Goal: Task Accomplishment & Management: Use online tool/utility

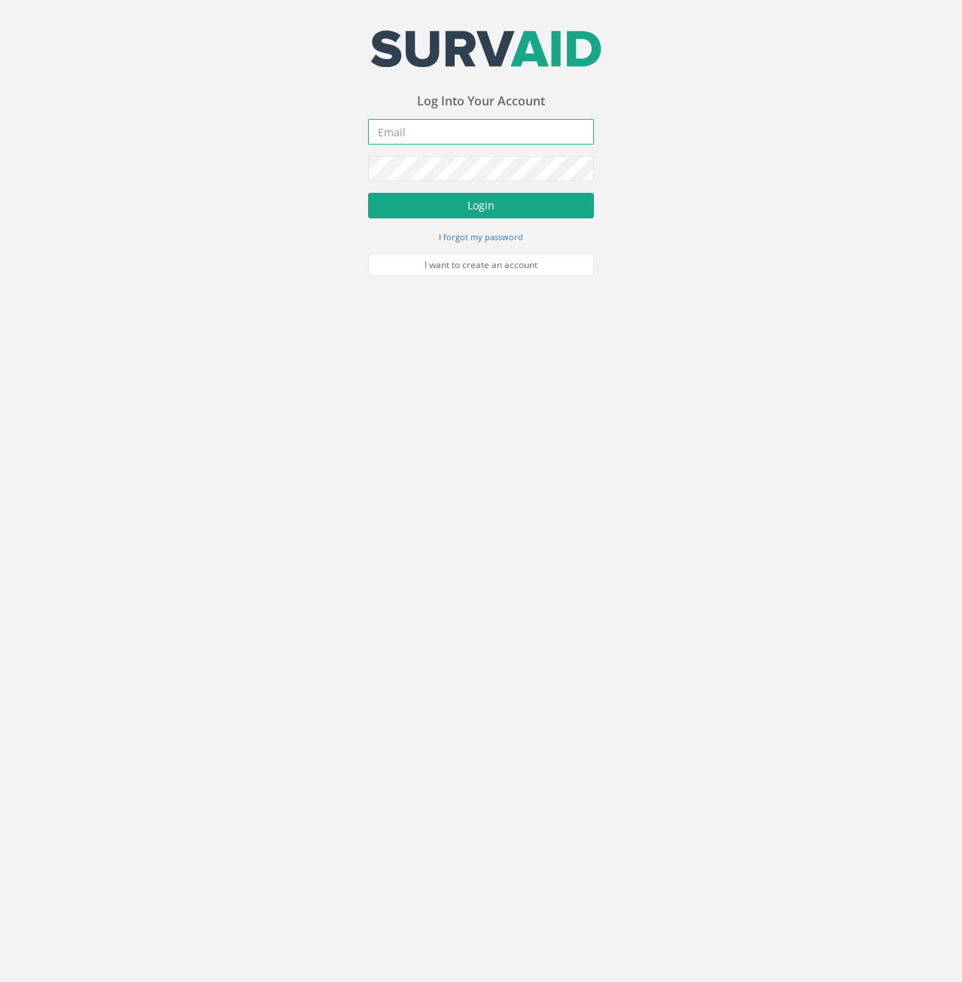
type input "[PERSON_NAME][EMAIL_ADDRESS][PERSON_NAME][DOMAIN_NAME]"
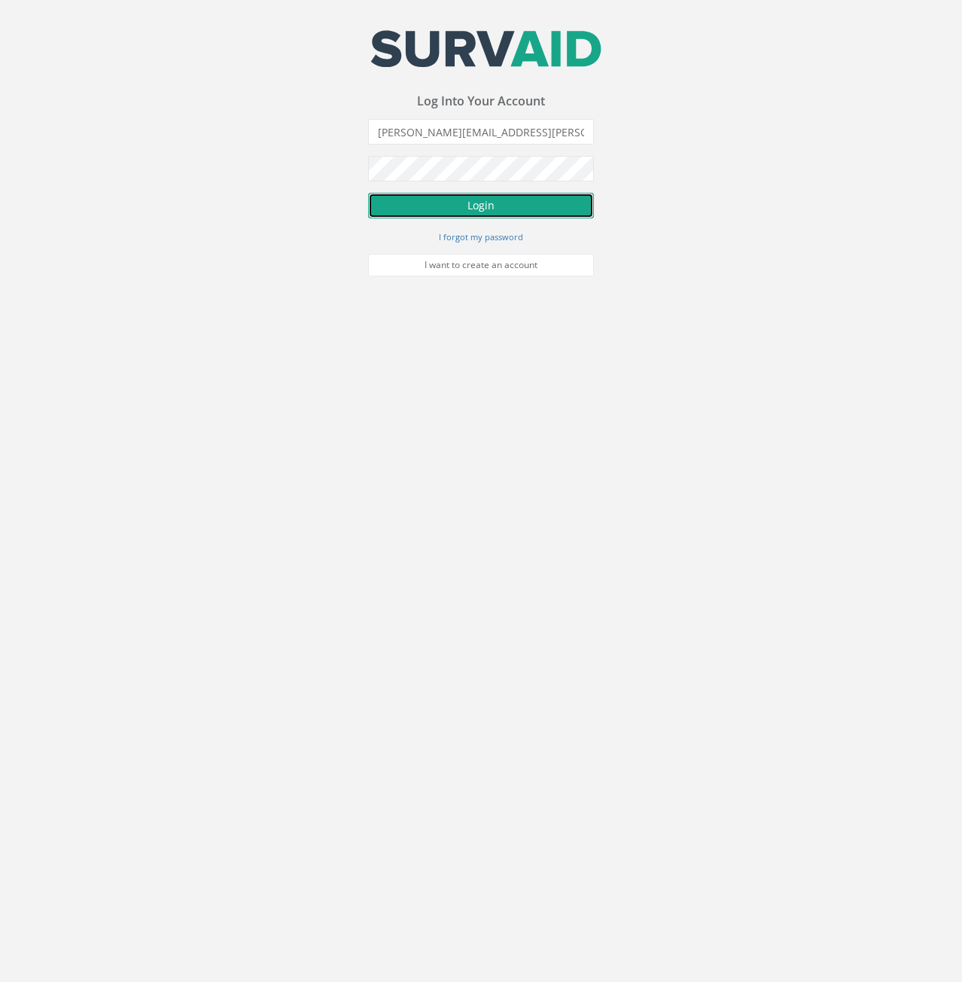
click at [430, 214] on button "Login" at bounding box center [481, 206] width 226 height 26
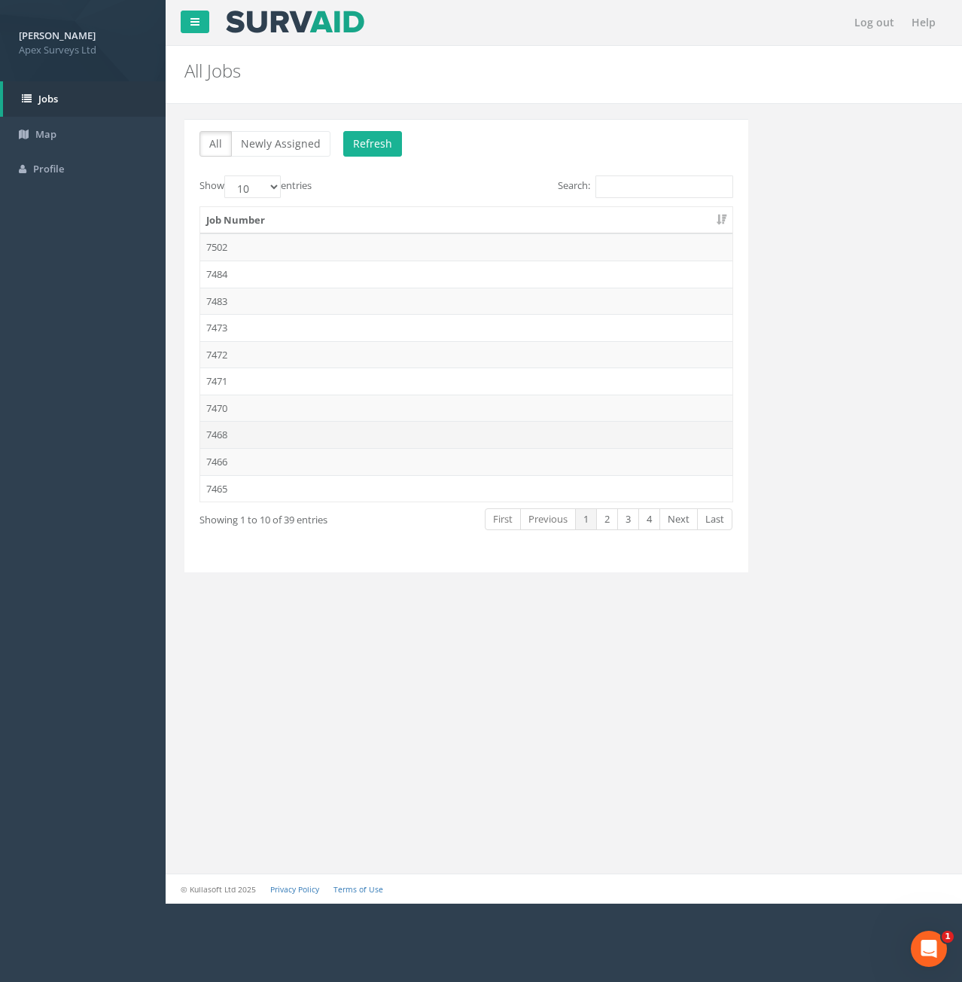
click at [206, 429] on td "7468" at bounding box center [466, 434] width 532 height 27
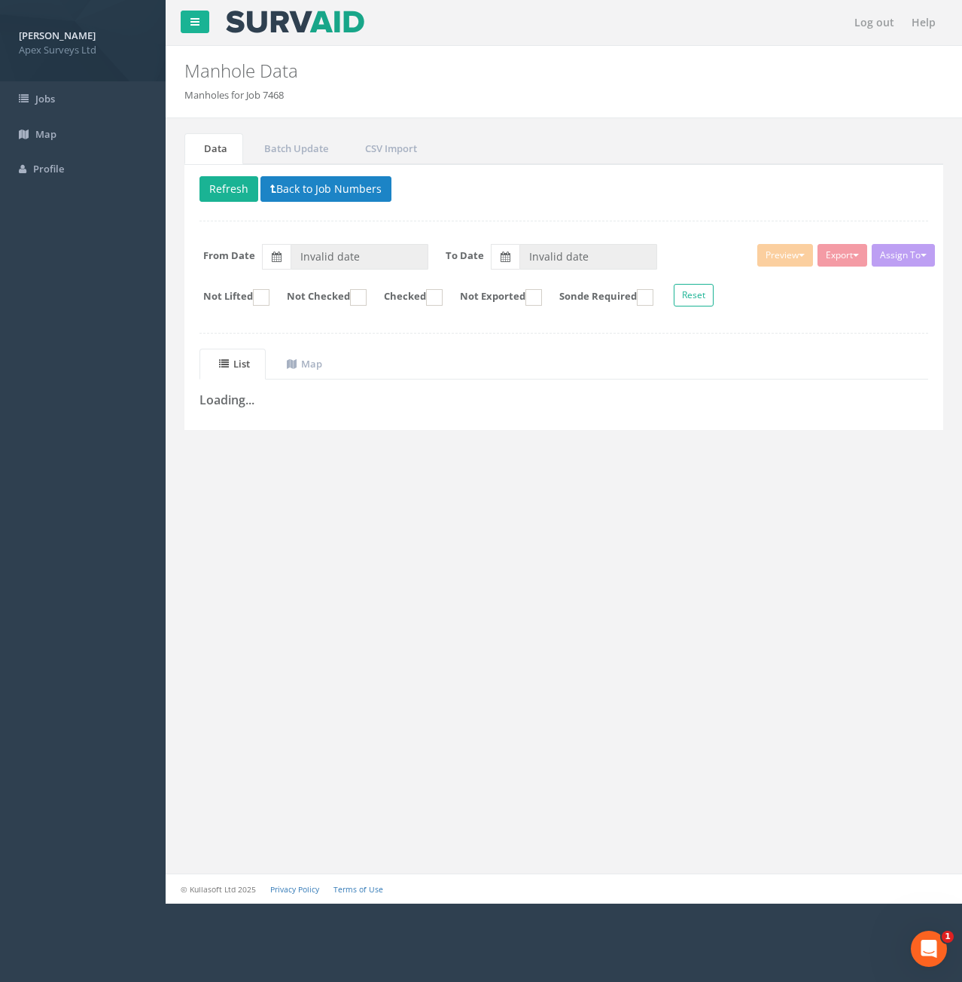
type input "[DATE]"
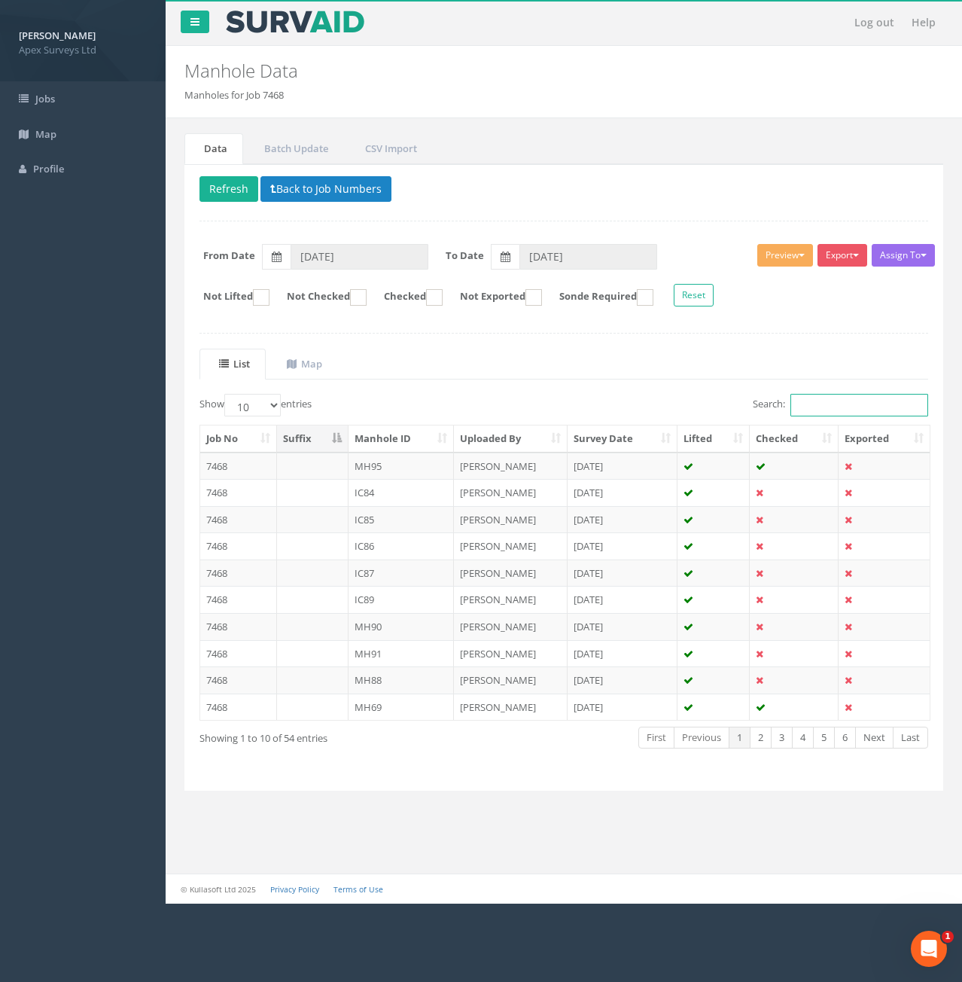
click at [824, 403] on input "Search:" at bounding box center [860, 405] width 138 height 23
type input "73"
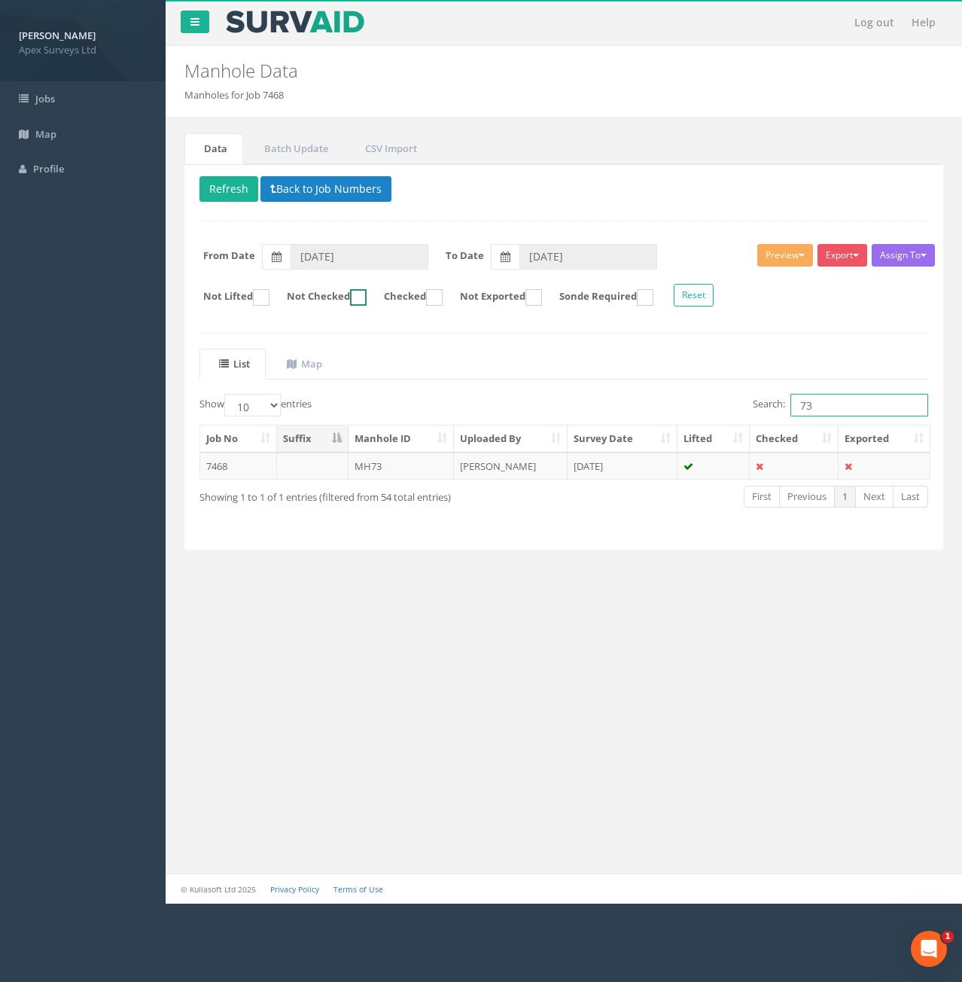
click at [367, 293] on ins at bounding box center [358, 297] width 17 height 17
checkbox input "true"
type input "73"
click at [313, 467] on td at bounding box center [313, 466] width 72 height 27
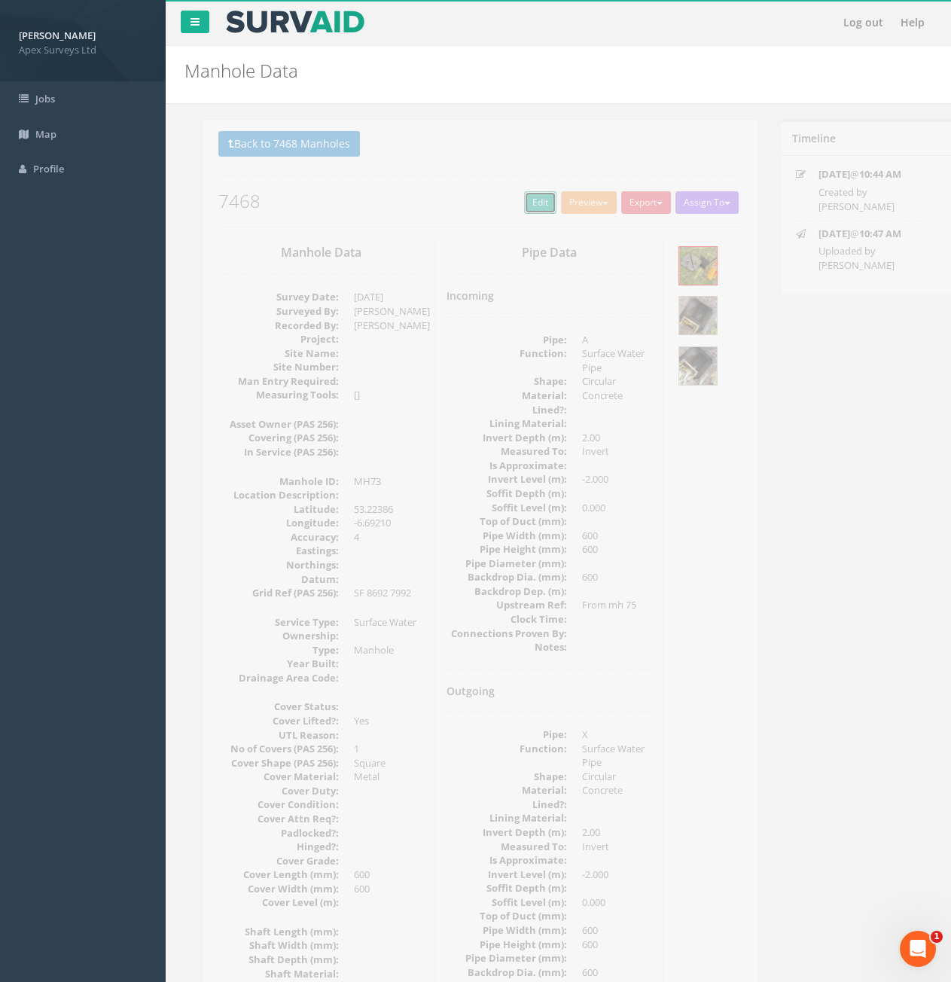
click at [511, 196] on link "Edit" at bounding box center [521, 202] width 32 height 23
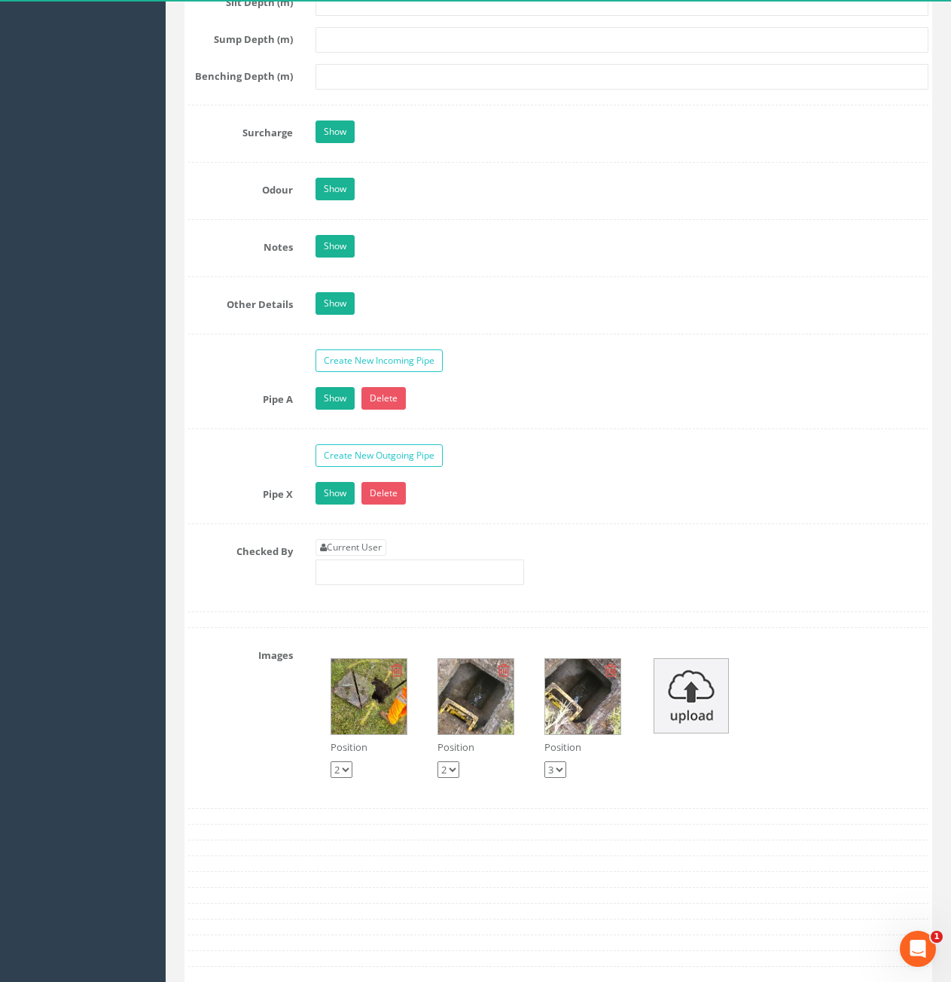
scroll to position [2184, 0]
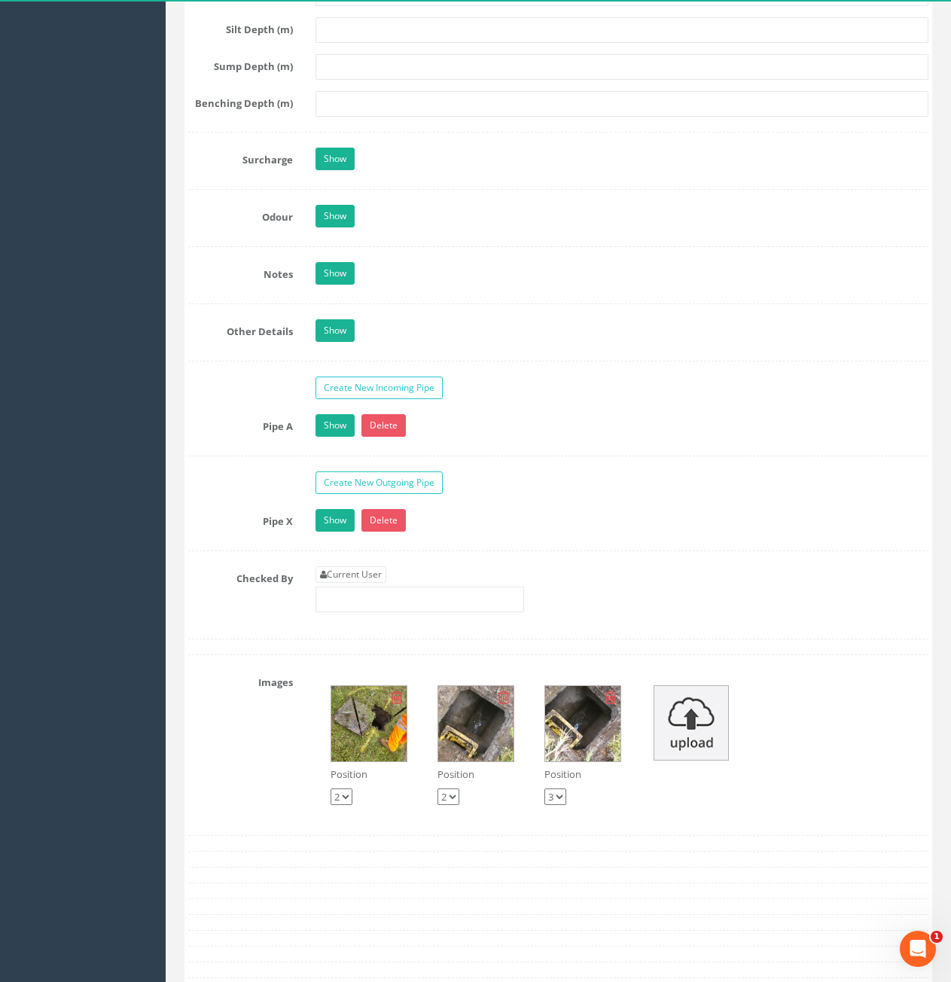
click at [372, 575] on link "Current User" at bounding box center [351, 574] width 71 height 17
type input "[PERSON_NAME]"
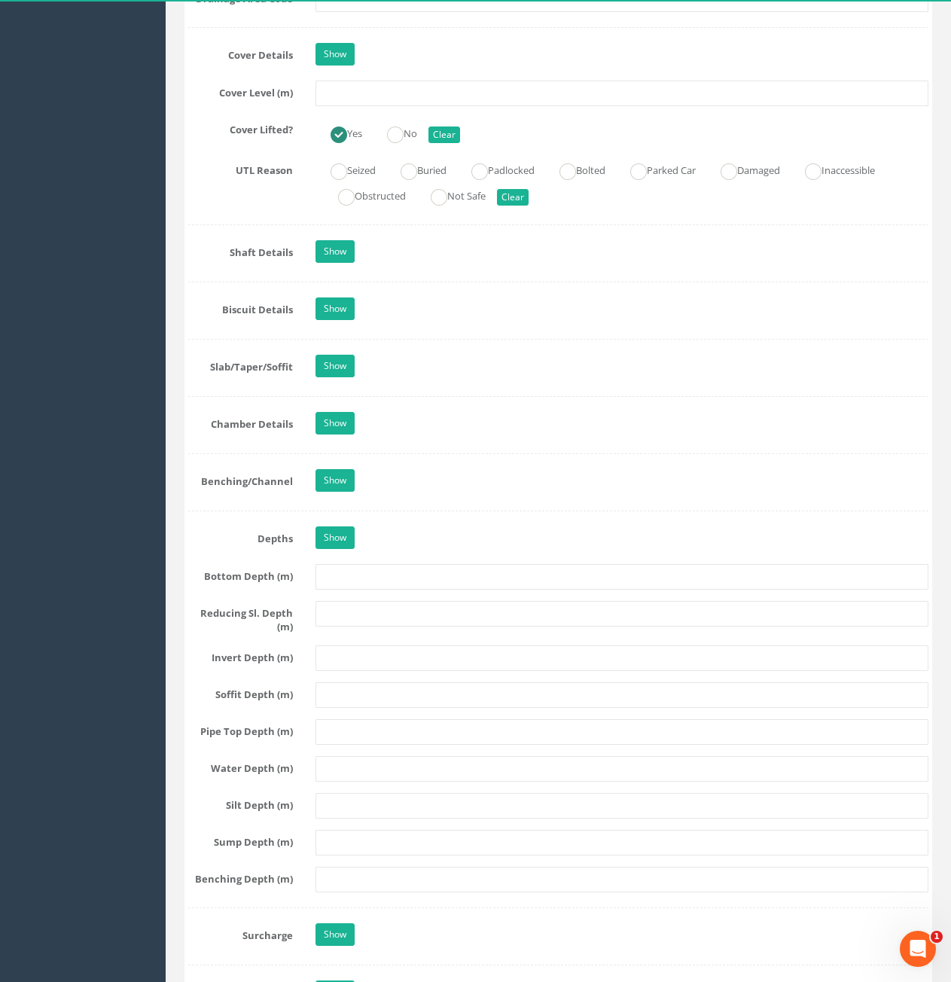
scroll to position [1054, 0]
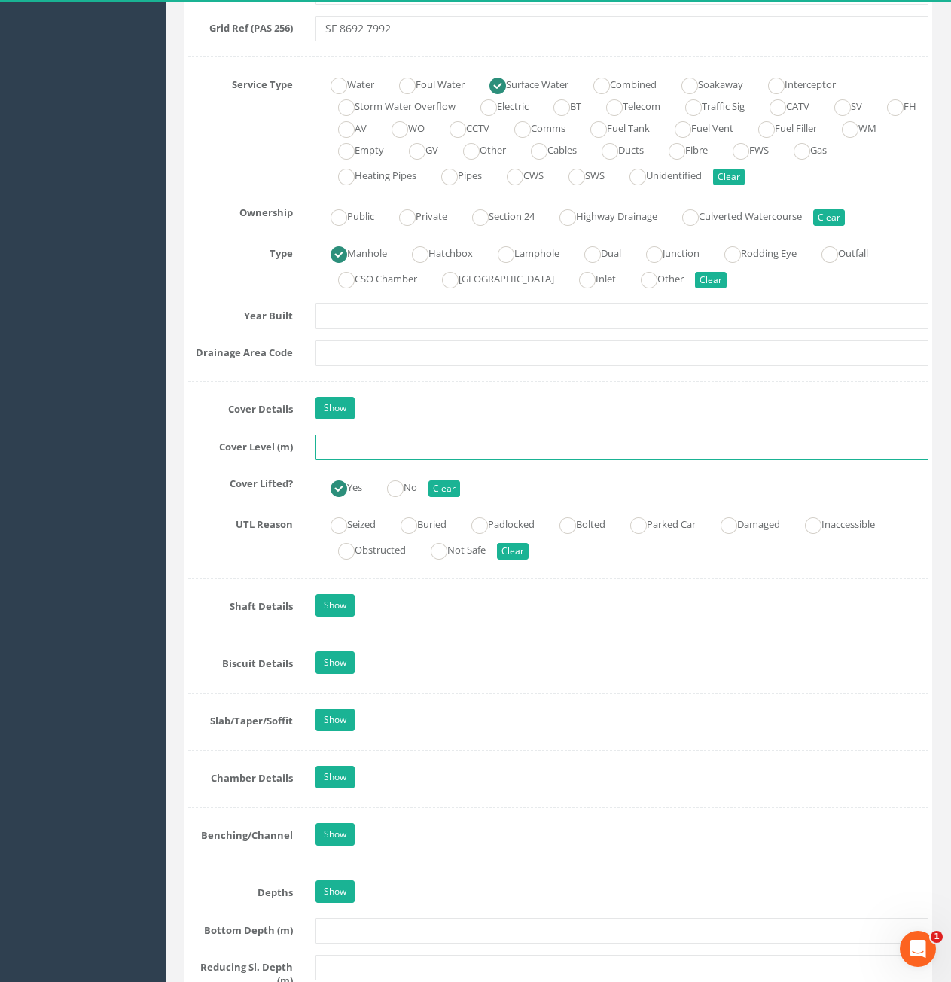
click at [412, 459] on input "text" at bounding box center [622, 448] width 613 height 26
type input "81.18"
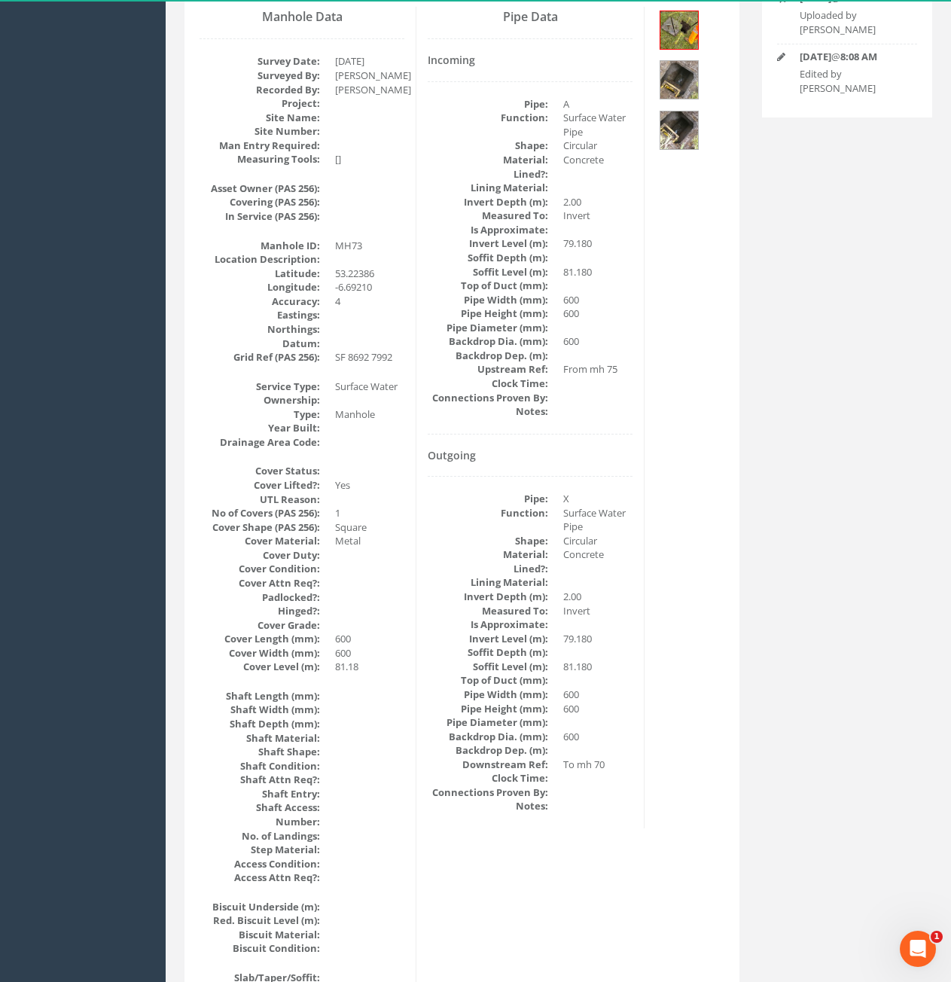
scroll to position [0, 0]
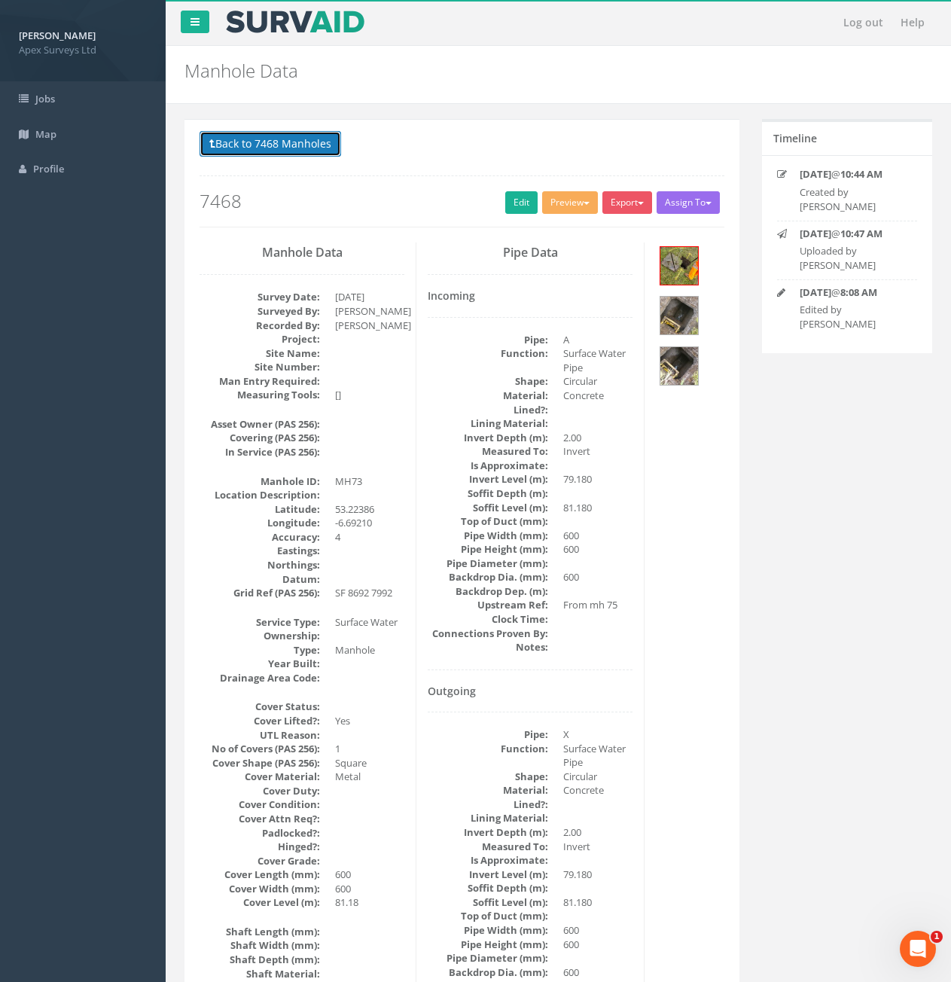
click at [285, 142] on button "Back to 7468 Manholes" at bounding box center [271, 144] width 142 height 26
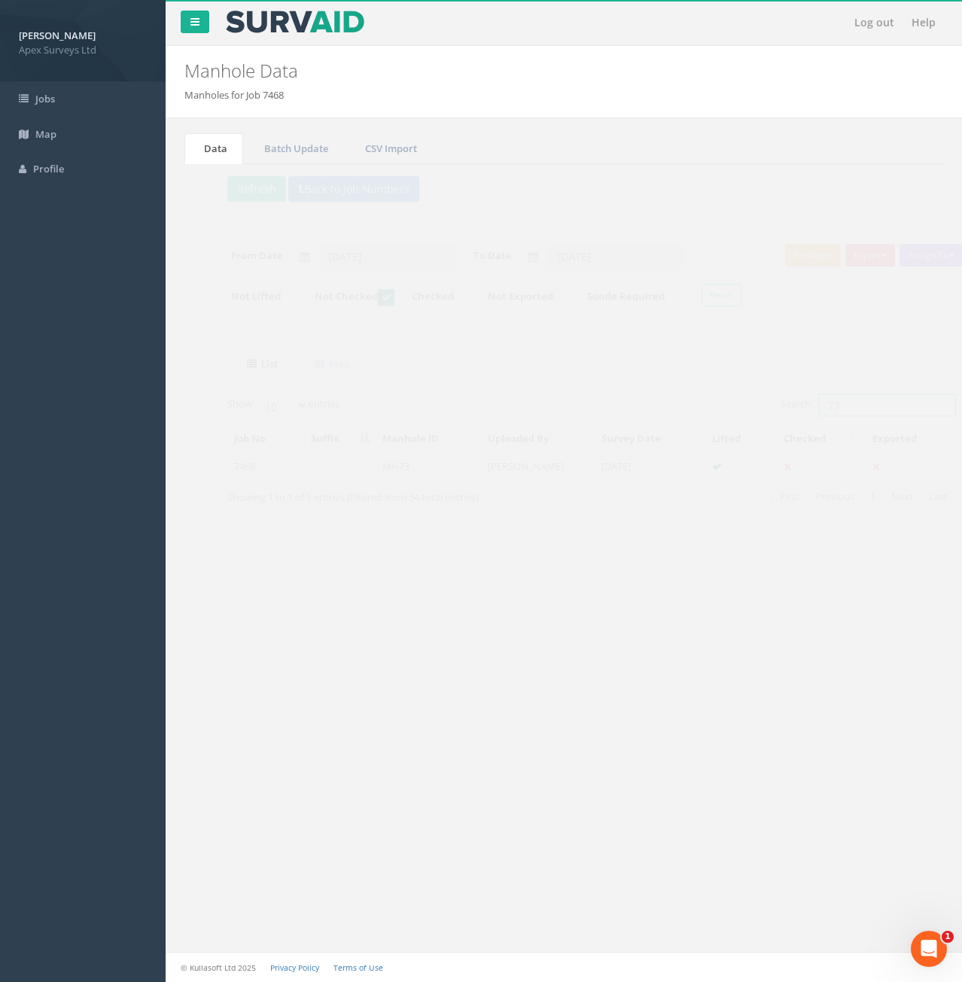
click at [833, 398] on input "73" at bounding box center [860, 405] width 138 height 23
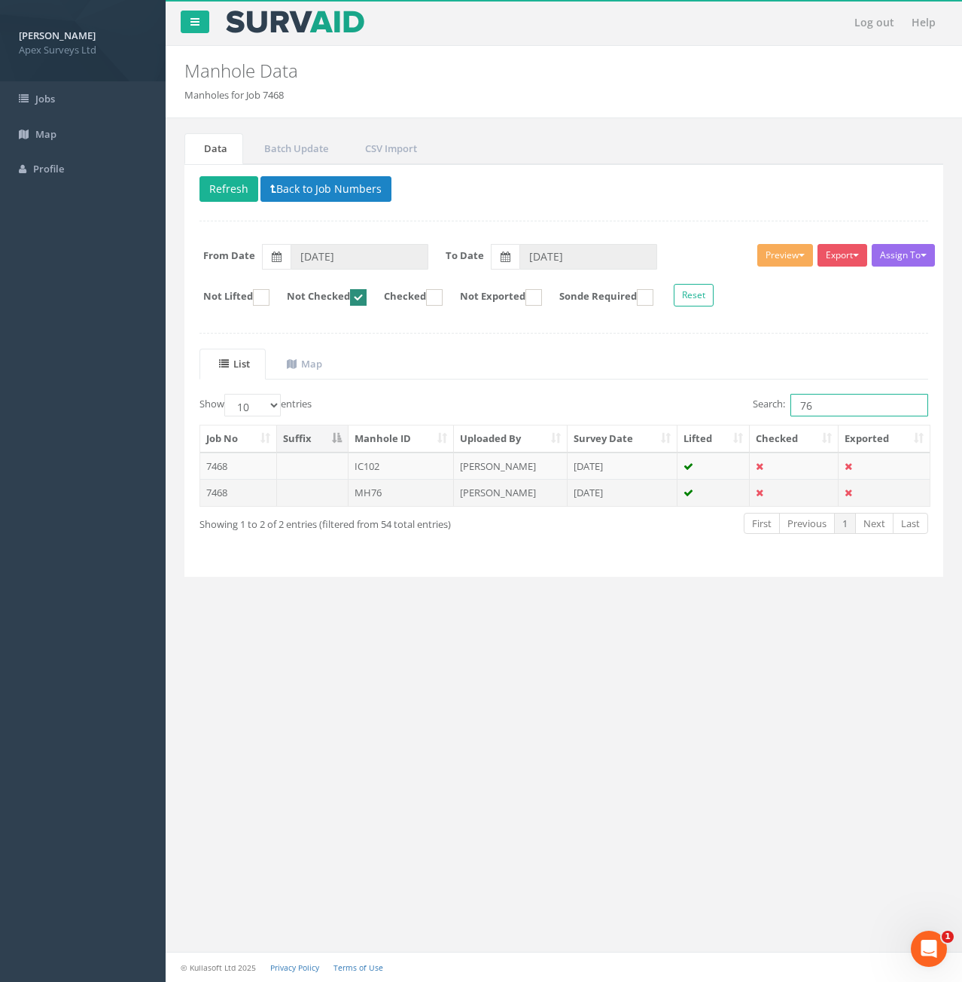
type input "76"
click at [305, 502] on td at bounding box center [313, 492] width 72 height 27
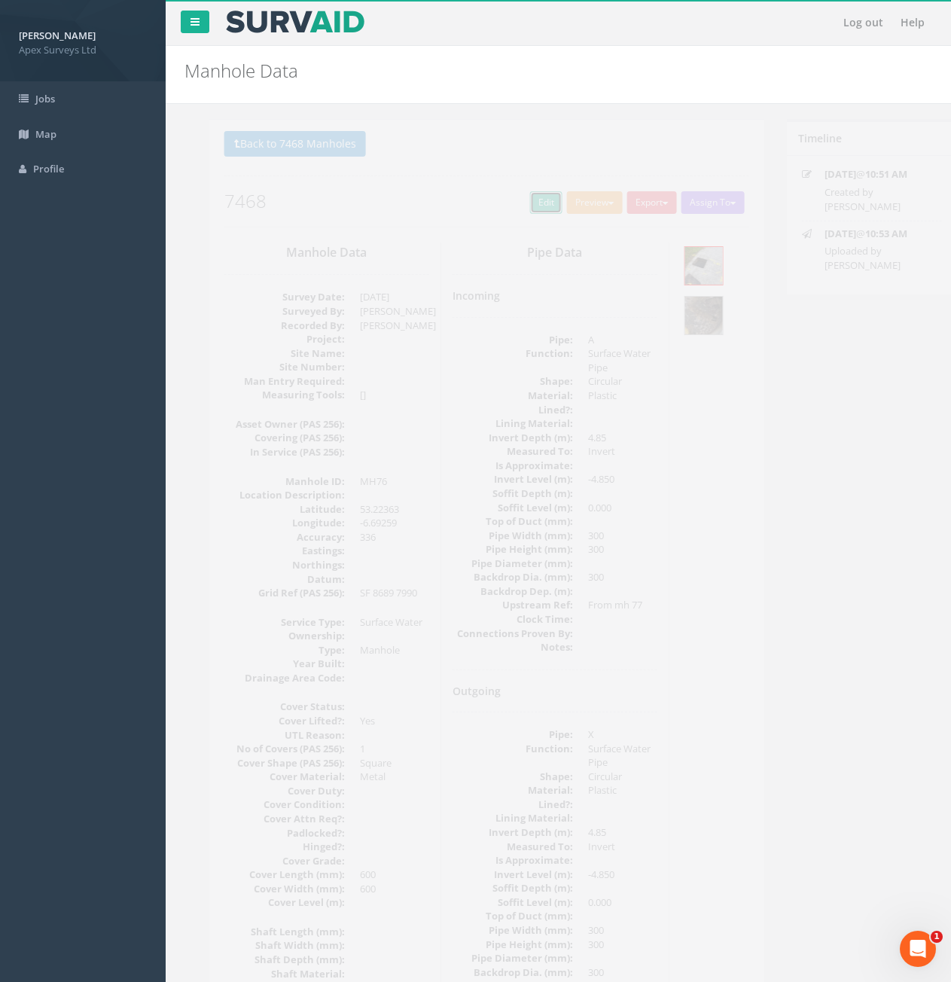
click at [520, 203] on link "Edit" at bounding box center [521, 202] width 32 height 23
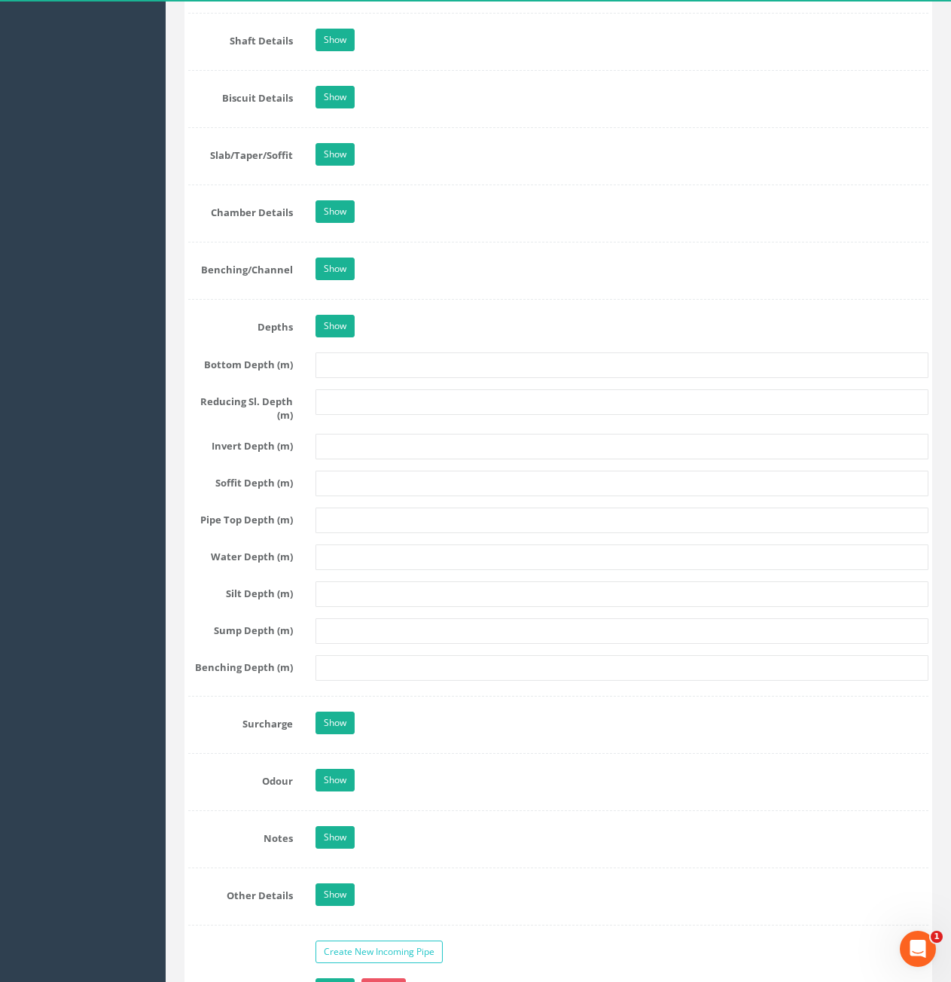
scroll to position [2033, 0]
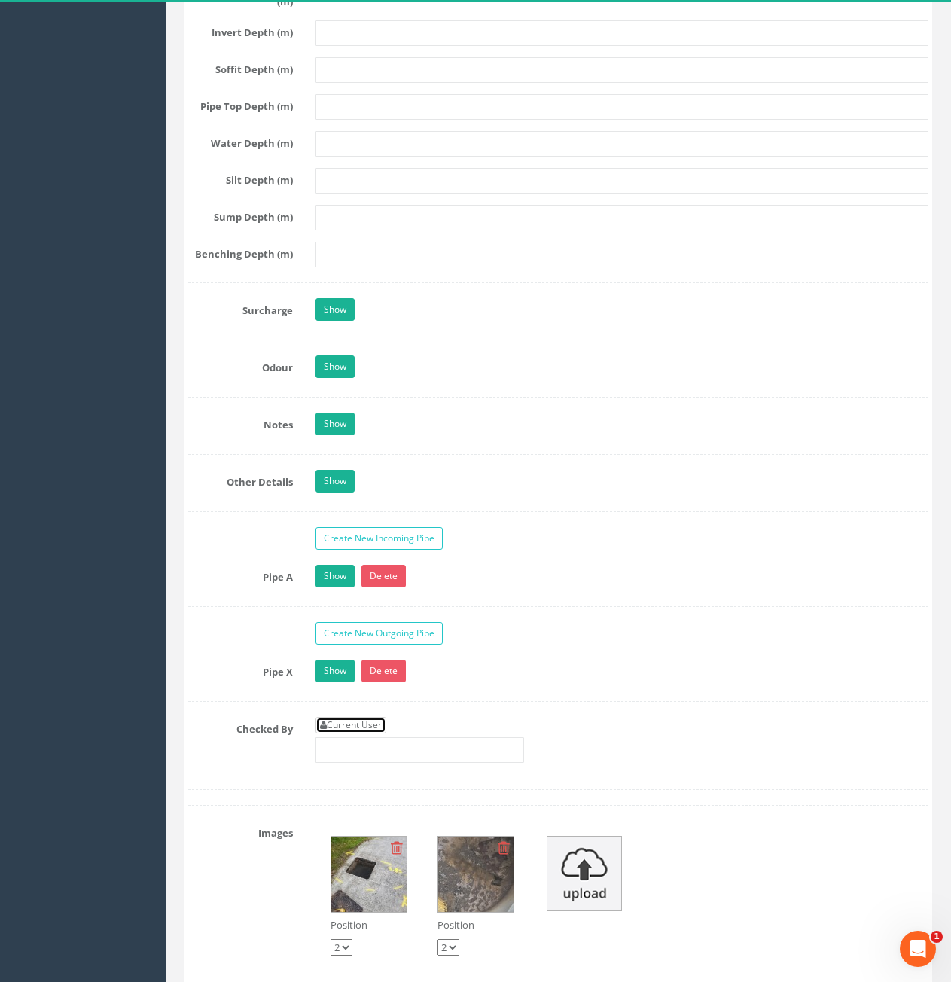
click at [348, 721] on link "Current User" at bounding box center [351, 725] width 71 height 17
type input "[PERSON_NAME]"
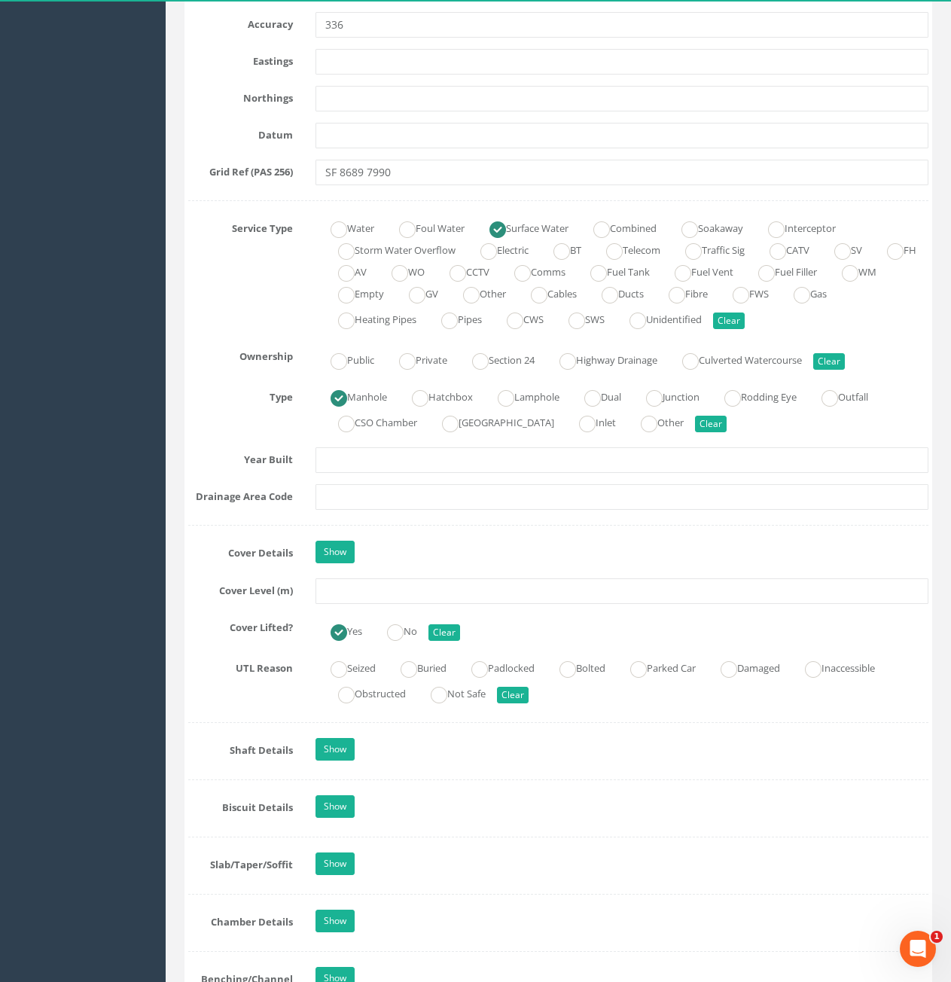
scroll to position [904, 0]
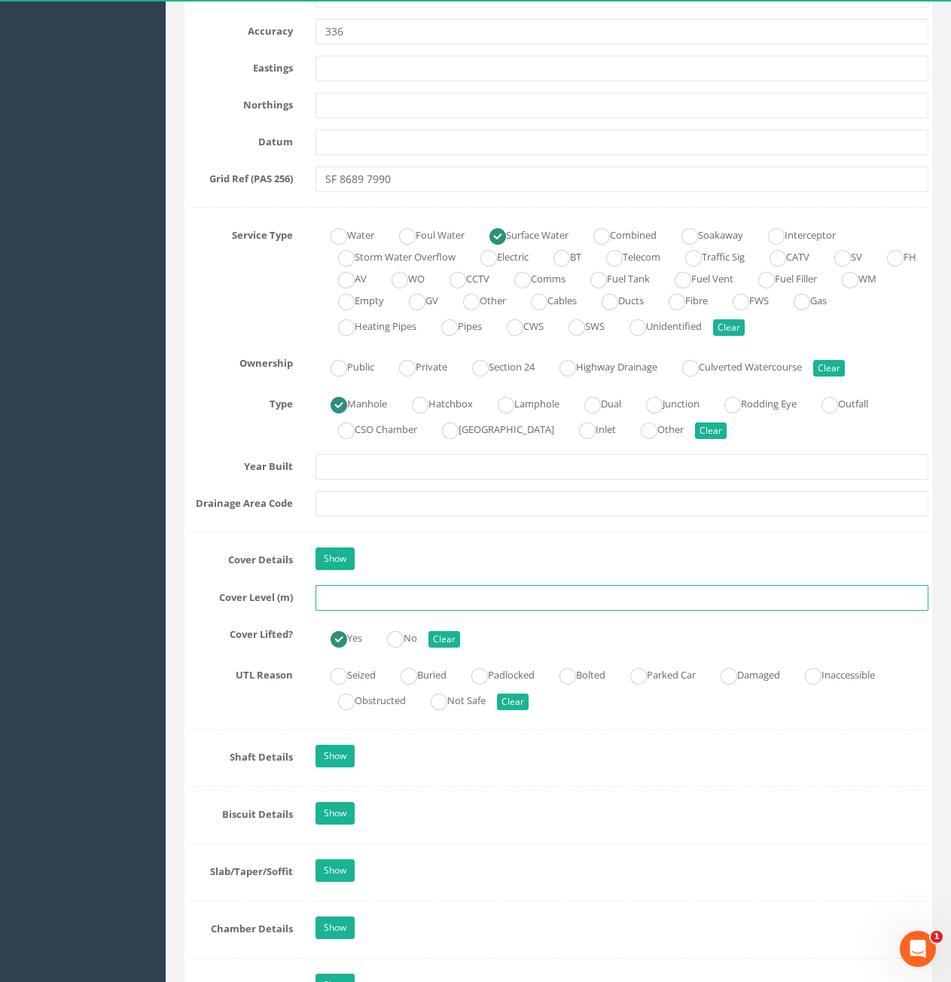
click at [383, 596] on input "text" at bounding box center [622, 598] width 613 height 26
type input "81.53"
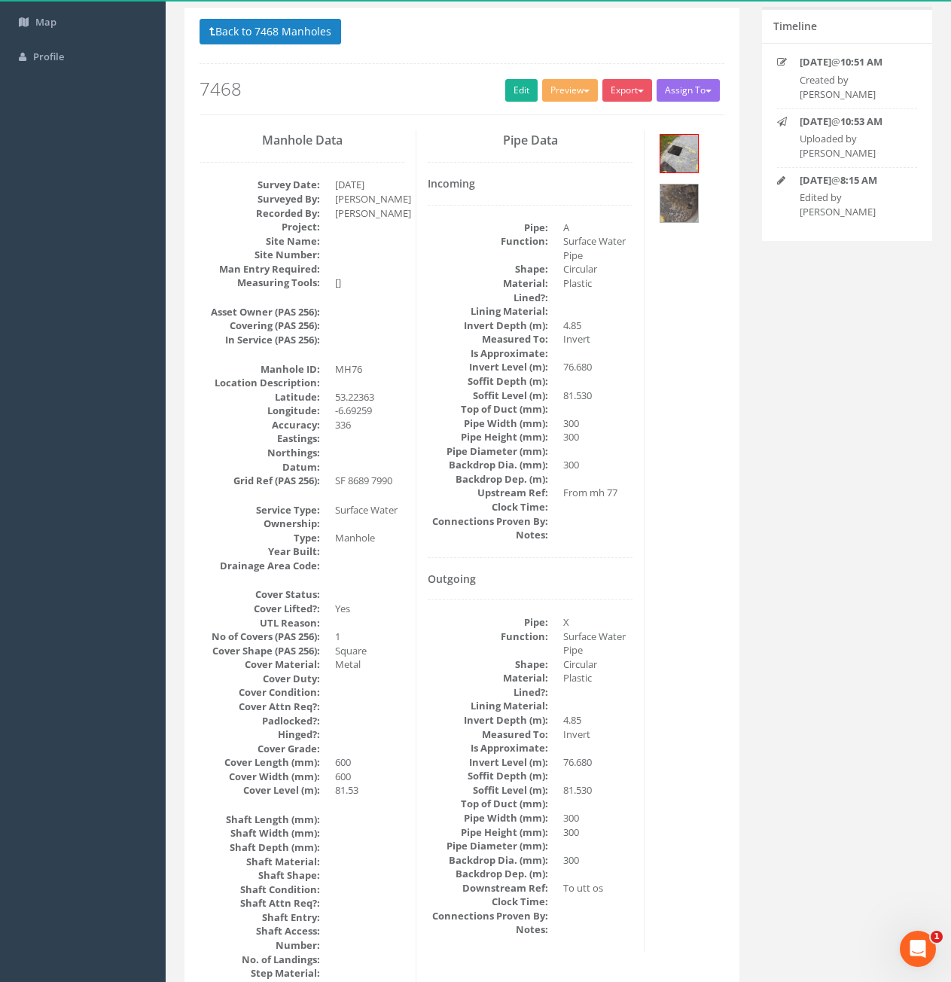
scroll to position [0, 0]
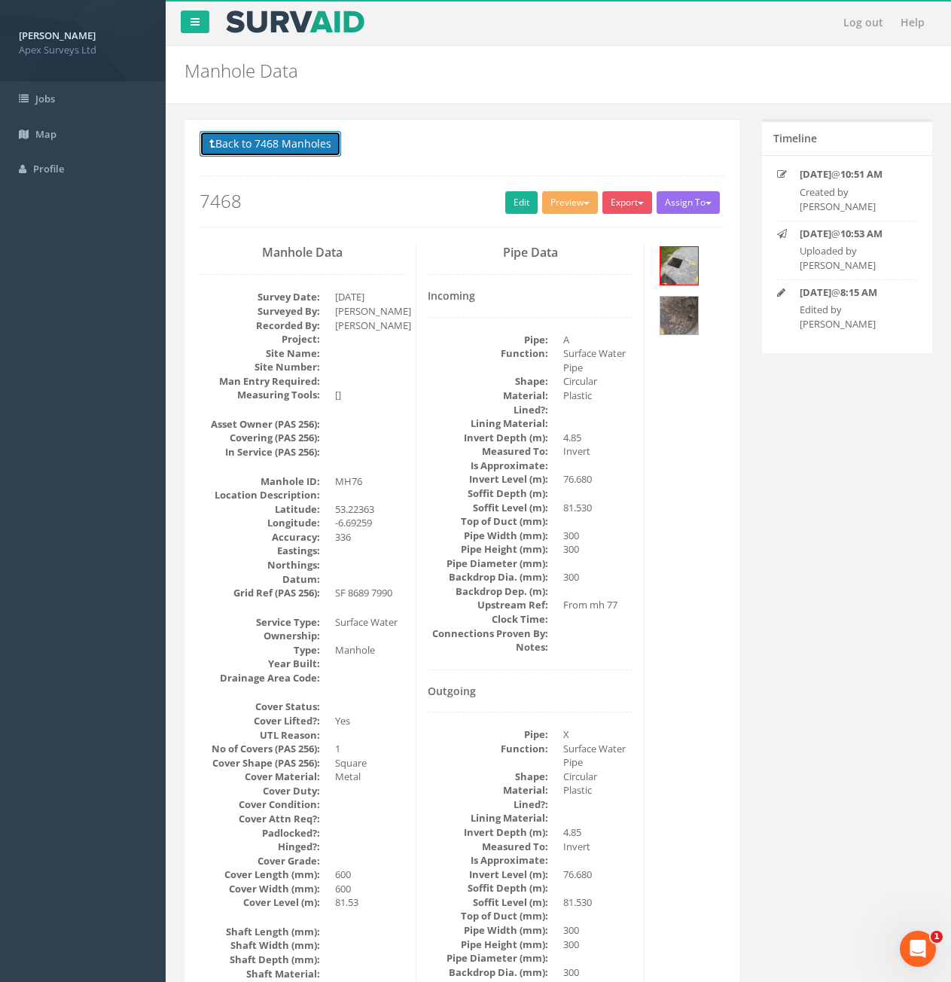
click at [303, 153] on button "Back to 7468 Manholes" at bounding box center [271, 144] width 142 height 26
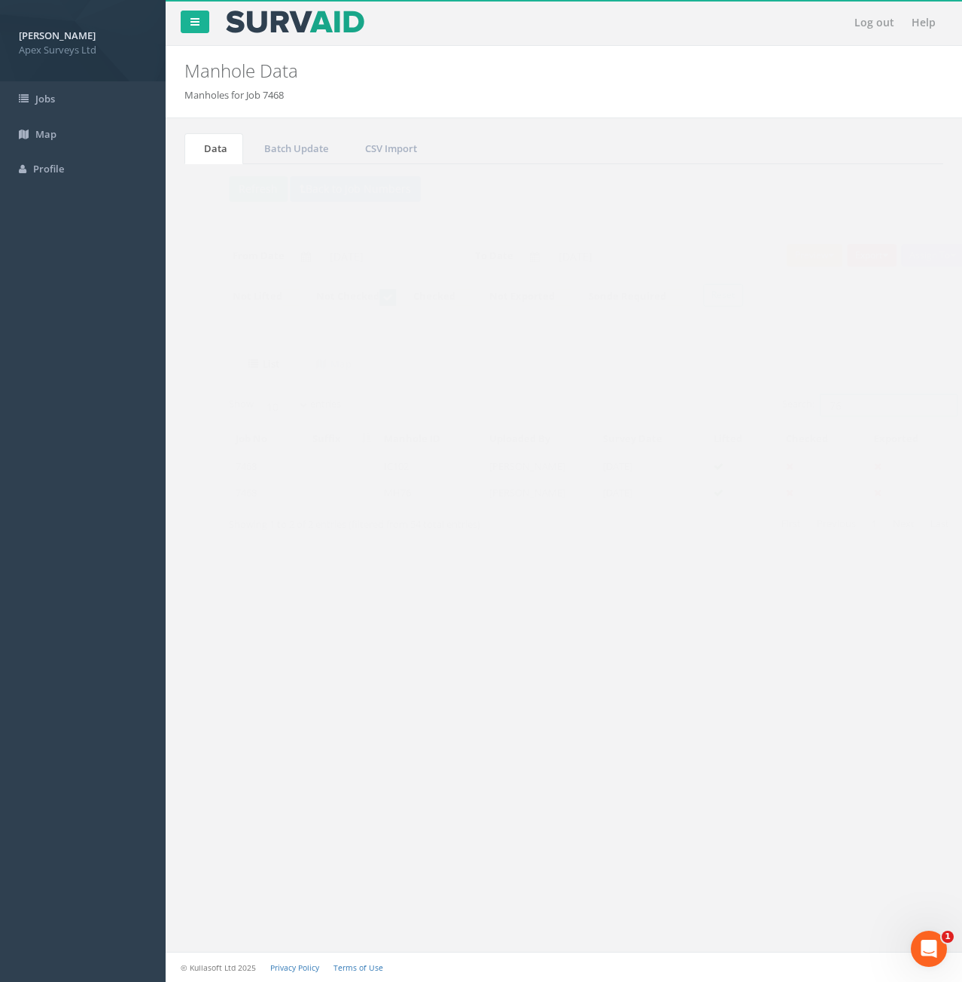
click at [839, 405] on input "76" at bounding box center [860, 405] width 138 height 23
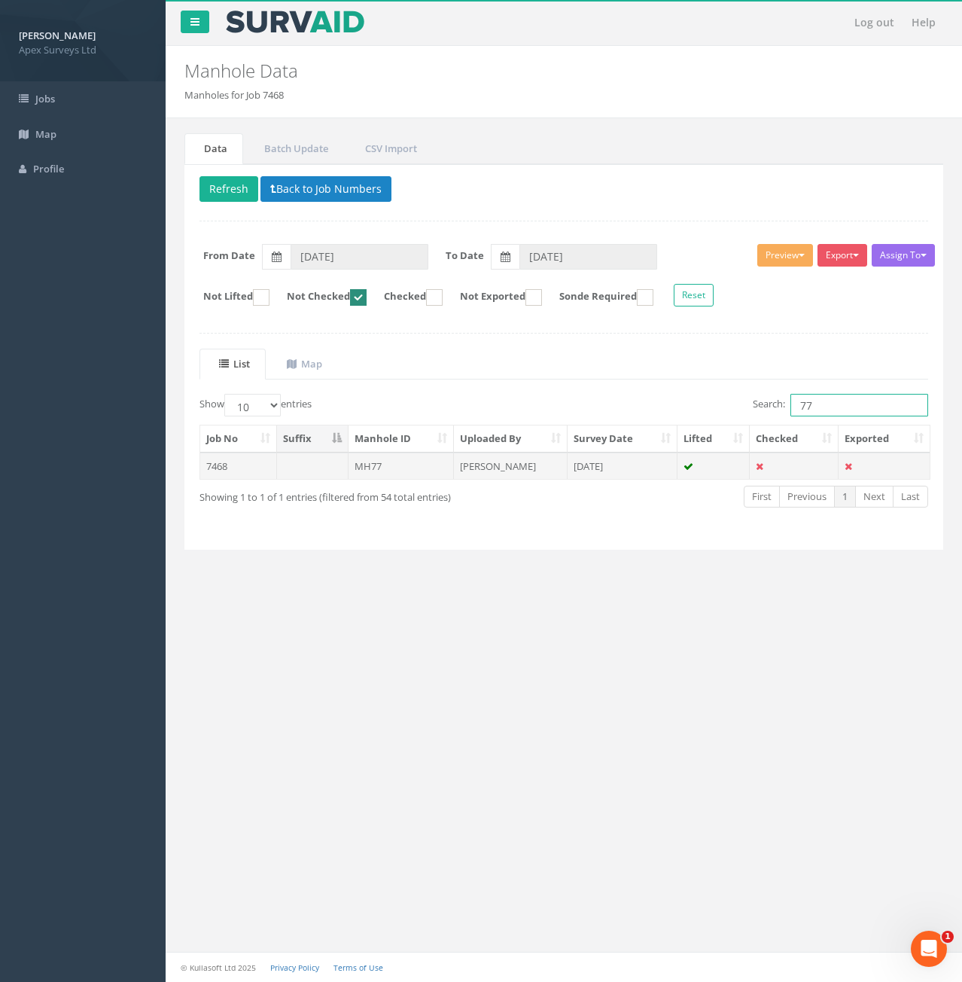
type input "77"
click at [384, 464] on td "MH77" at bounding box center [402, 466] width 106 height 27
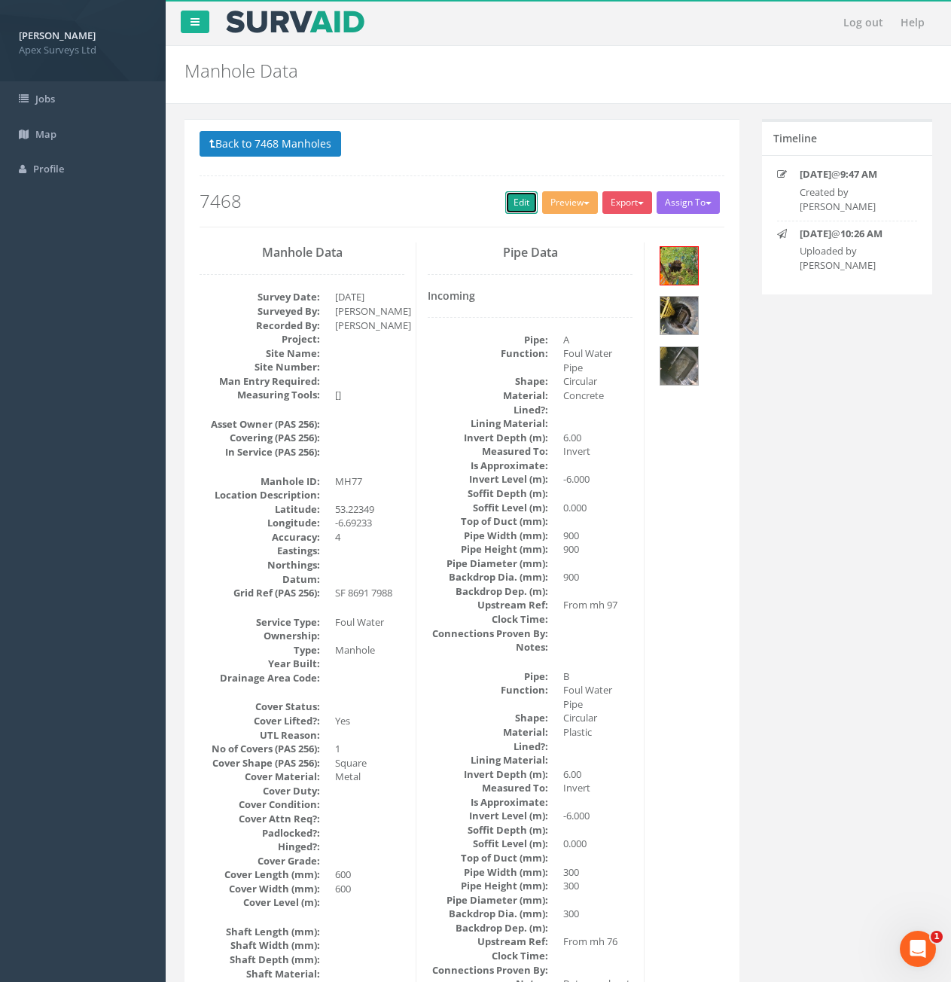
click at [517, 207] on link "Edit" at bounding box center [521, 202] width 32 height 23
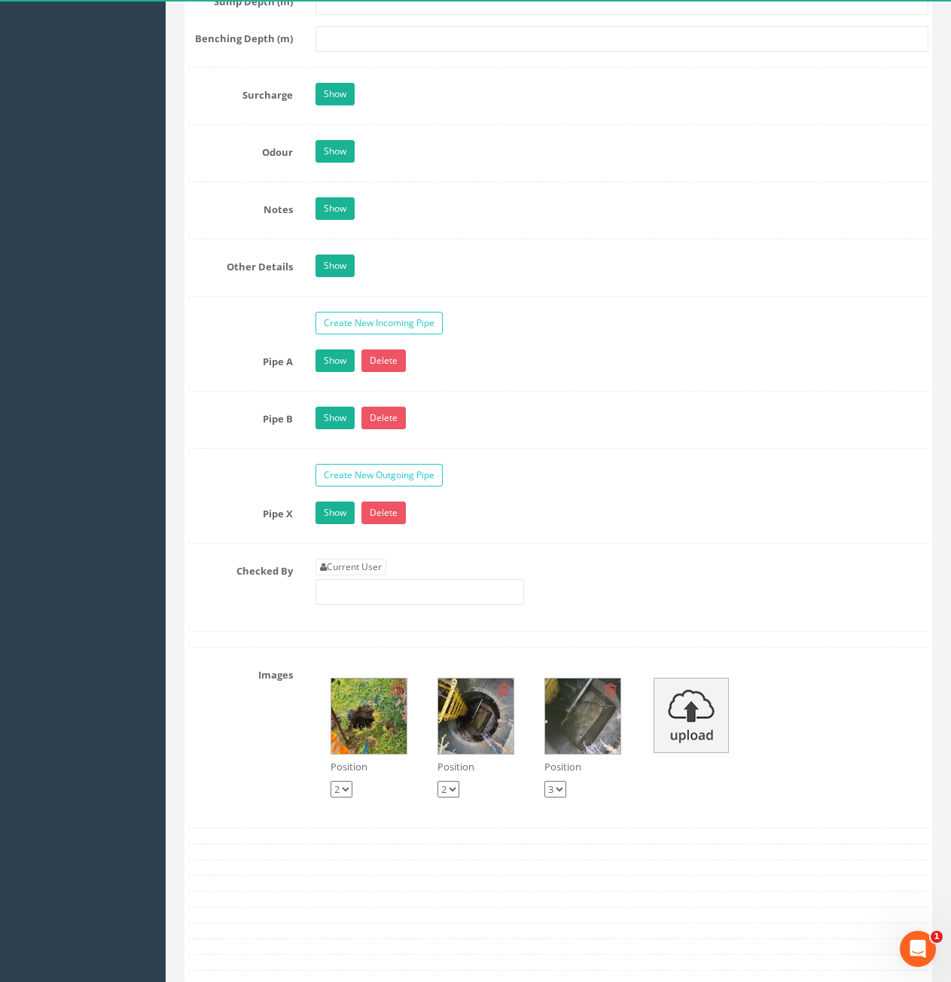
scroll to position [2636, 0]
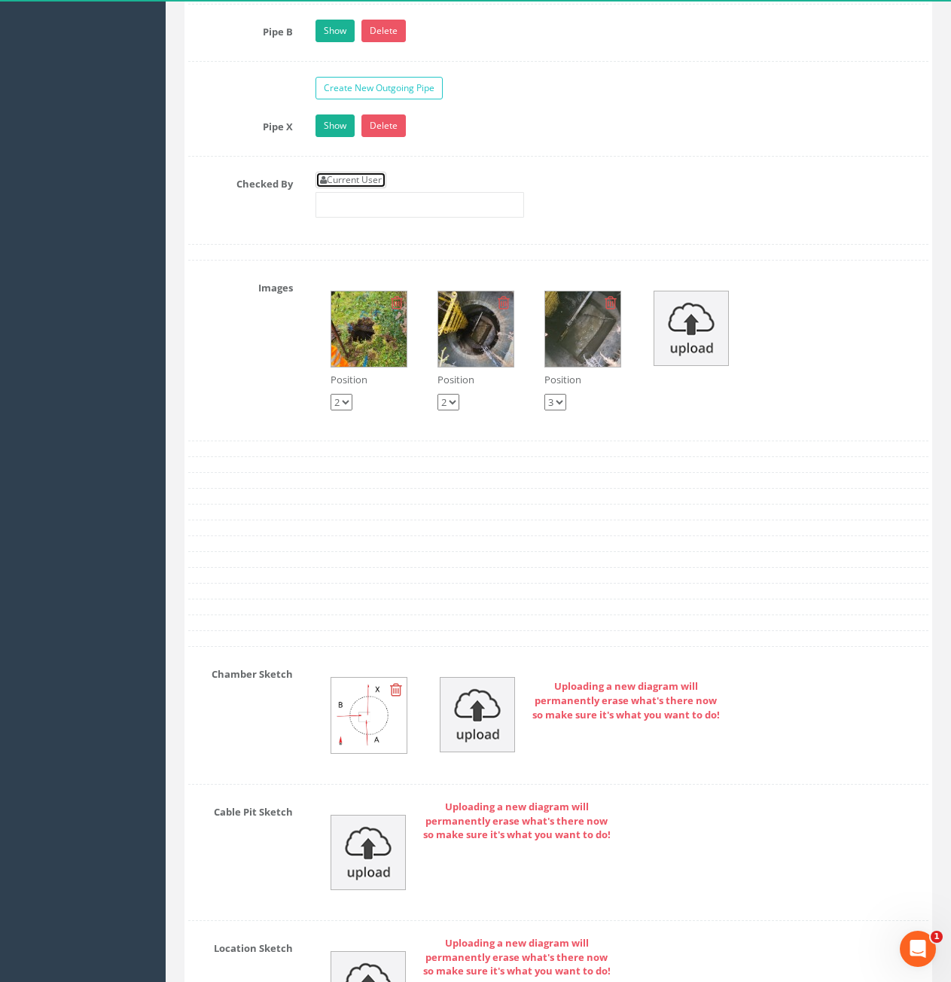
click at [316, 175] on link "Current User" at bounding box center [351, 180] width 71 height 17
type input "[PERSON_NAME]"
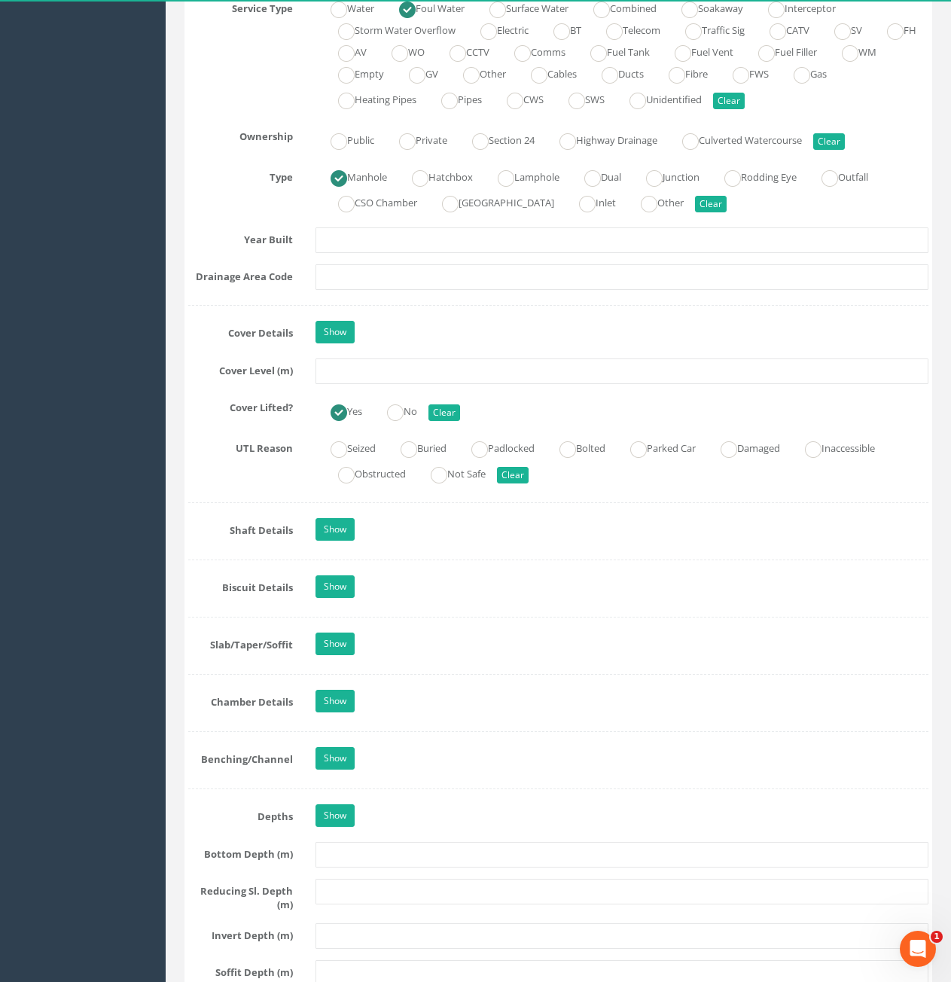
scroll to position [995, 0]
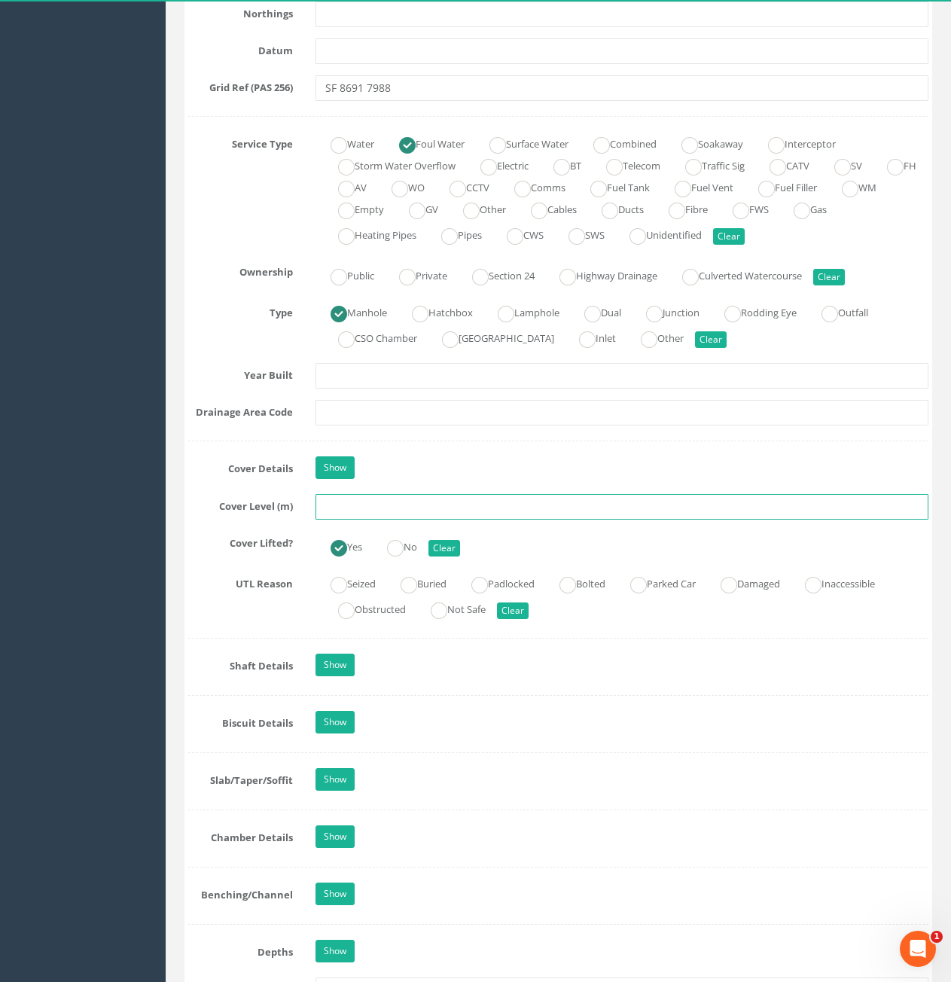
click at [468, 516] on input "text" at bounding box center [622, 507] width 613 height 26
type input "81.53"
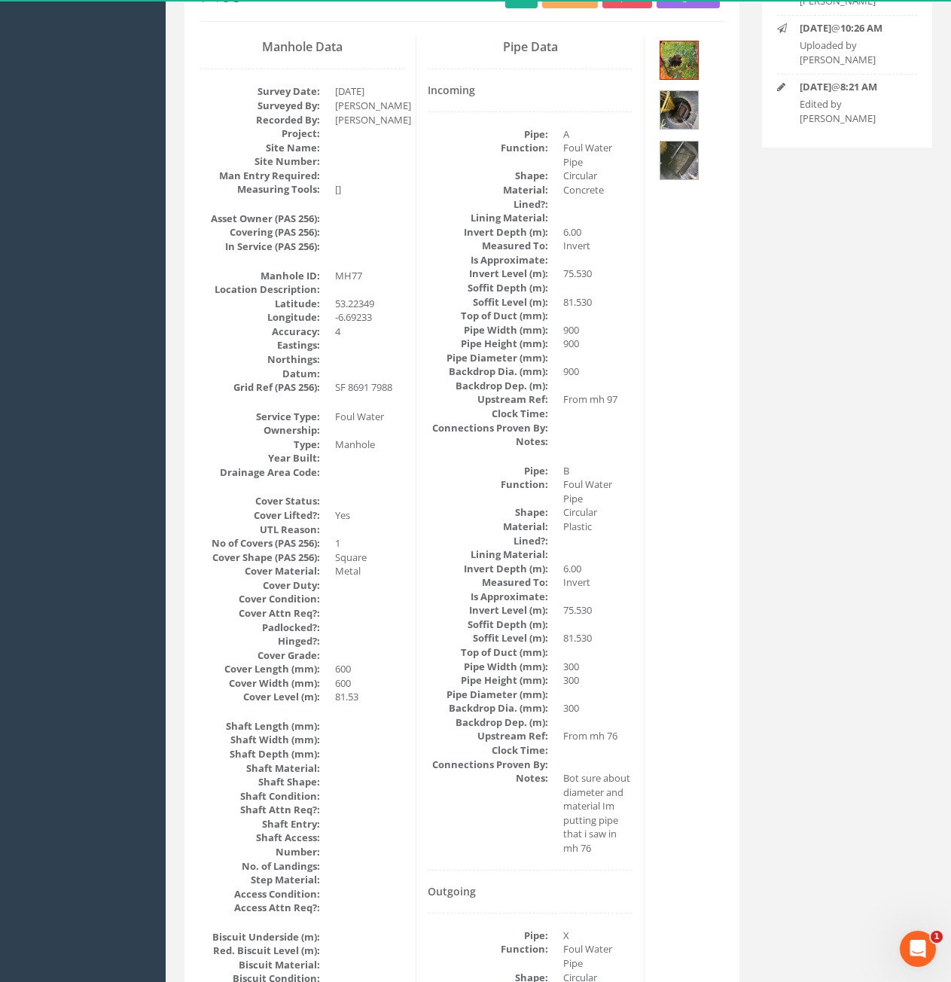
scroll to position [0, 0]
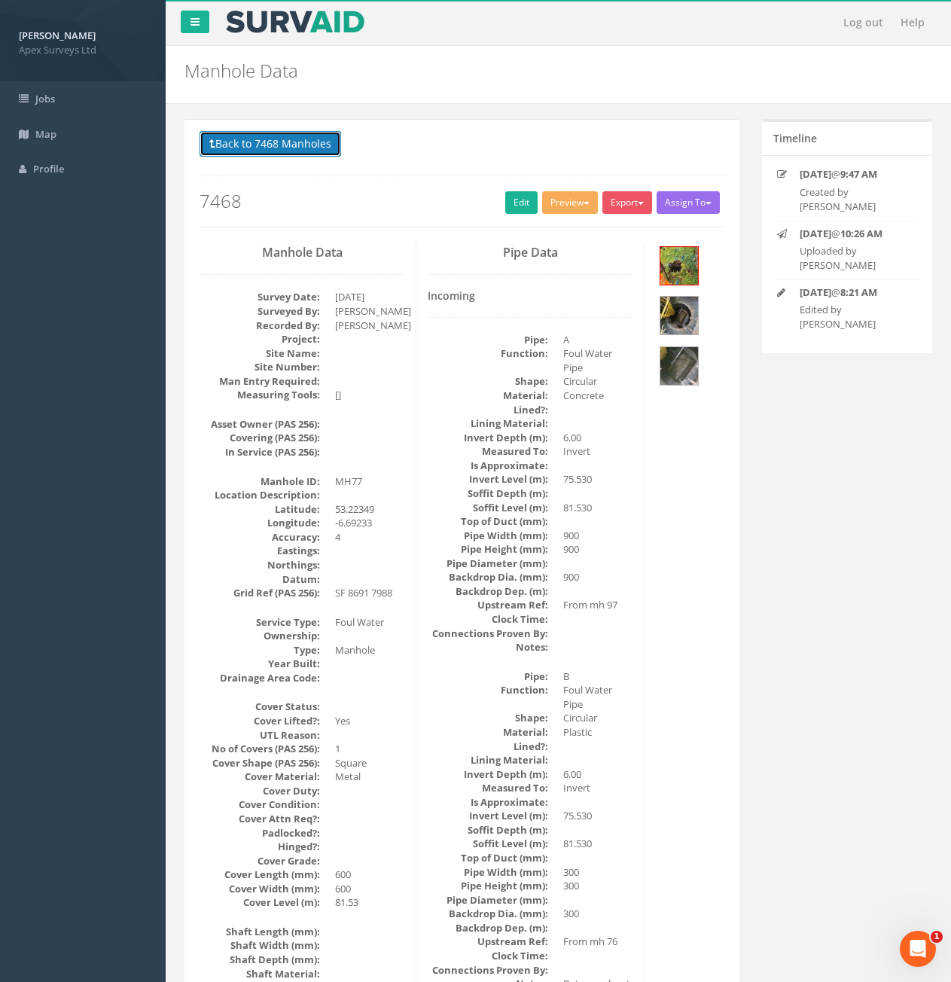
click at [301, 144] on button "Back to 7468 Manholes" at bounding box center [271, 144] width 142 height 26
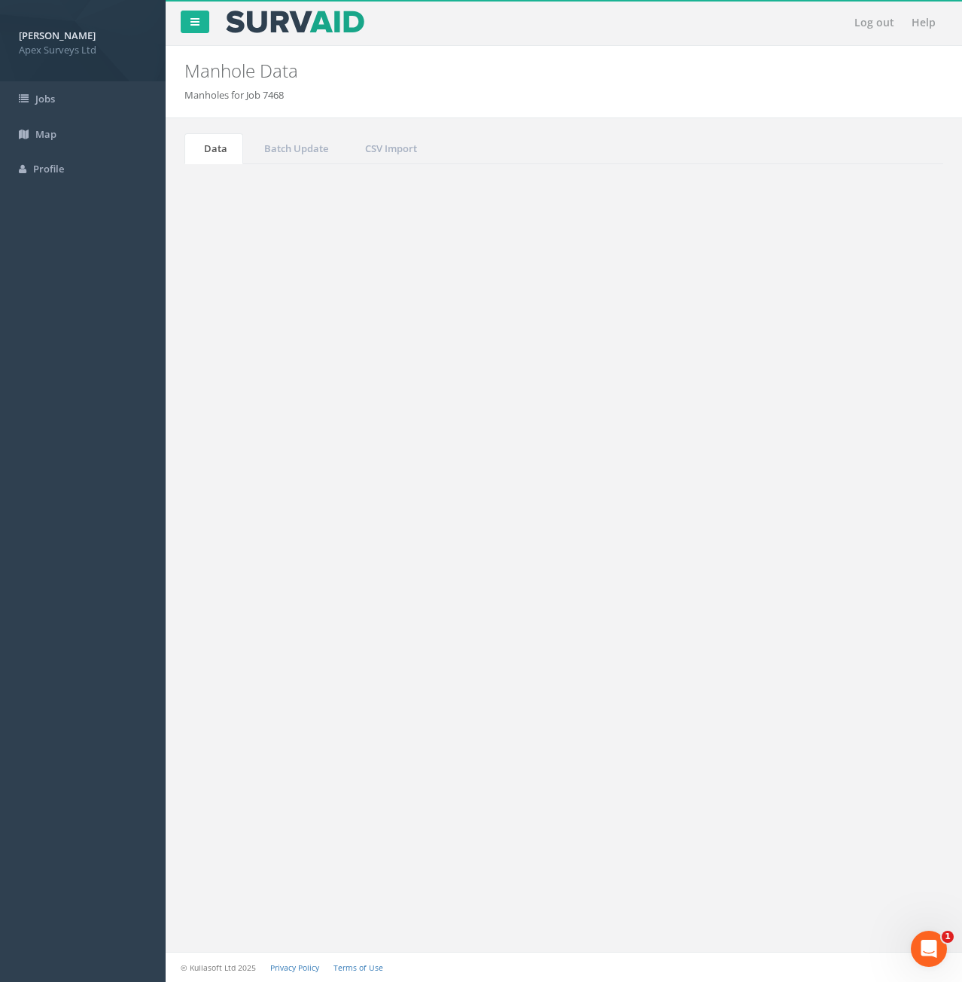
click at [852, 404] on input "77" at bounding box center [860, 405] width 138 height 23
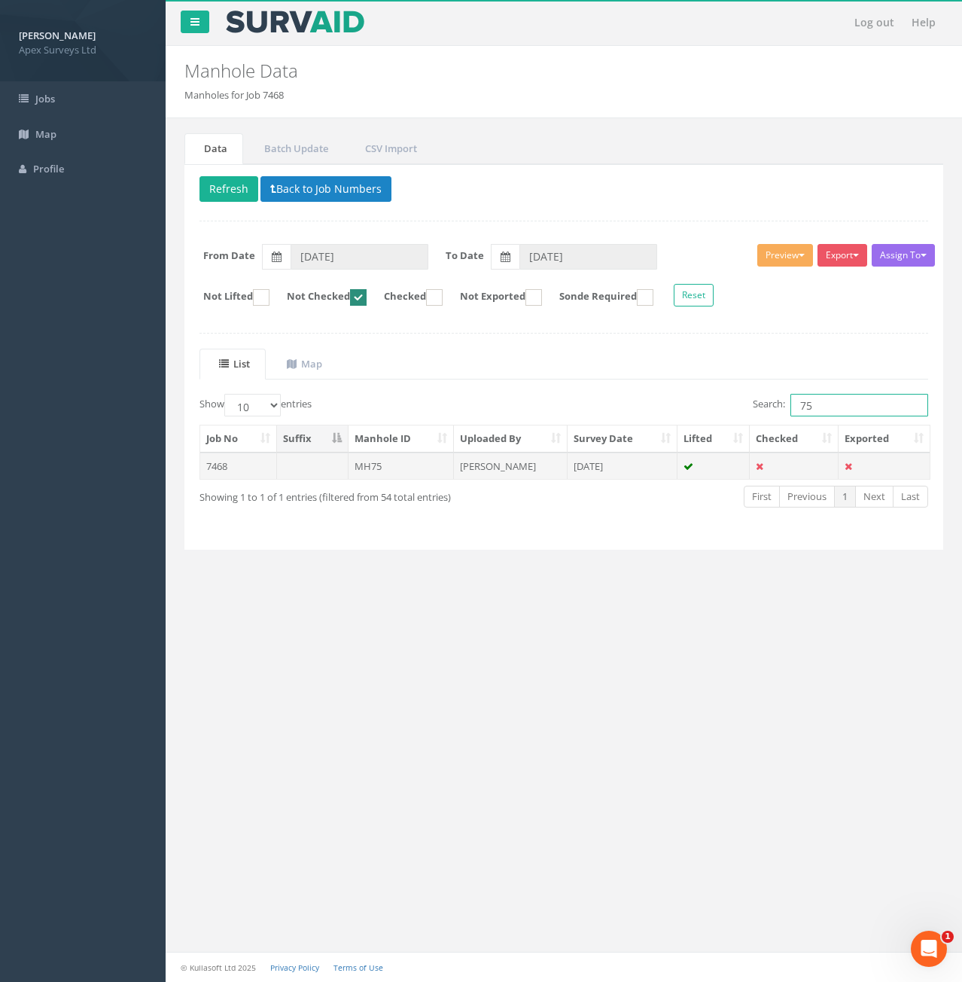
type input "75"
click at [438, 468] on td "MH75" at bounding box center [402, 466] width 106 height 27
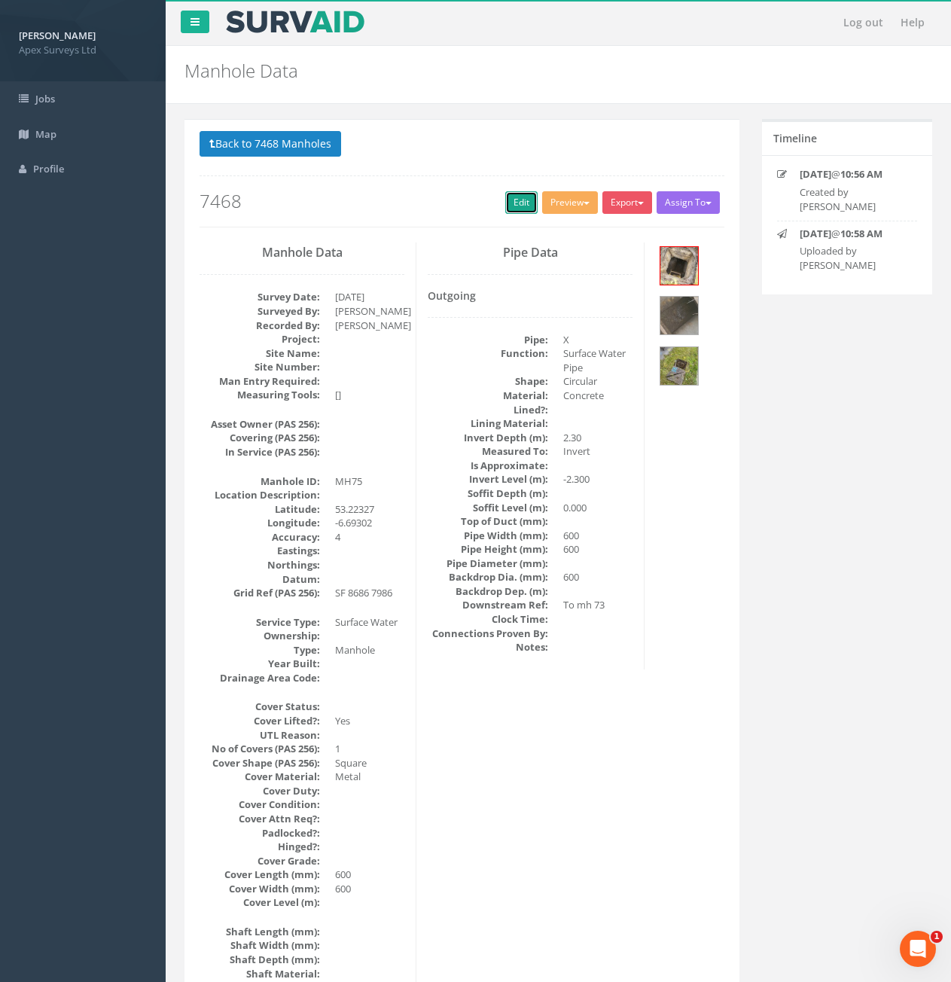
click at [519, 204] on link "Edit" at bounding box center [521, 202] width 32 height 23
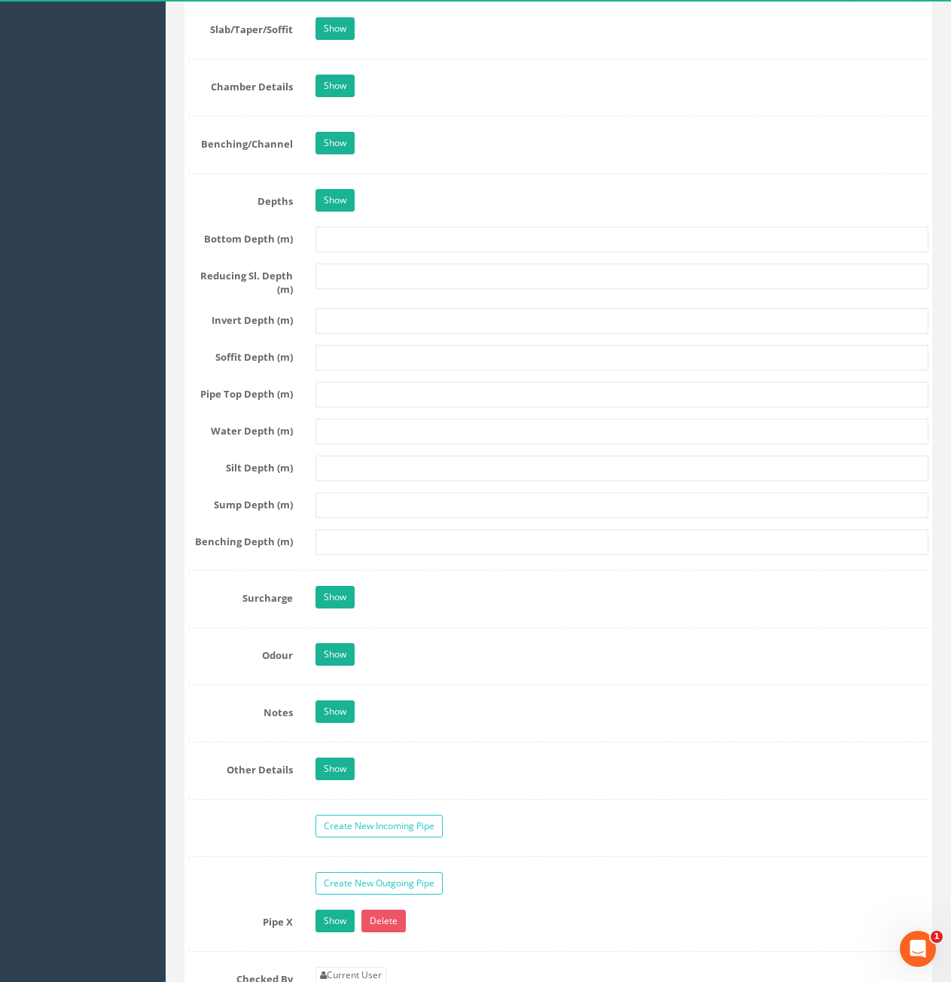
scroll to position [2109, 0]
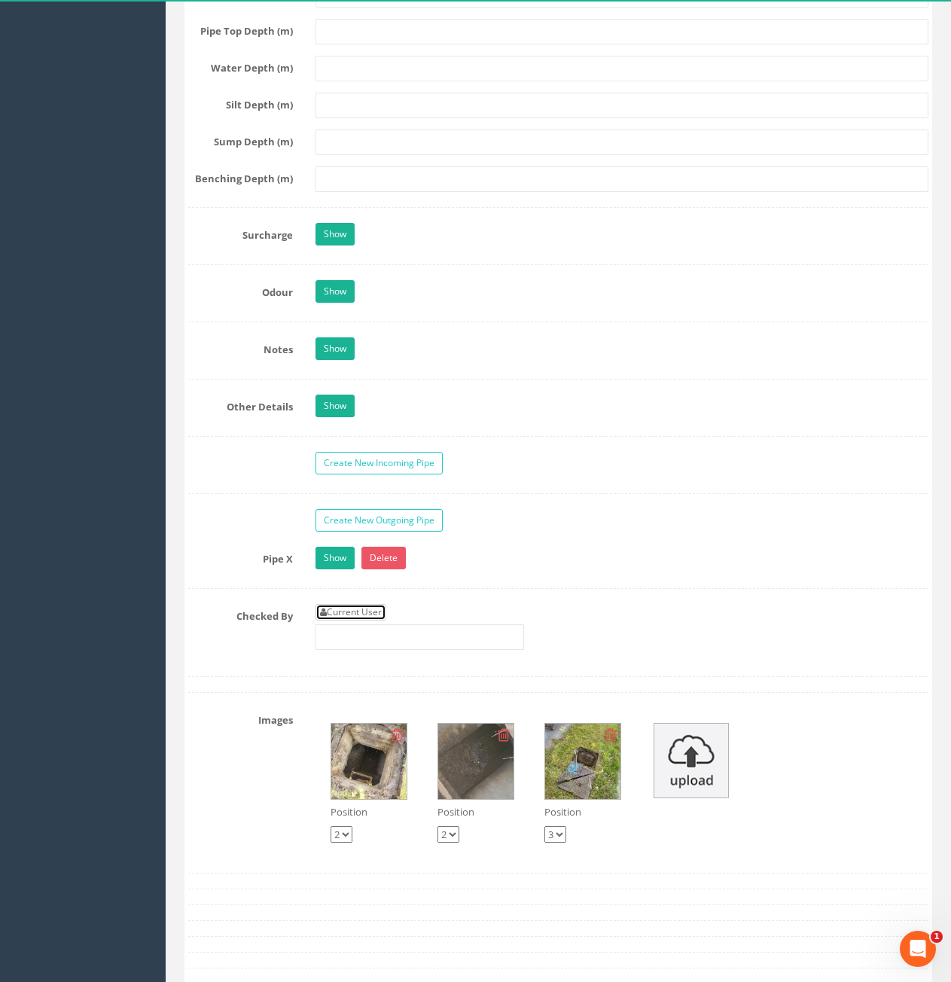
click at [351, 605] on link "Current User" at bounding box center [351, 612] width 71 height 17
type input "[PERSON_NAME]"
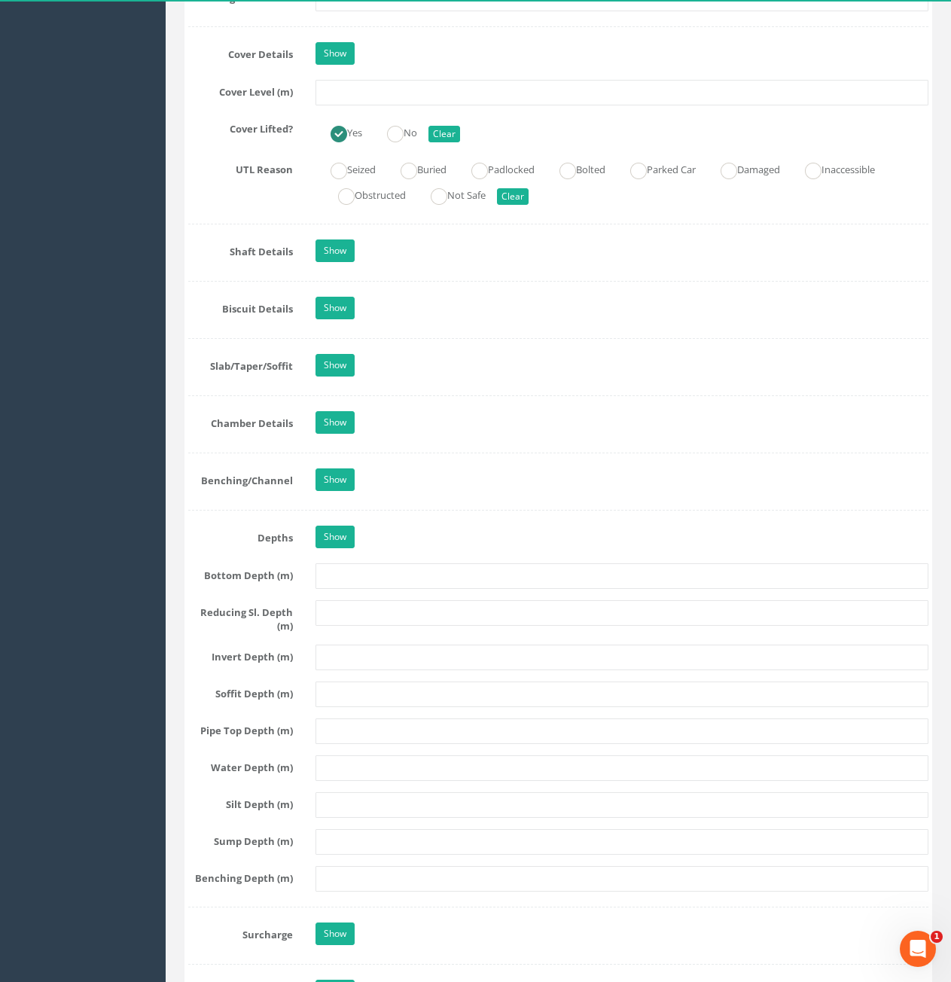
scroll to position [979, 0]
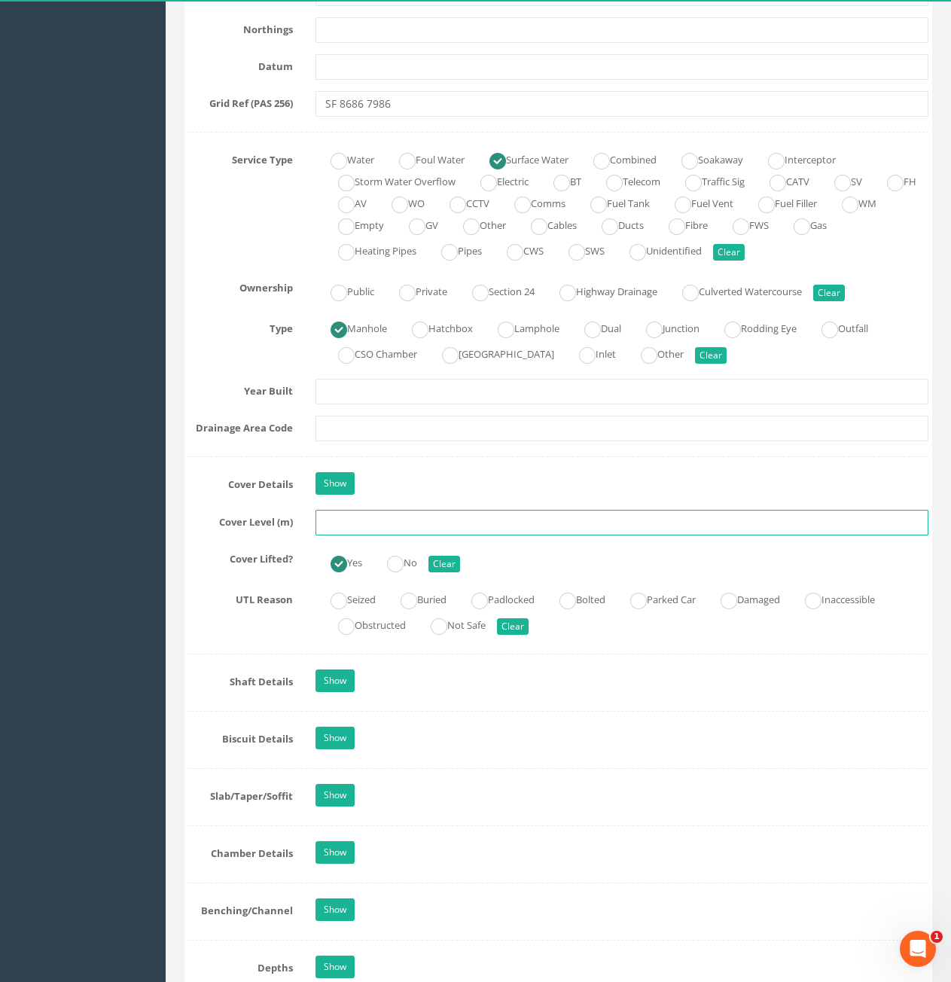
click at [401, 523] on input "text" at bounding box center [622, 523] width 613 height 26
type input "81.72"
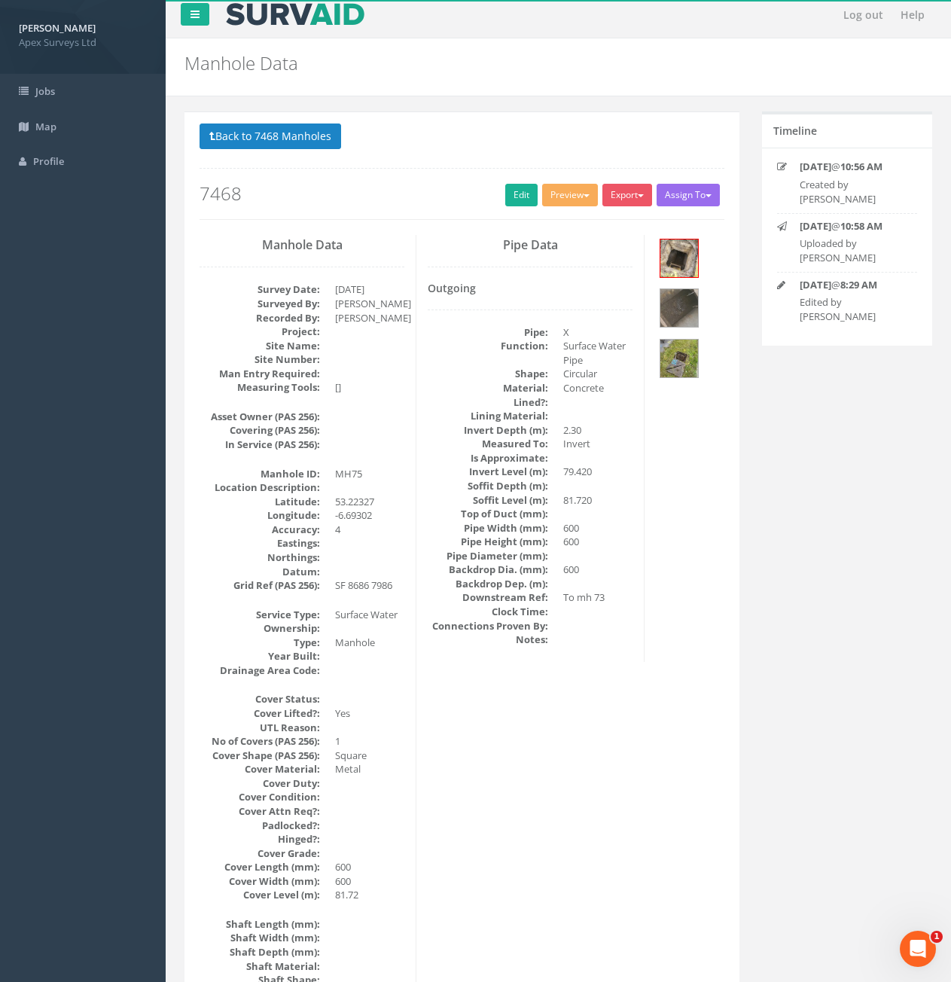
scroll to position [0, 0]
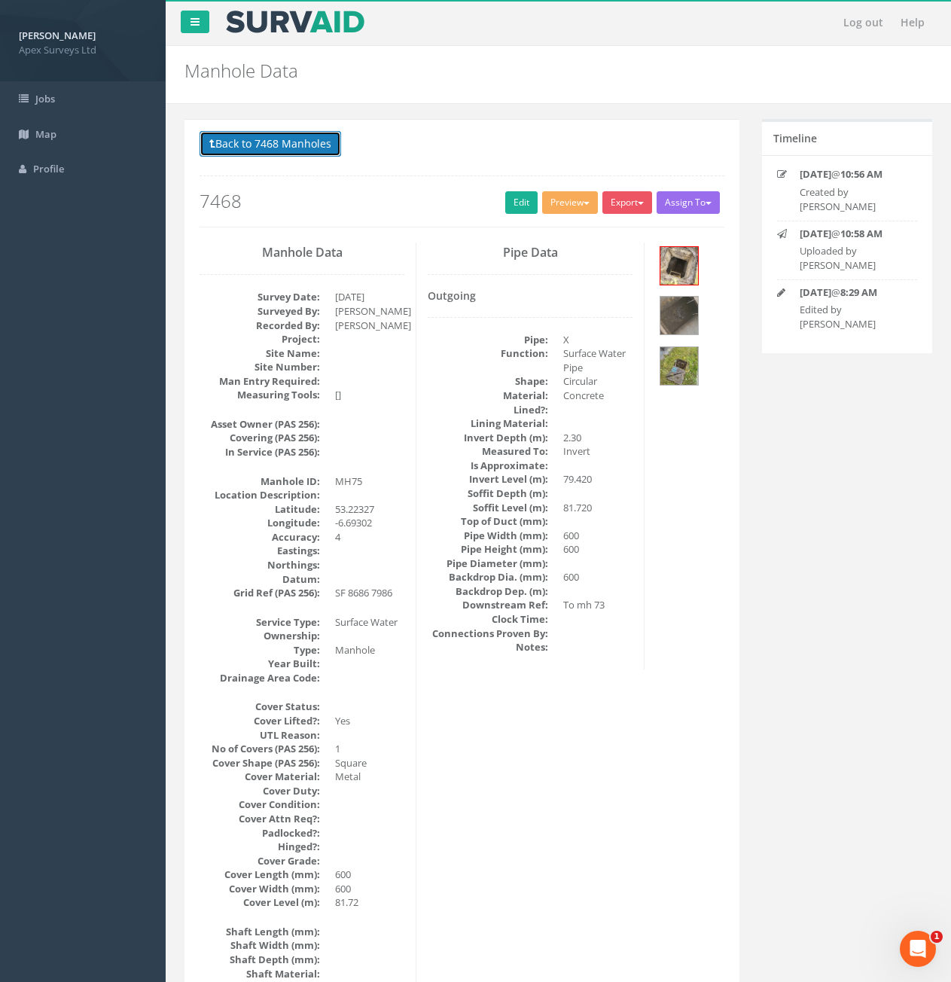
click at [299, 141] on button "Back to 7468 Manholes" at bounding box center [271, 144] width 142 height 26
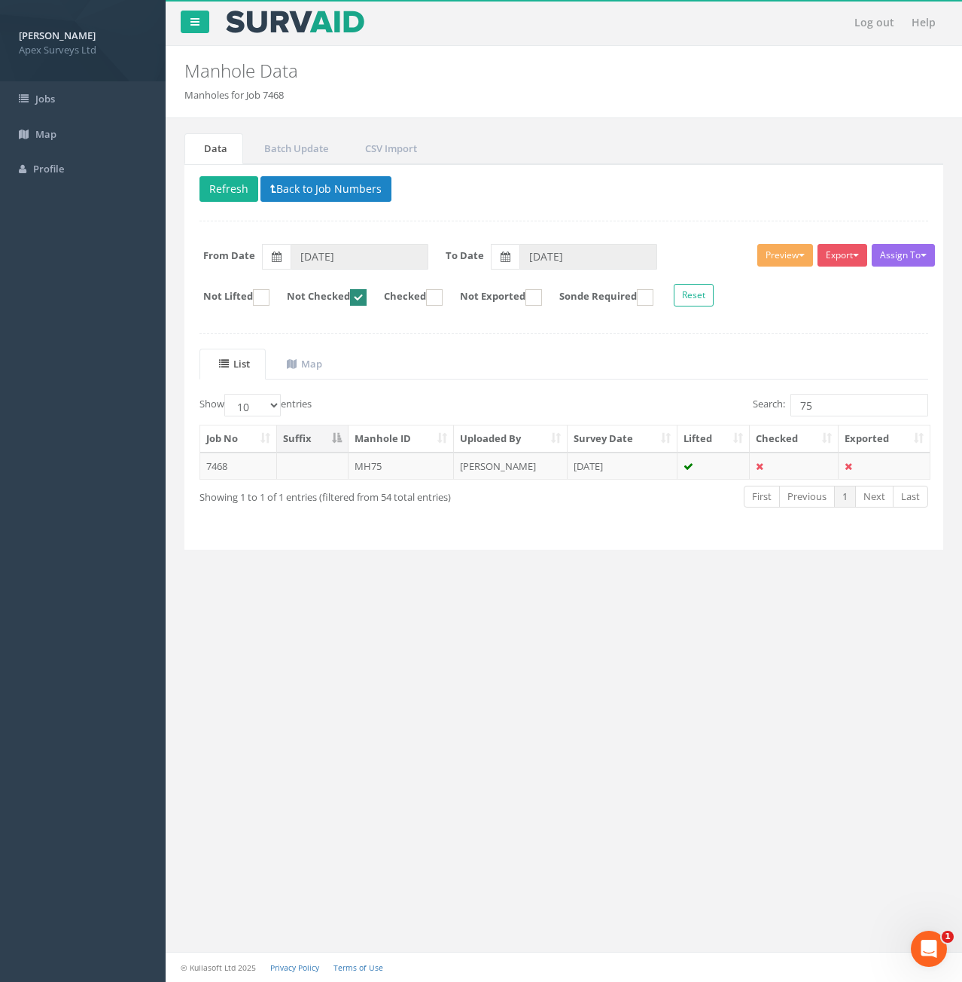
click at [854, 418] on div "Search: 75" at bounding box center [751, 407] width 353 height 26
click at [853, 413] on input "75" at bounding box center [860, 405] width 138 height 23
click at [497, 462] on td "[PERSON_NAME]" at bounding box center [511, 466] width 114 height 27
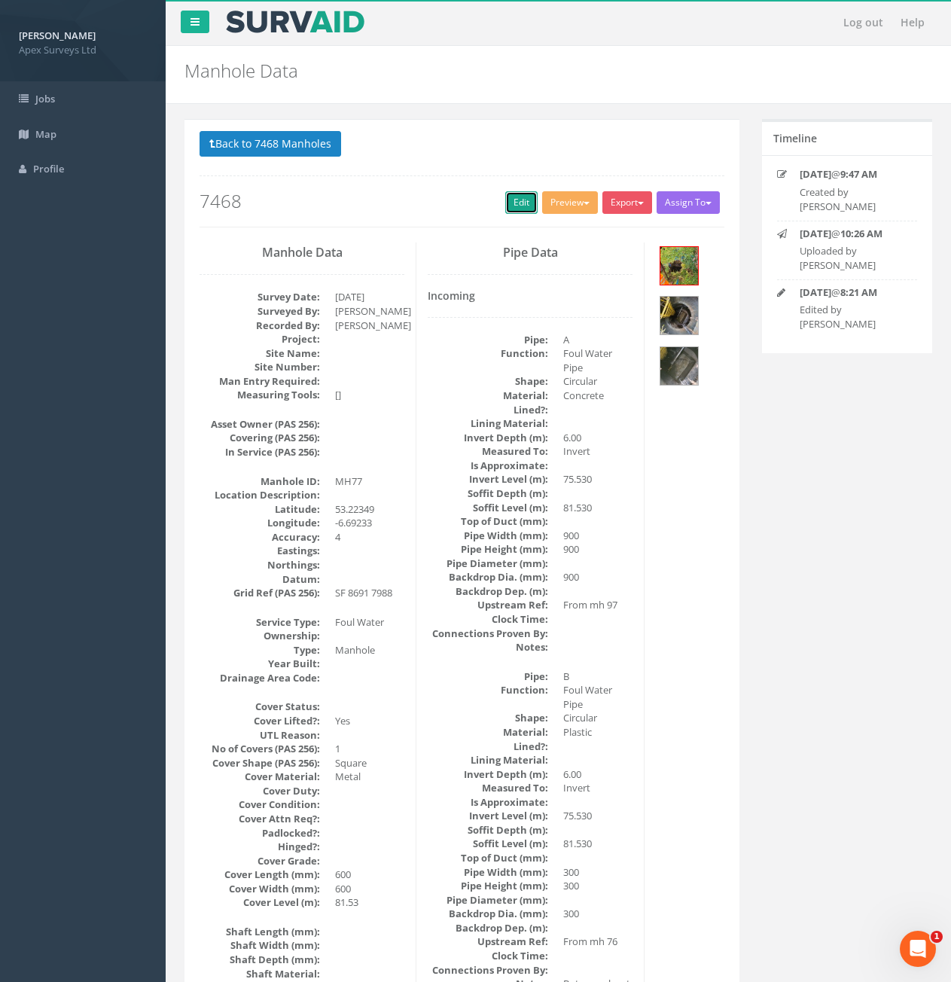
click at [522, 208] on link "Edit" at bounding box center [521, 202] width 32 height 23
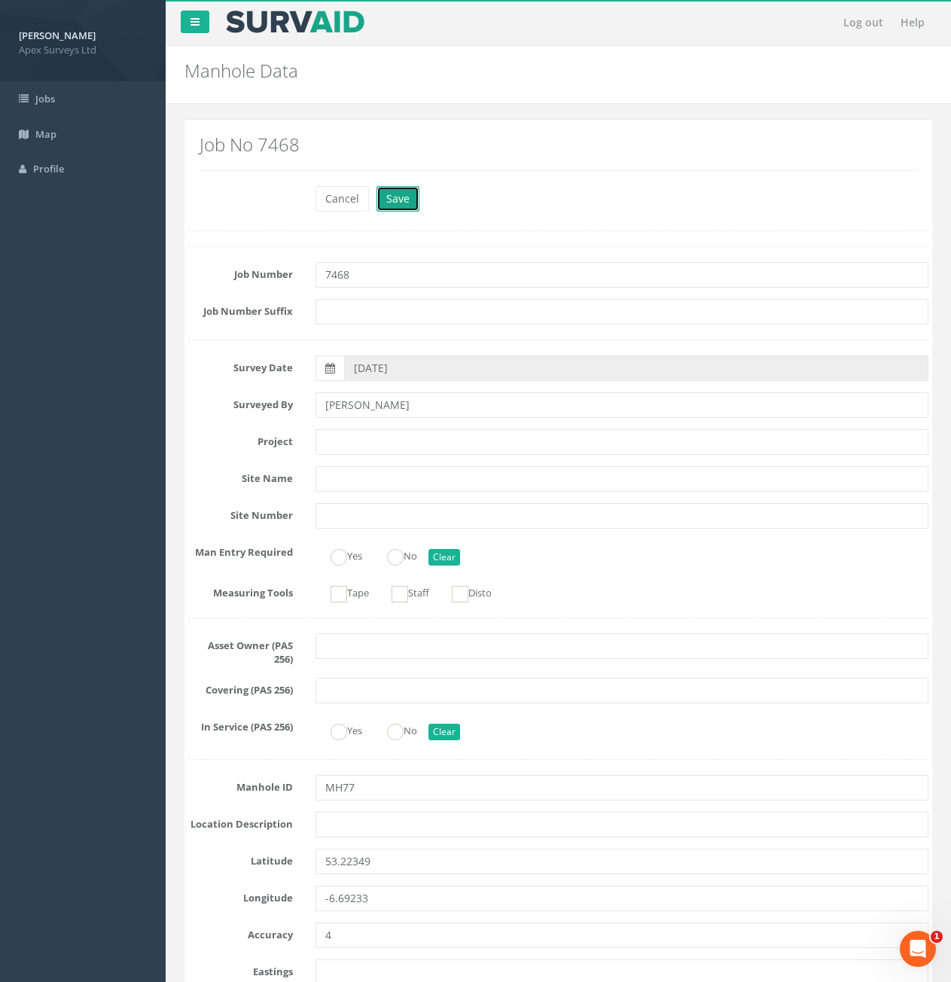
click at [407, 195] on button "Save" at bounding box center [398, 199] width 43 height 26
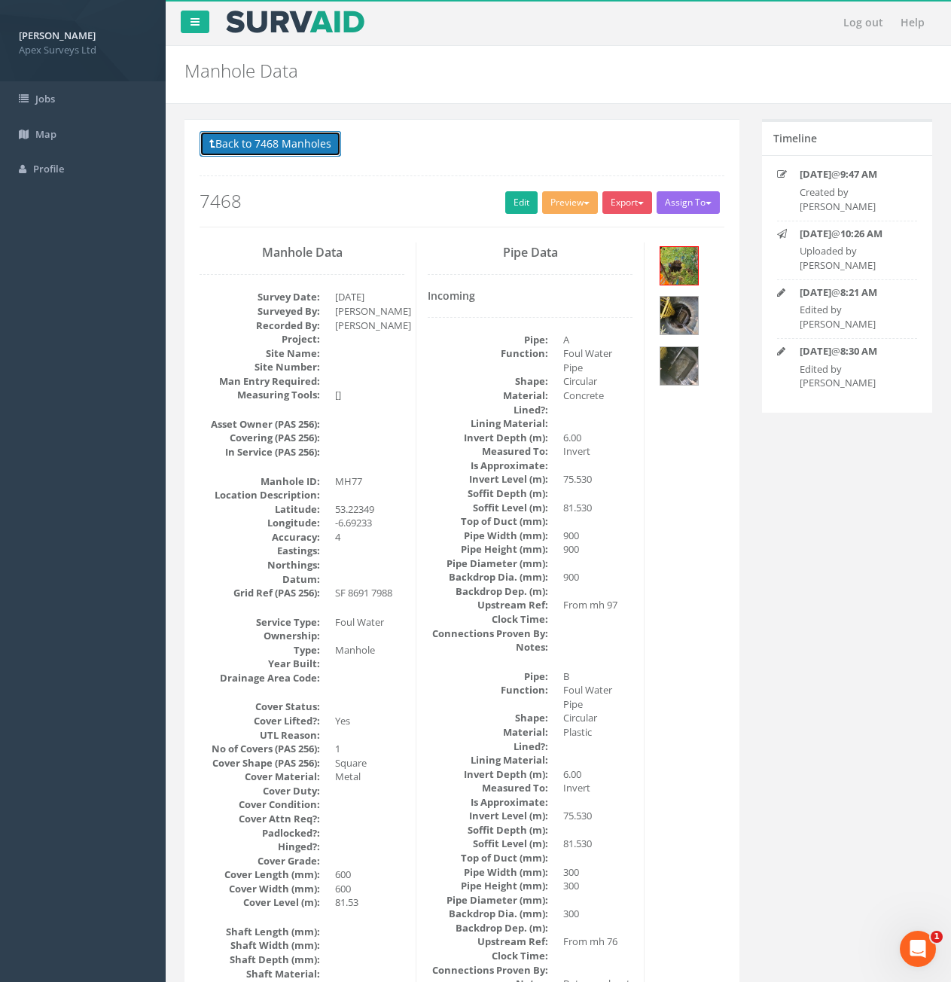
click at [264, 153] on button "Back to 7468 Manholes" at bounding box center [271, 144] width 142 height 26
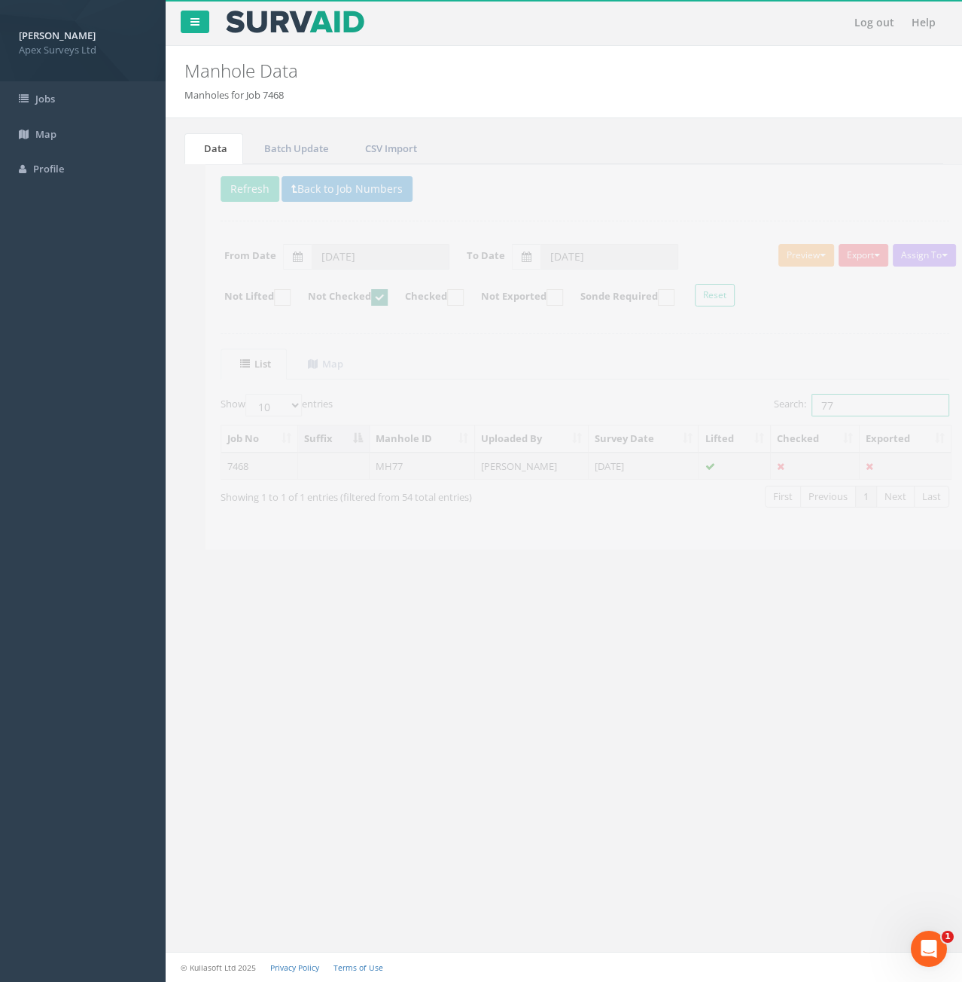
click at [835, 410] on input "77" at bounding box center [860, 405] width 138 height 23
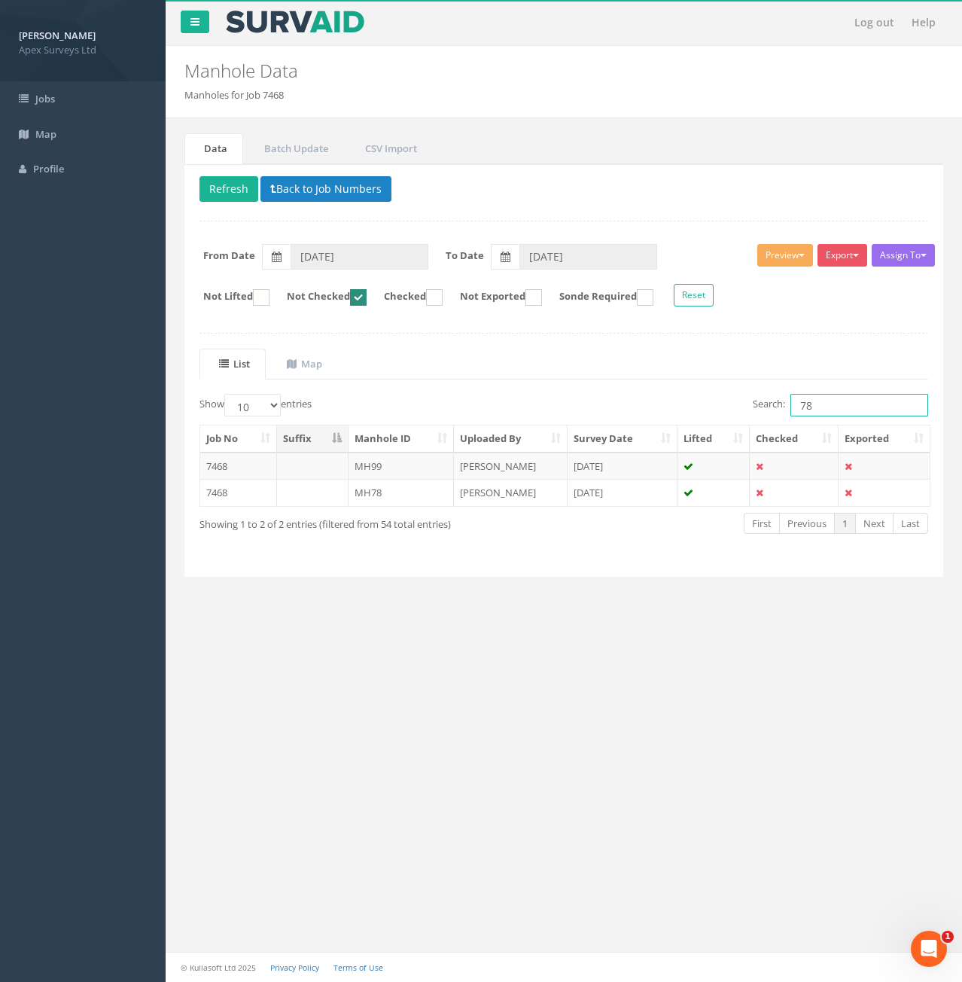
type input "78"
click at [401, 493] on td "MH78" at bounding box center [402, 492] width 106 height 27
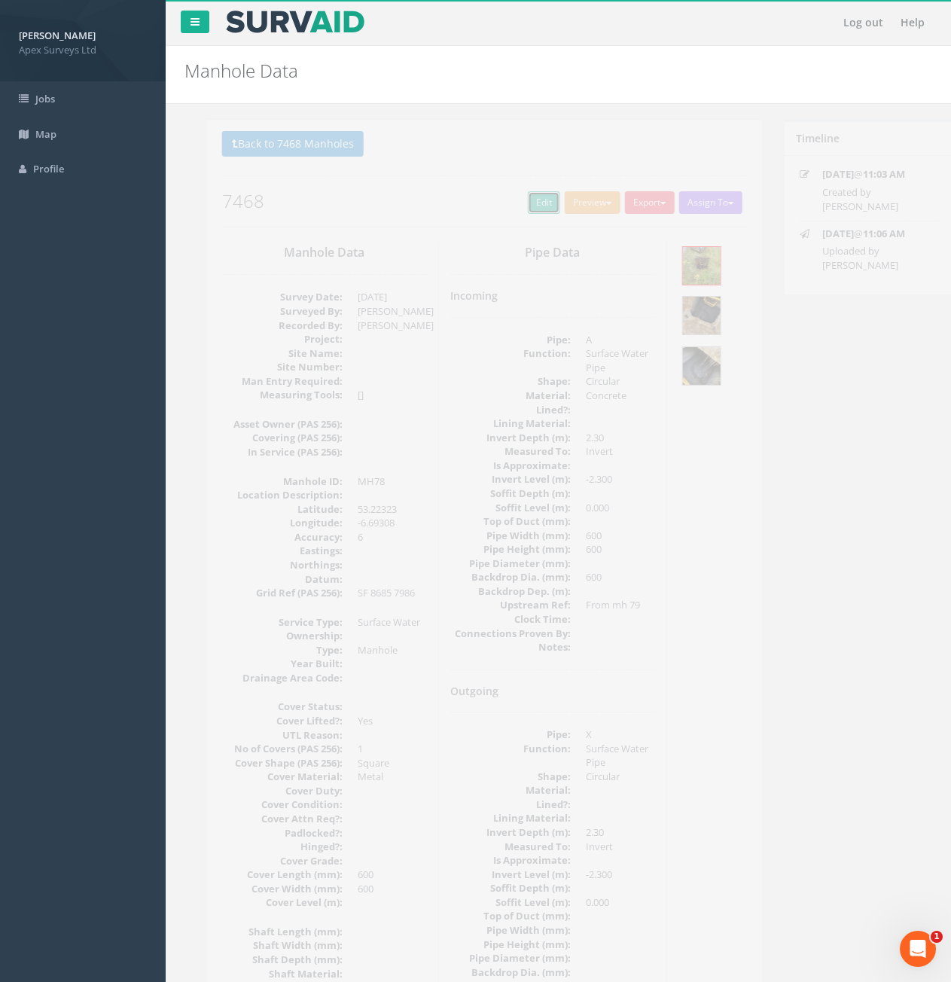
click at [507, 203] on link "Edit" at bounding box center [521, 202] width 32 height 23
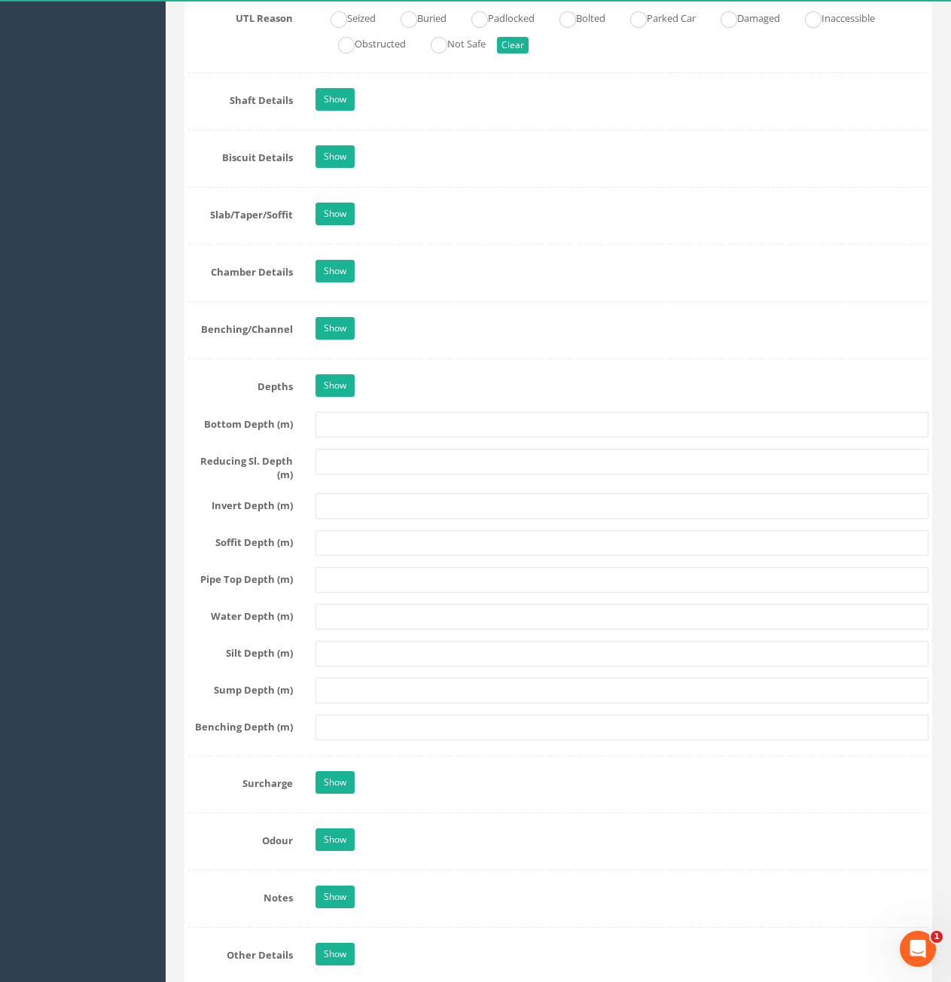
scroll to position [1958, 0]
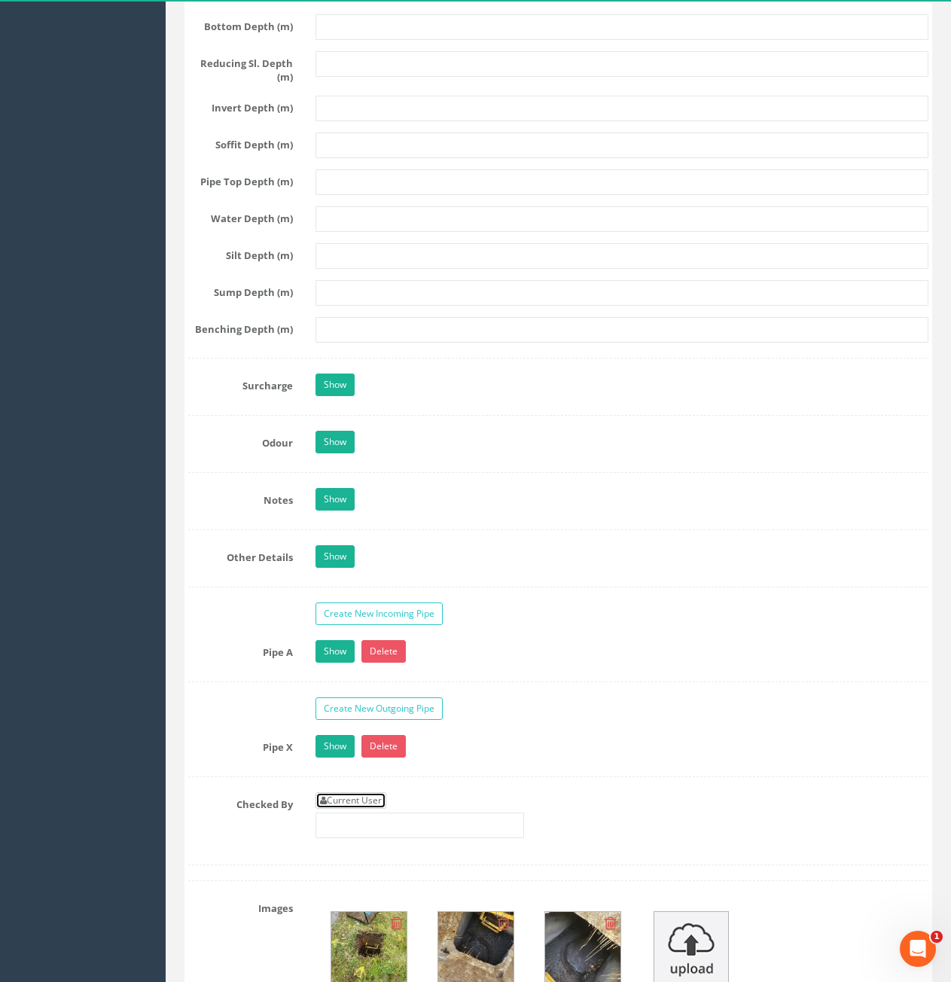
click at [367, 800] on link "Current User" at bounding box center [351, 800] width 71 height 17
type input "[PERSON_NAME]"
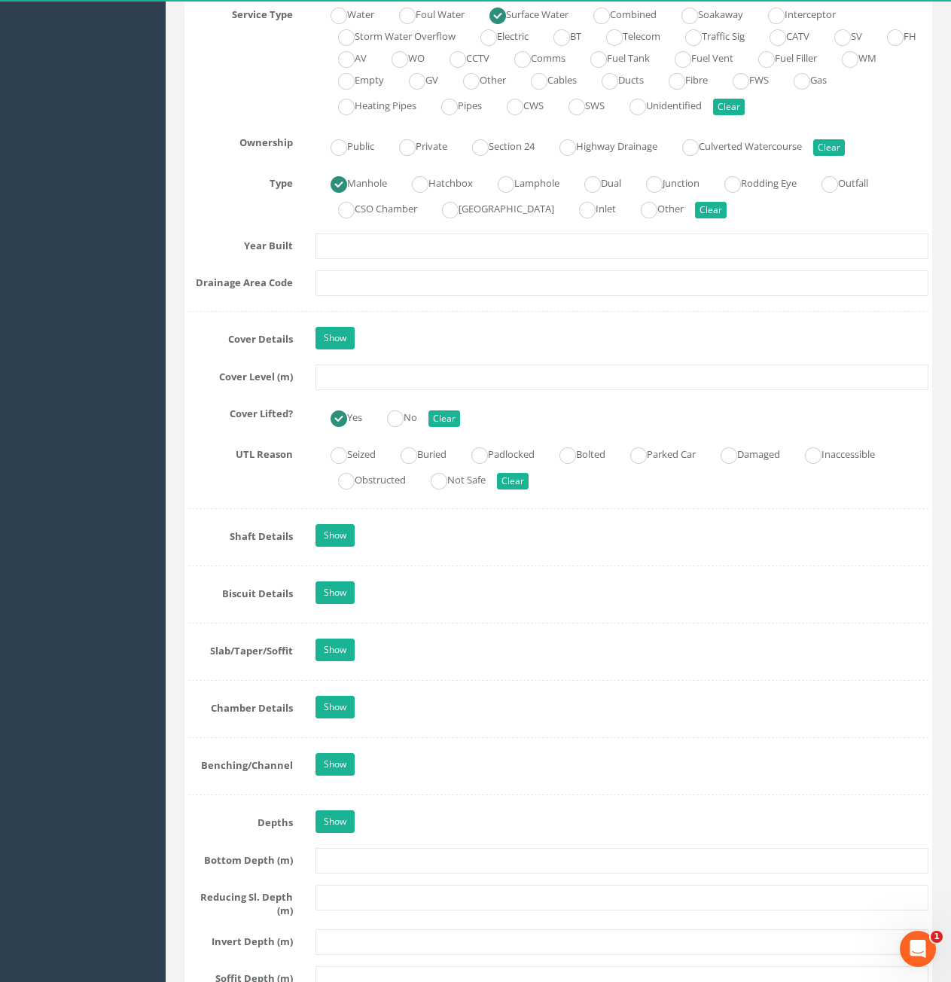
scroll to position [828, 0]
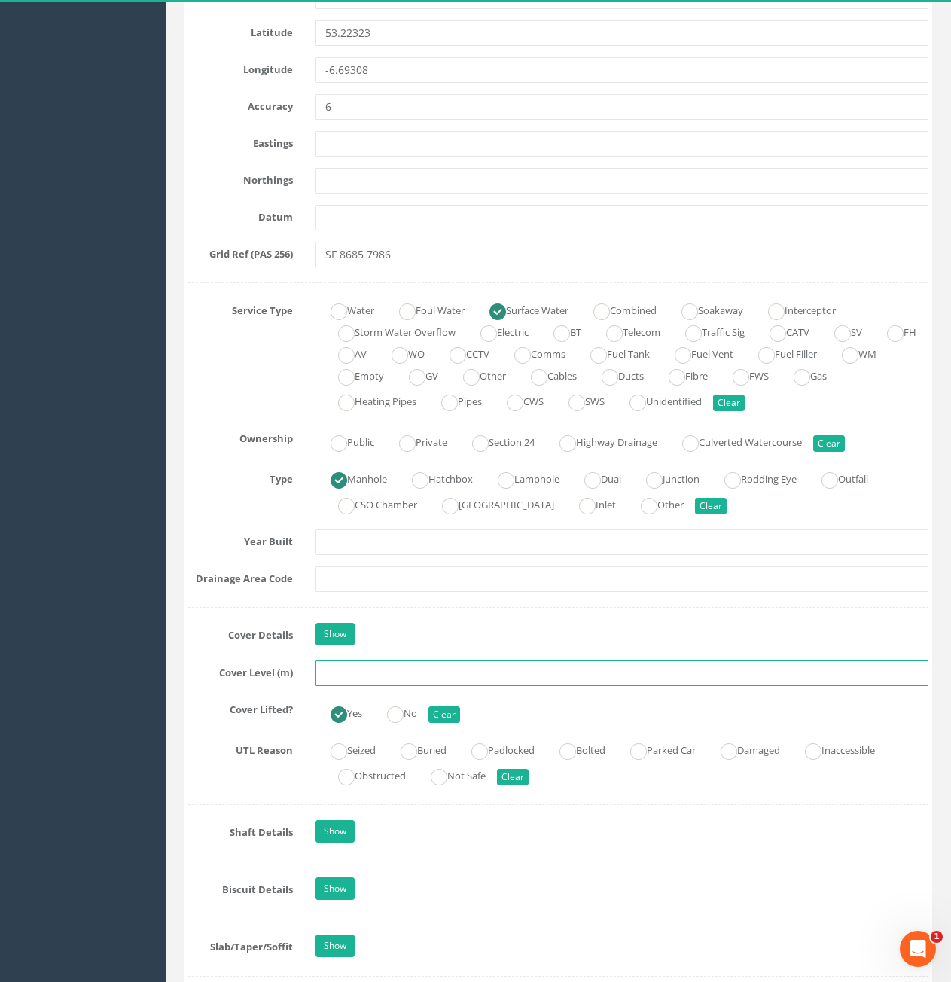
click at [432, 675] on input "text" at bounding box center [622, 673] width 613 height 26
type input "81.60"
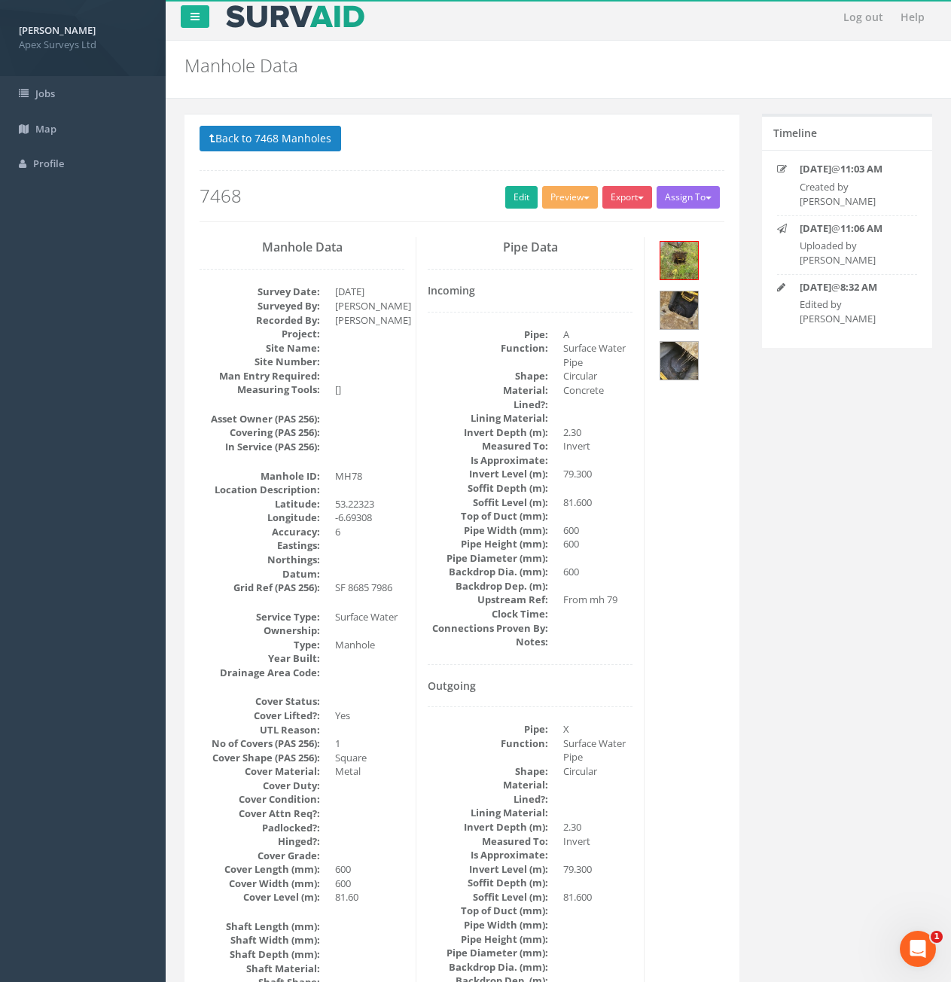
scroll to position [0, 0]
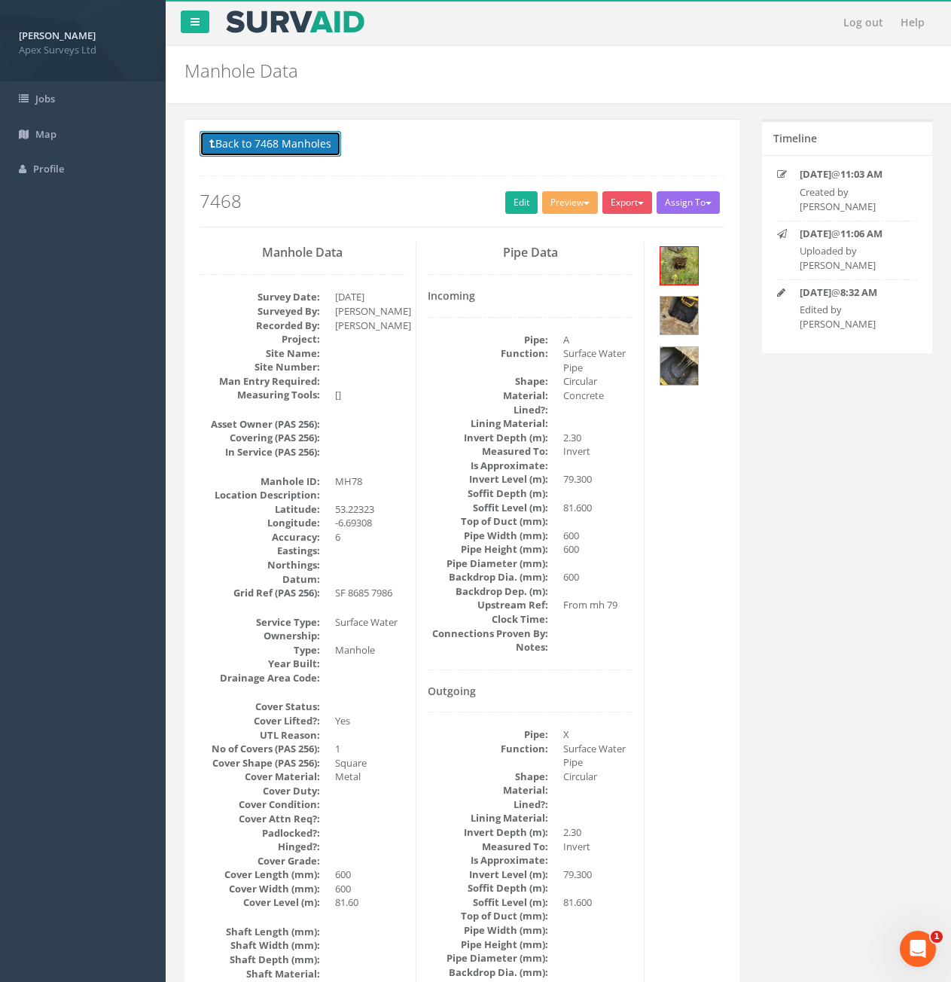
click at [267, 144] on button "Back to 7468 Manholes" at bounding box center [271, 144] width 142 height 26
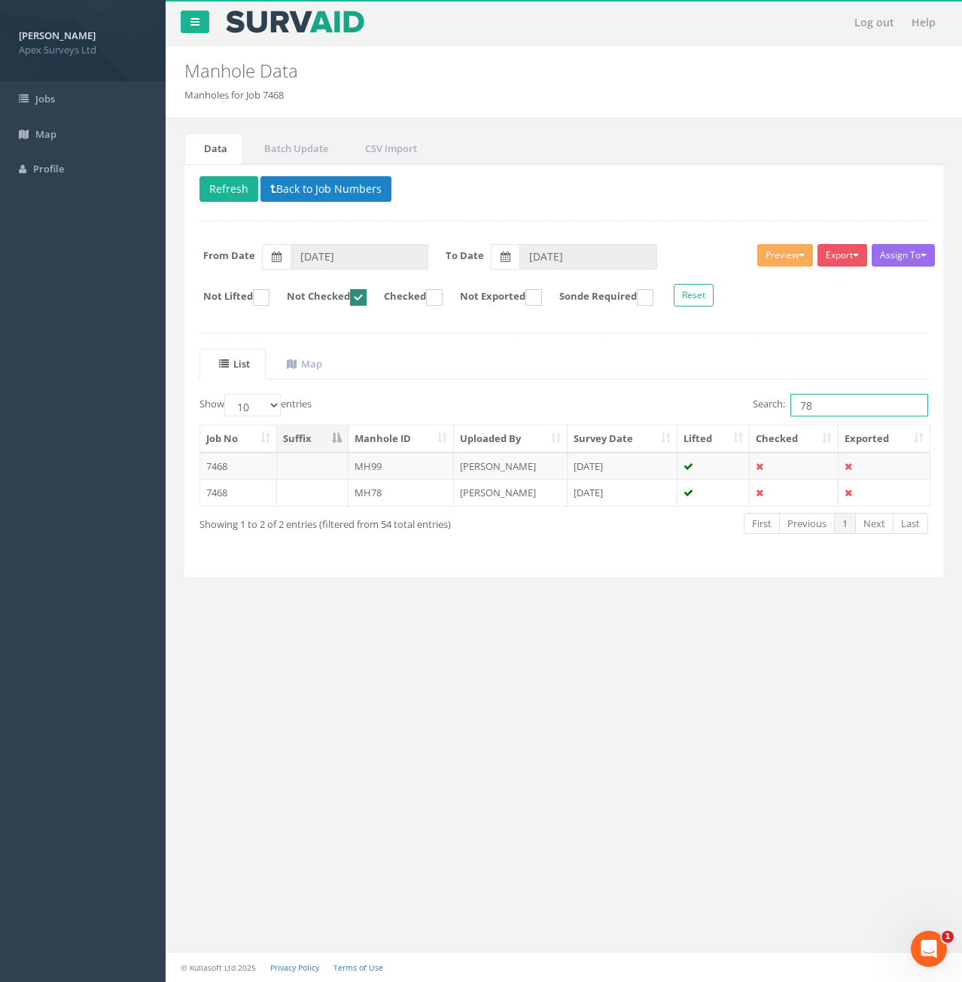
click at [852, 409] on input "78" at bounding box center [860, 405] width 138 height 23
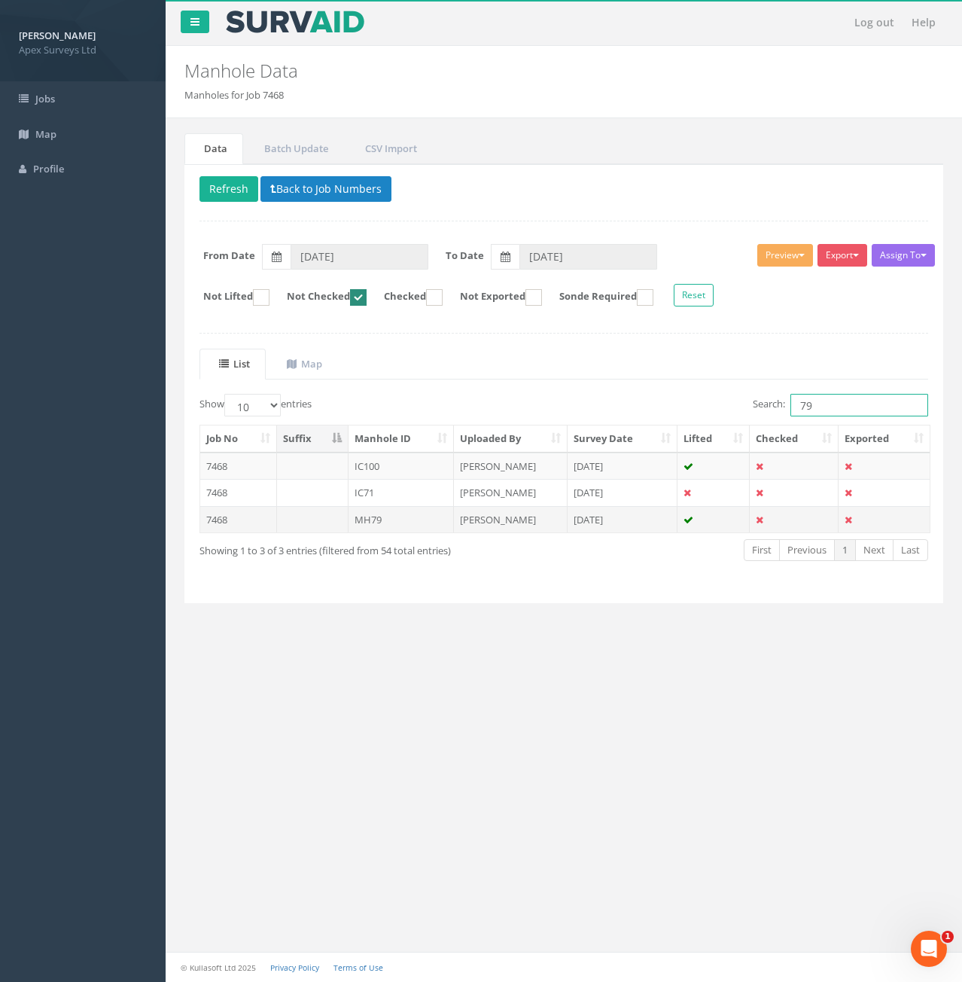
type input "79"
click at [398, 523] on td "MH79" at bounding box center [402, 519] width 106 height 27
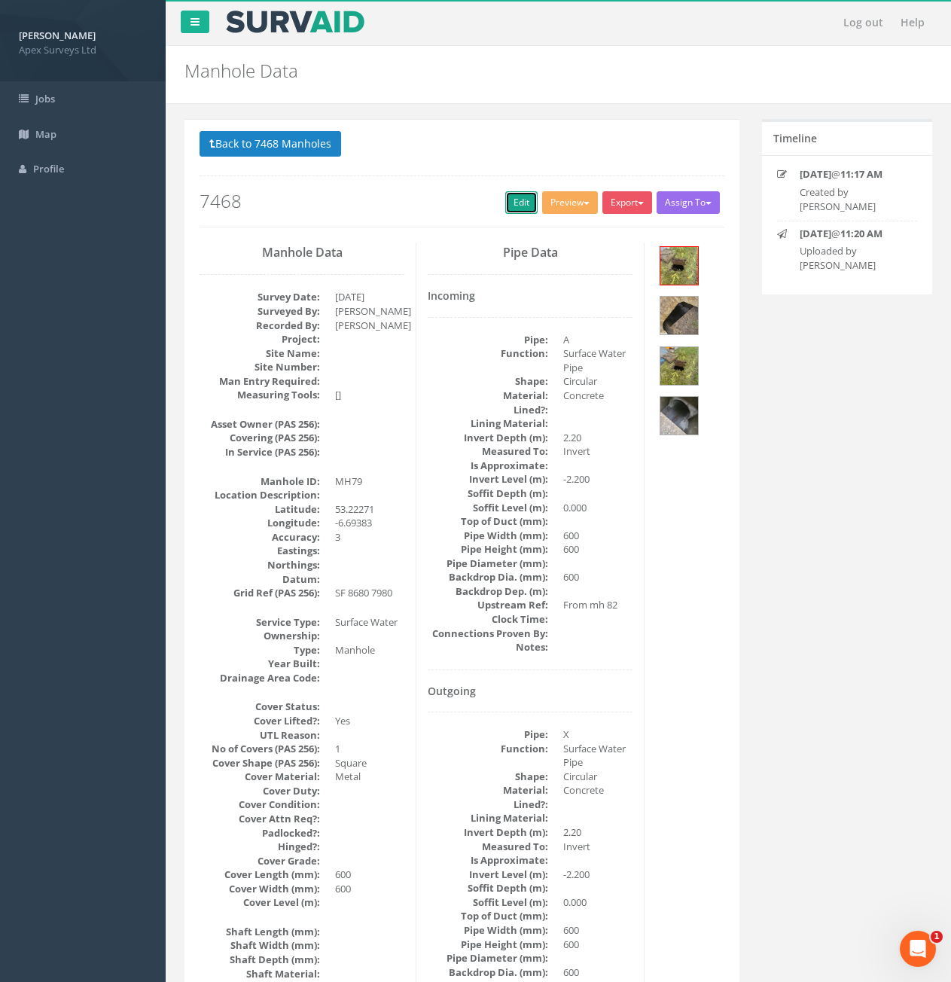
click at [520, 203] on link "Edit" at bounding box center [521, 202] width 32 height 23
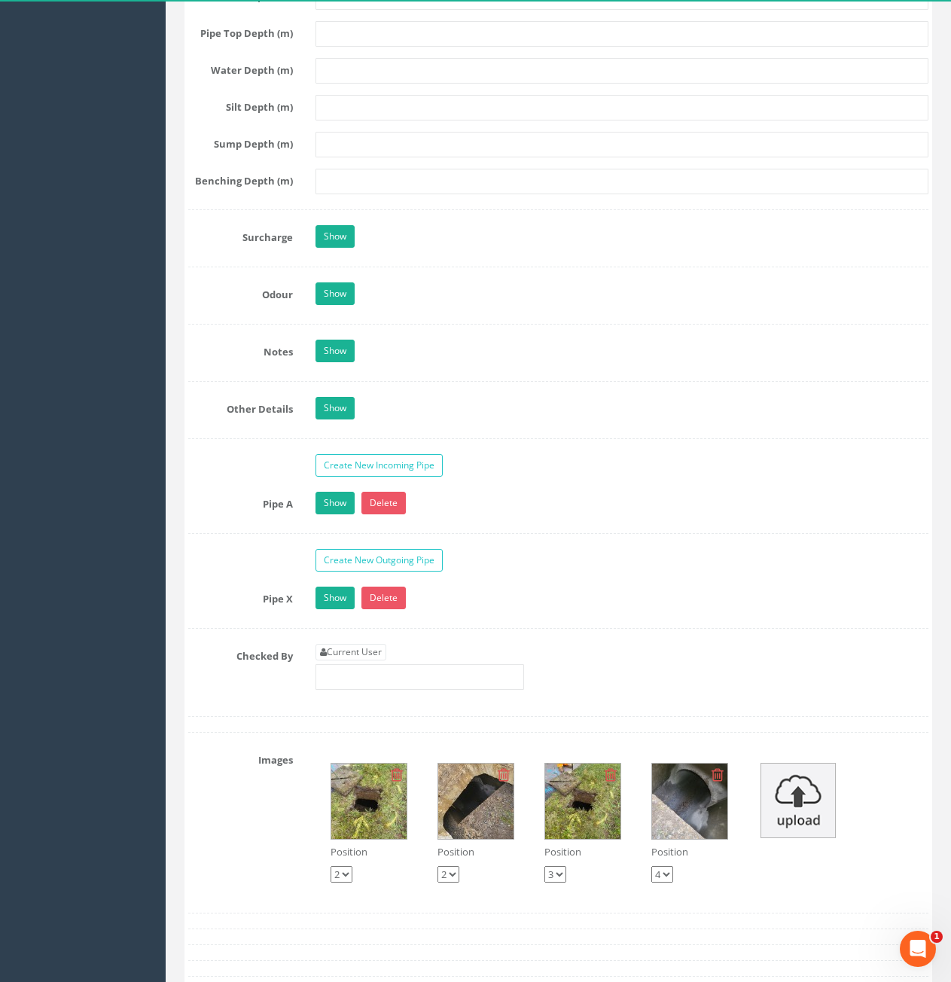
scroll to position [2334, 0]
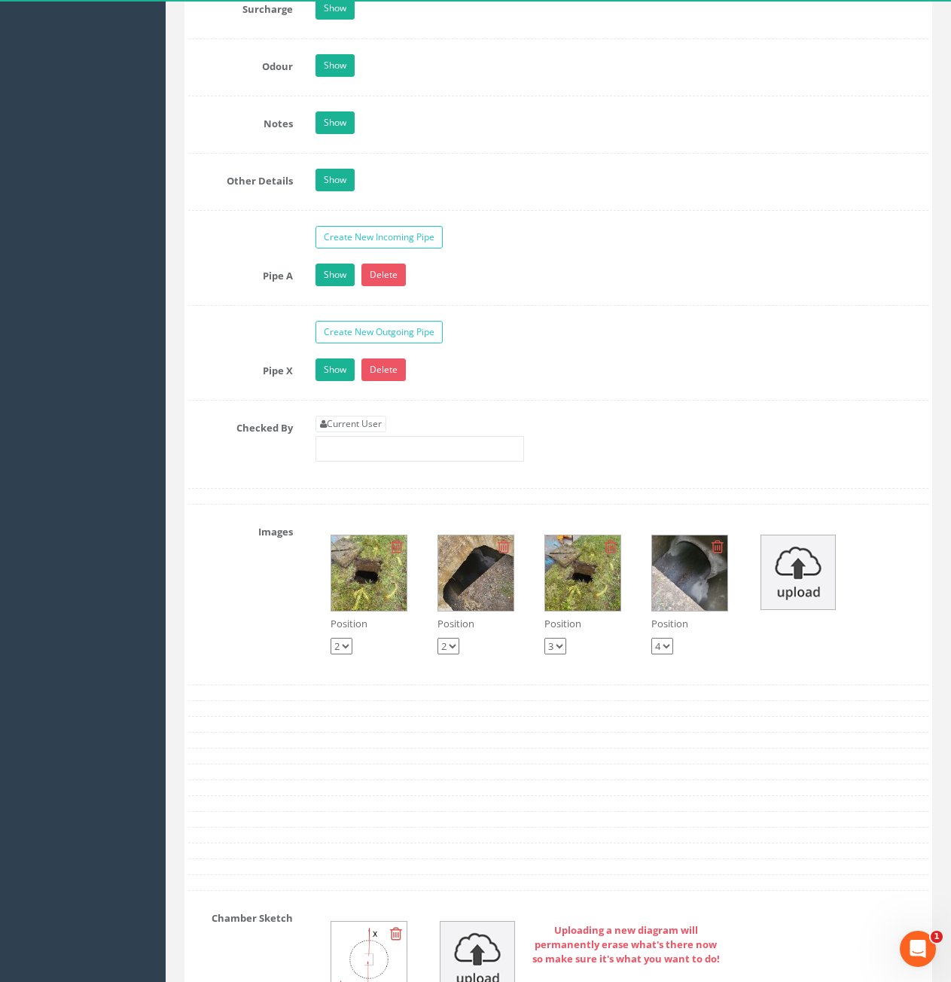
click at [354, 419] on link "Current User" at bounding box center [351, 424] width 71 height 17
type input "[PERSON_NAME]"
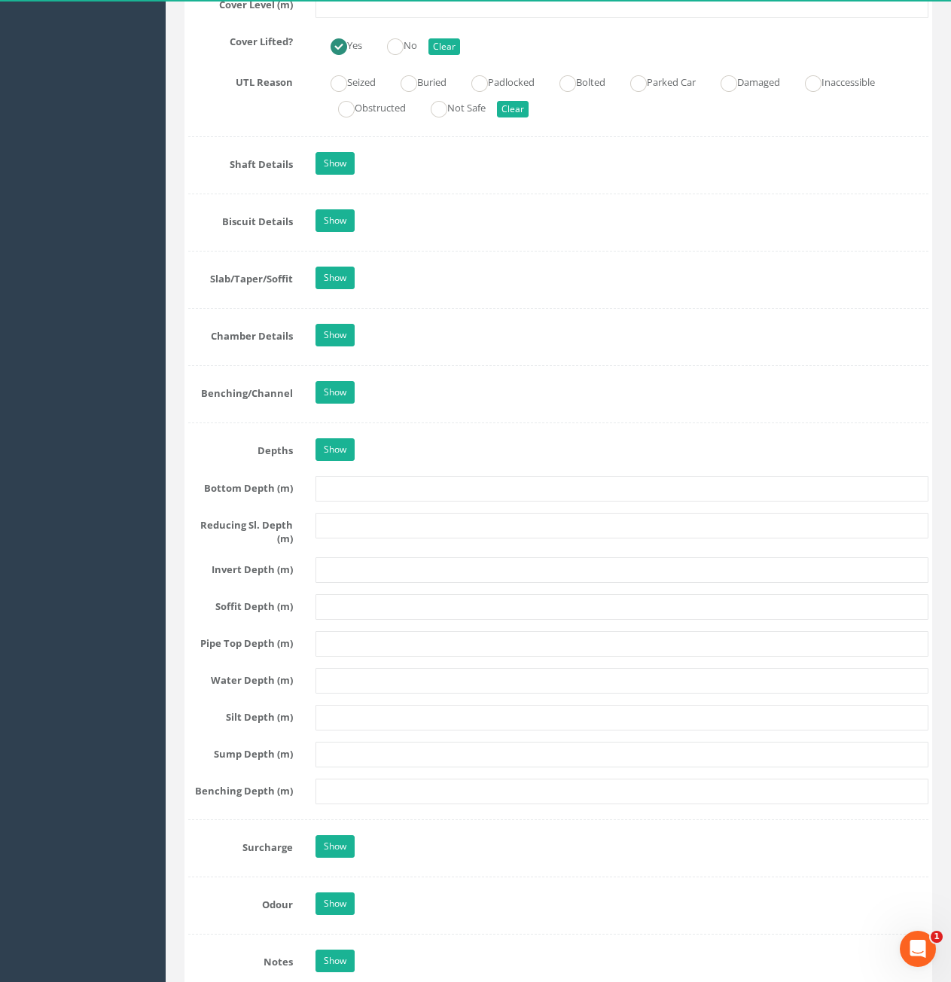
scroll to position [1130, 0]
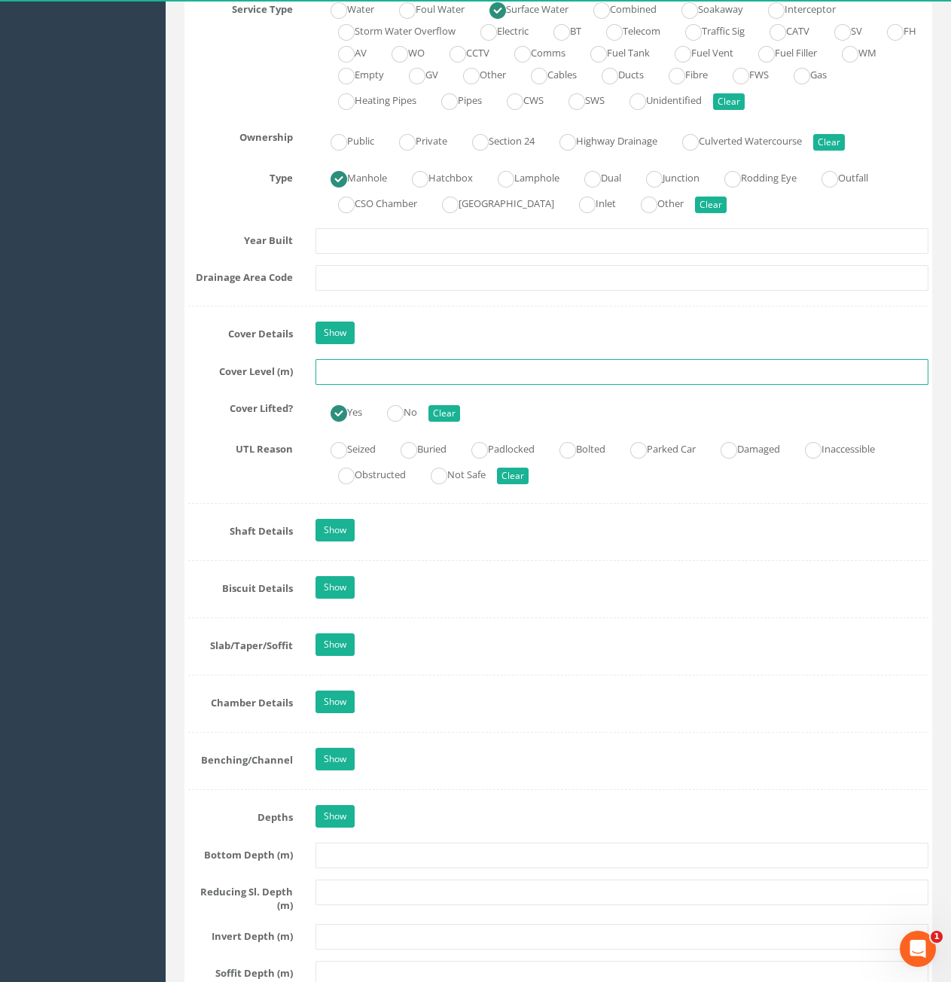
click at [407, 383] on input "text" at bounding box center [622, 372] width 613 height 26
type input "79.84"
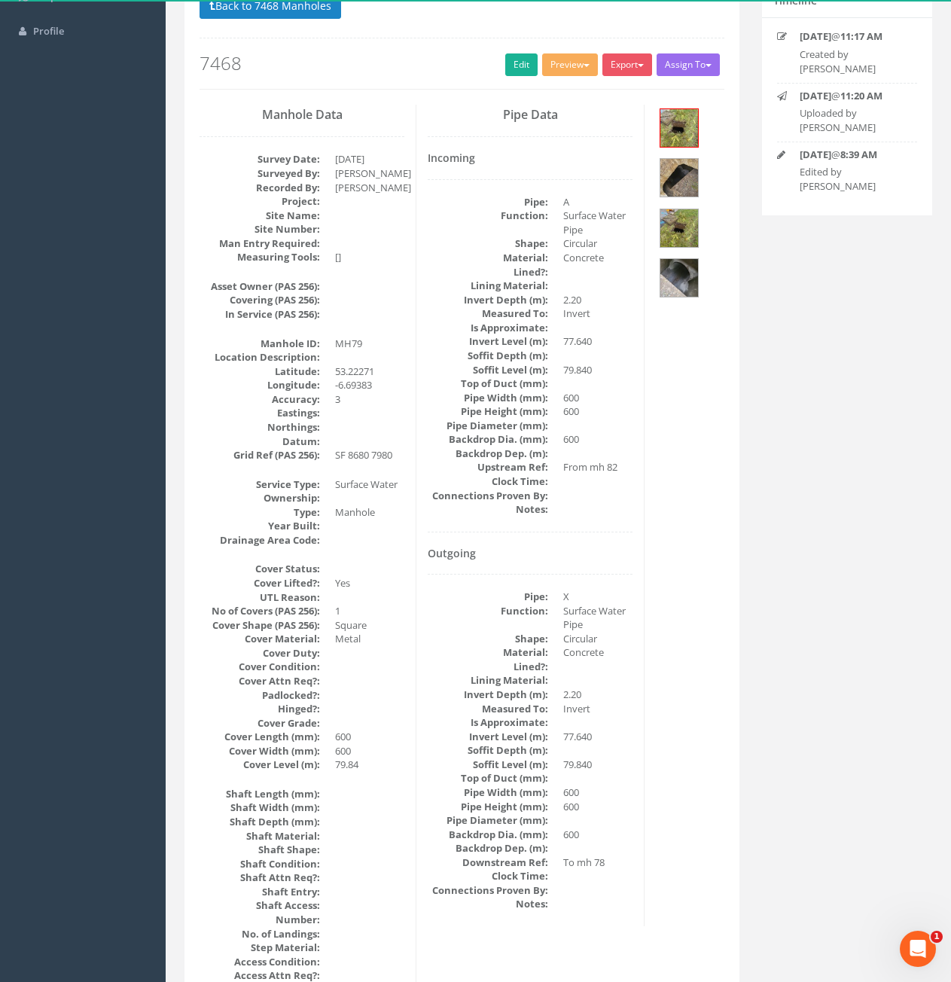
scroll to position [0, 0]
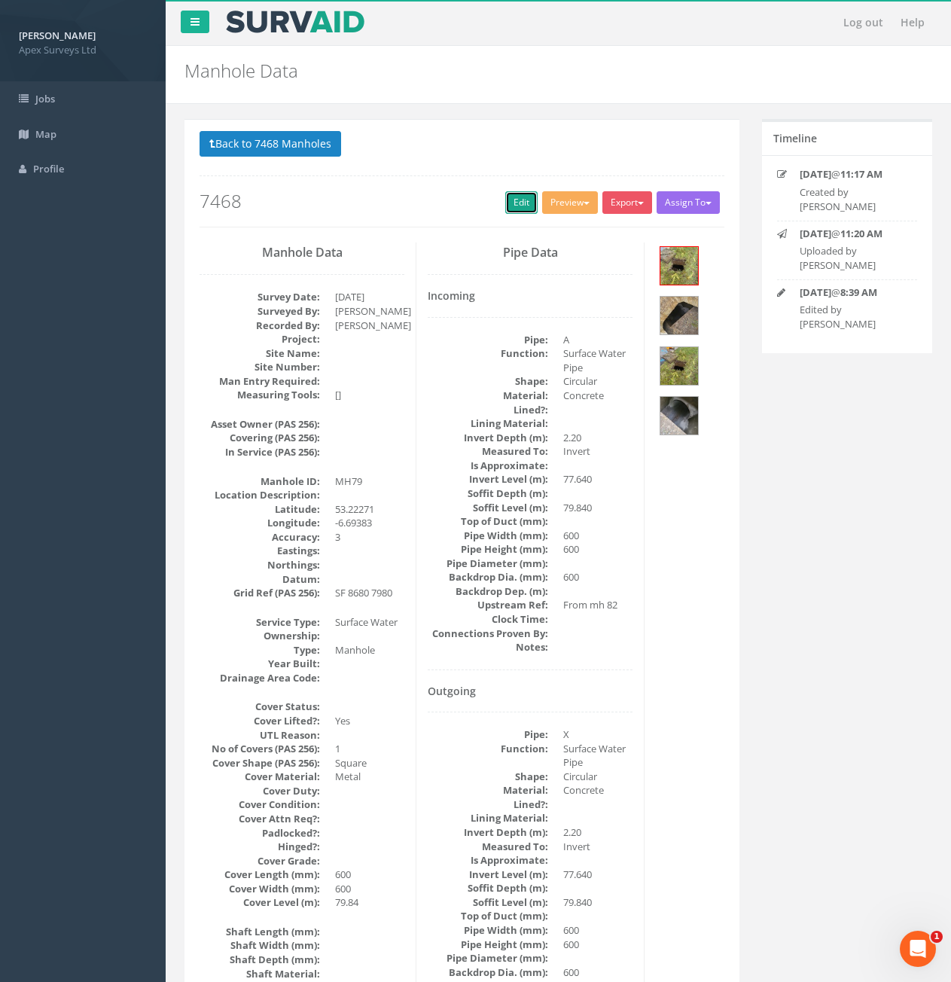
click at [511, 203] on link "Edit" at bounding box center [521, 202] width 32 height 23
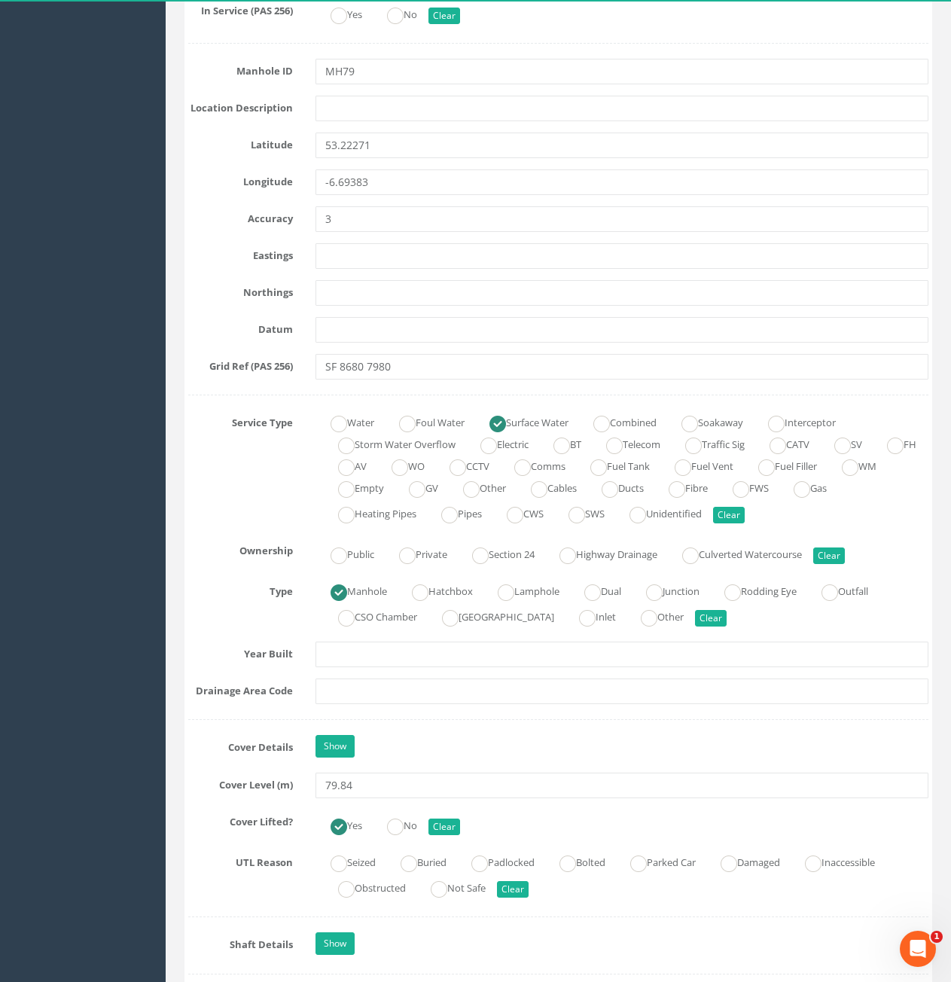
scroll to position [904, 0]
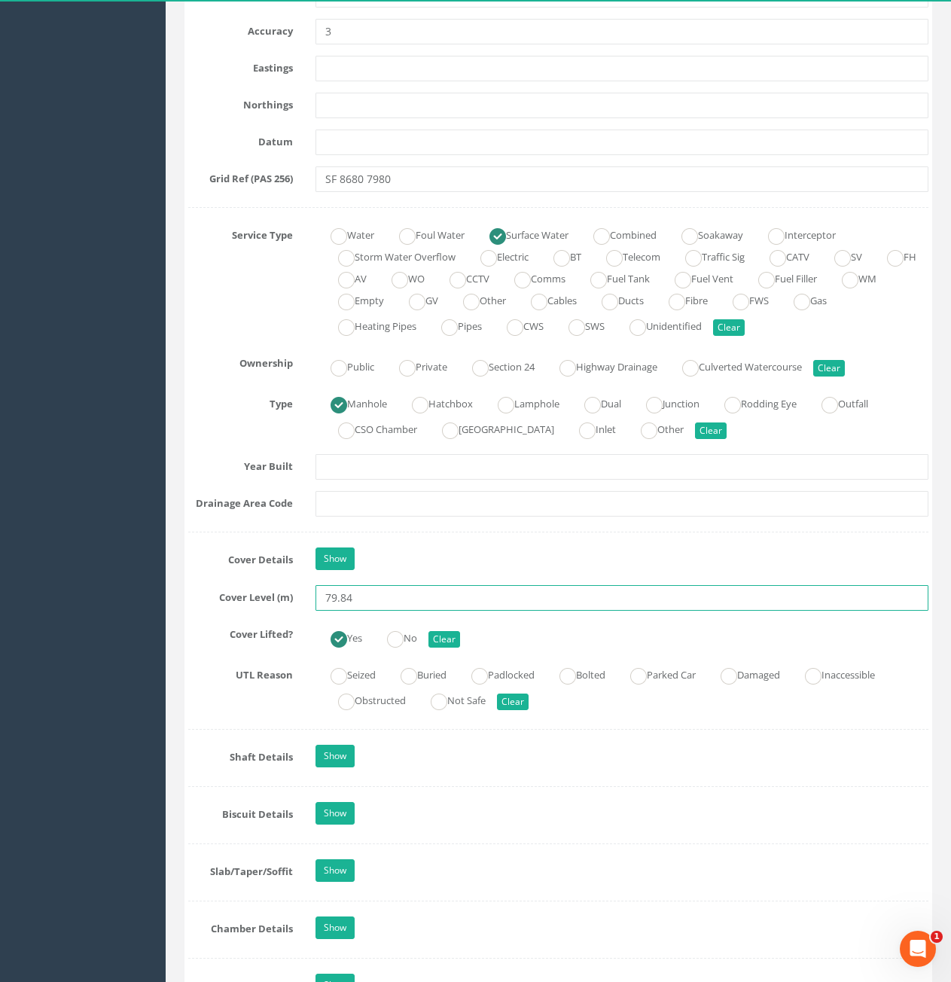
click at [316, 612] on div "Job Number 7468 Job Number Suffix Survey Date [DATE] Surveyed By [PERSON_NAME] …" at bounding box center [558, 639] width 740 height 2593
type input "82.03"
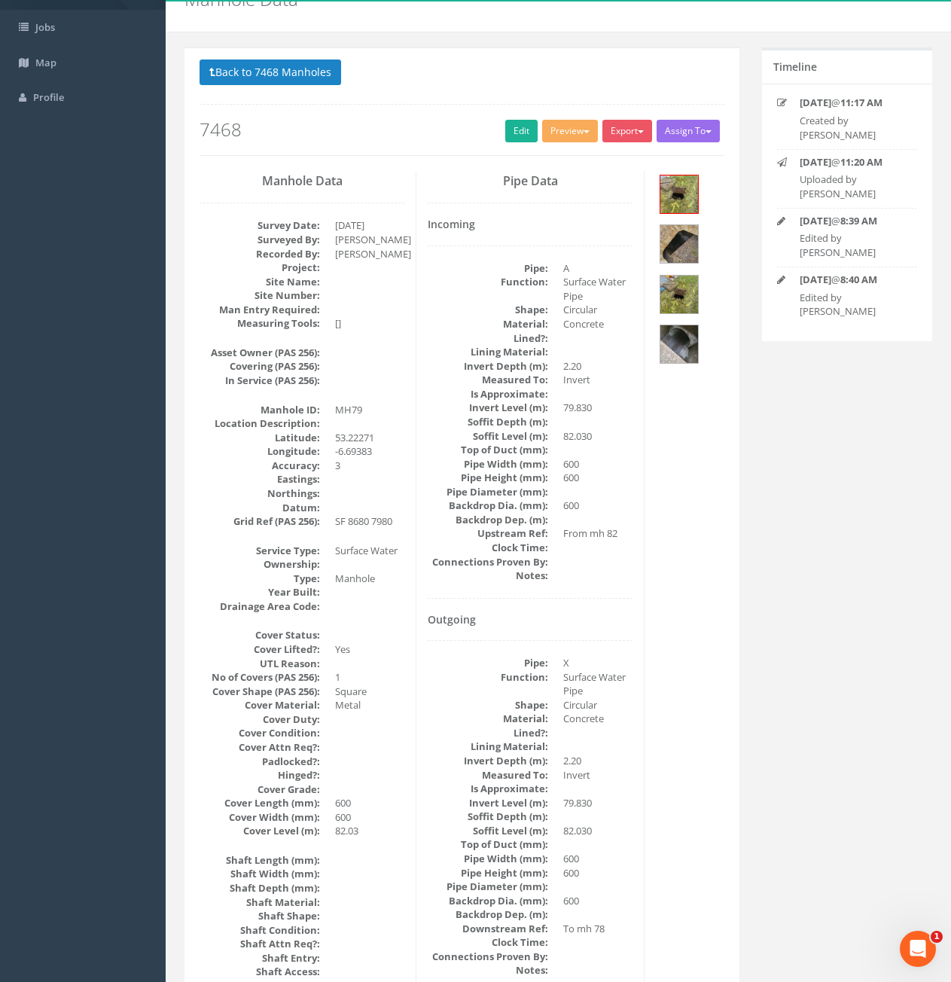
scroll to position [112, 0]
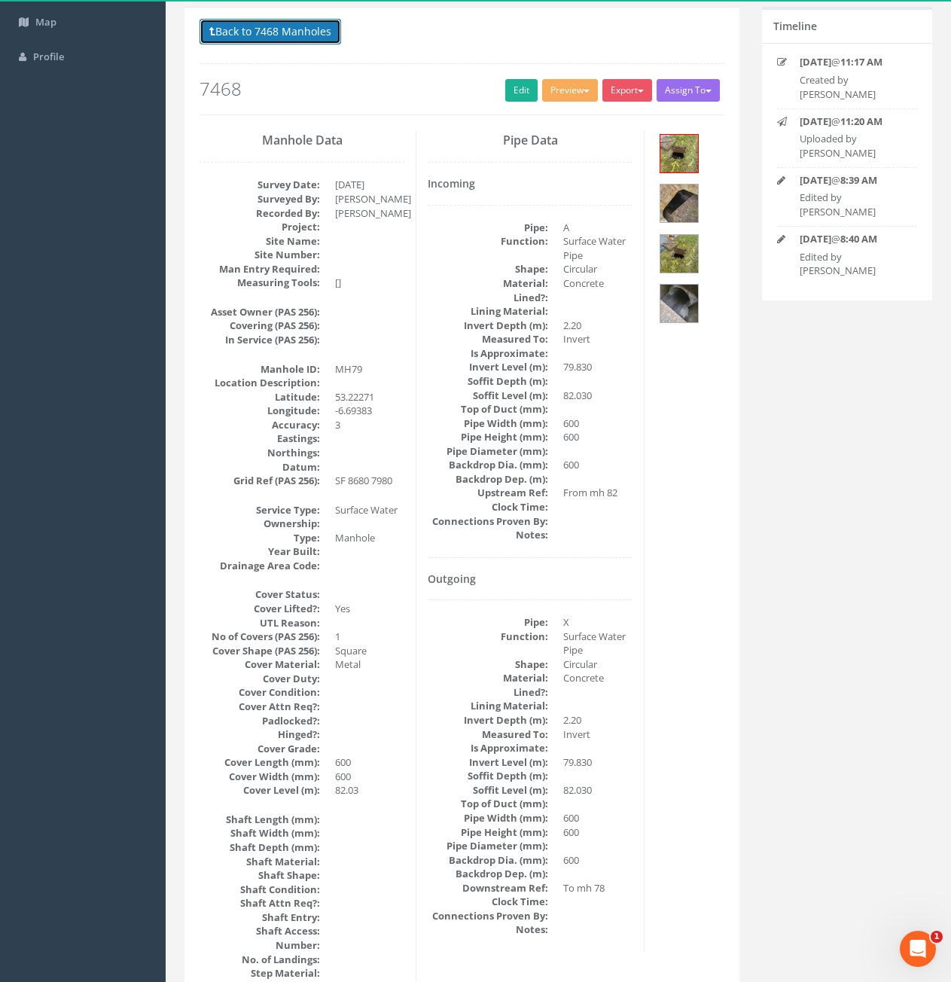
click at [313, 43] on button "Back to 7468 Manholes" at bounding box center [271, 32] width 142 height 26
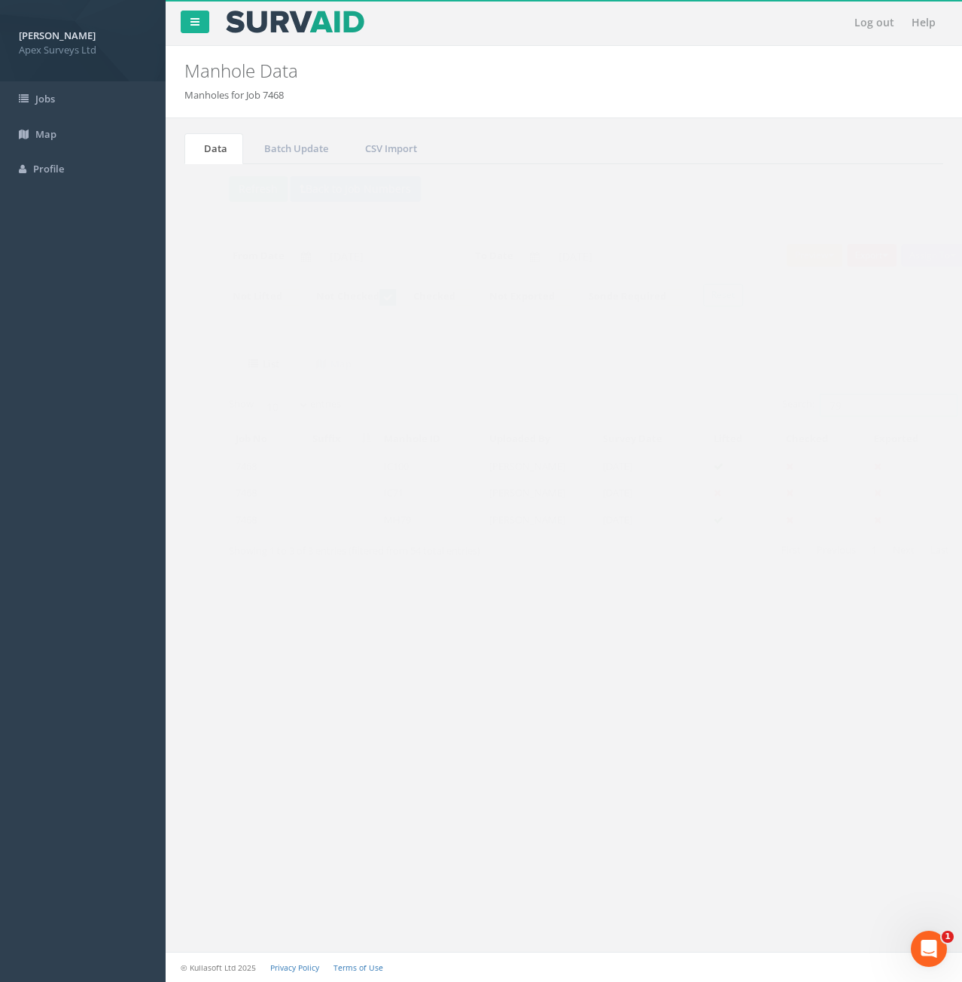
click at [846, 409] on input "79" at bounding box center [860, 405] width 138 height 23
type input "7"
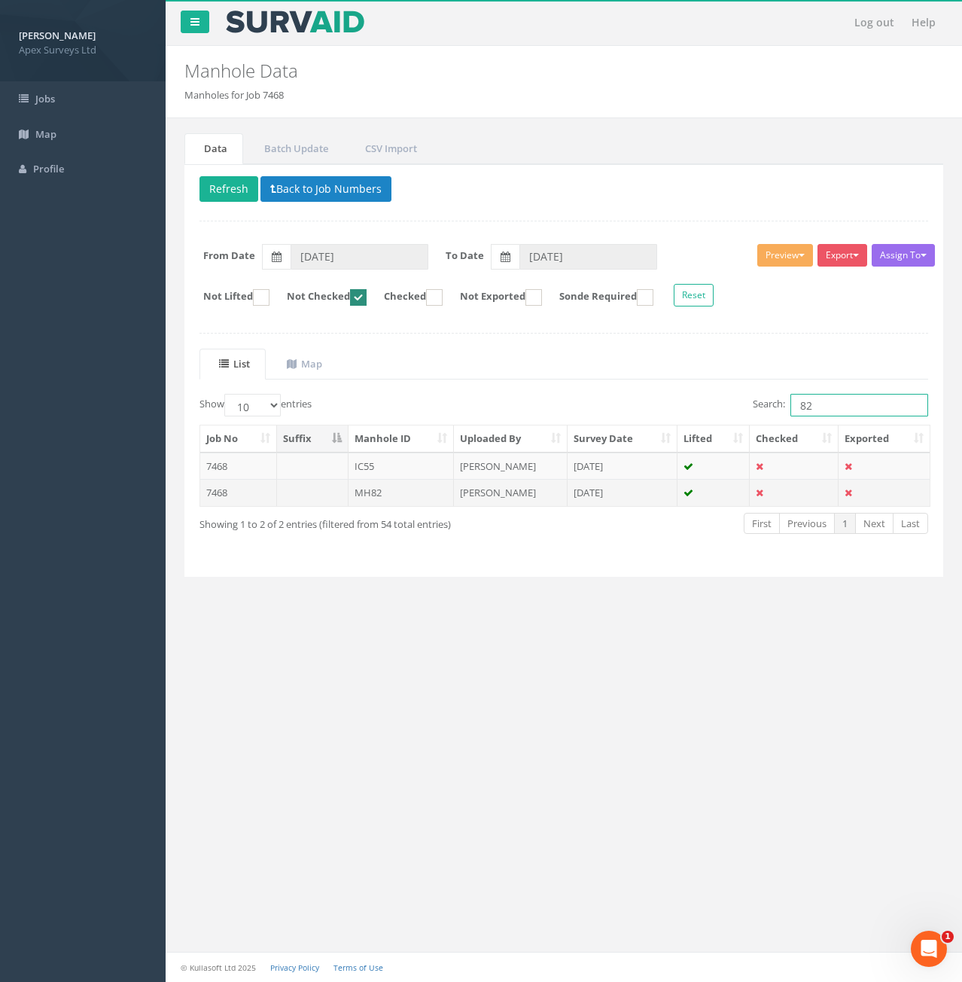
type input "82"
click at [395, 503] on td "MH82" at bounding box center [402, 492] width 106 height 27
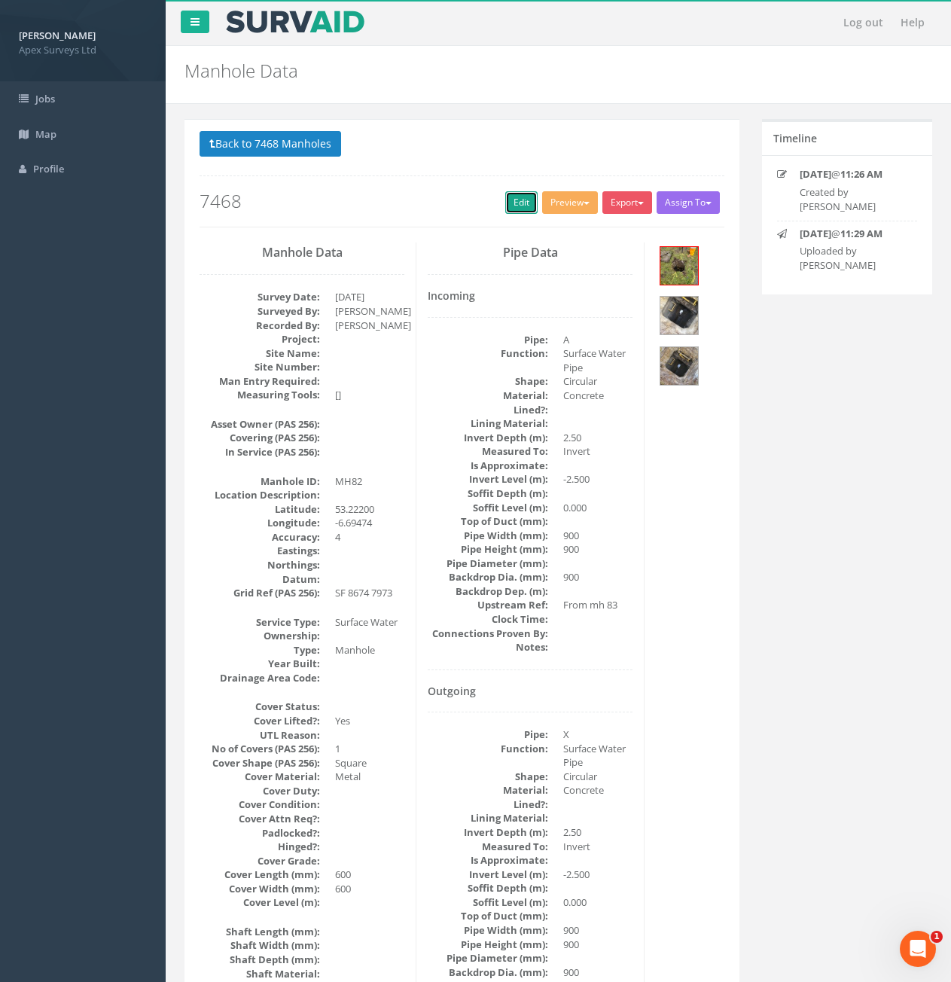
click at [518, 194] on link "Edit" at bounding box center [521, 202] width 32 height 23
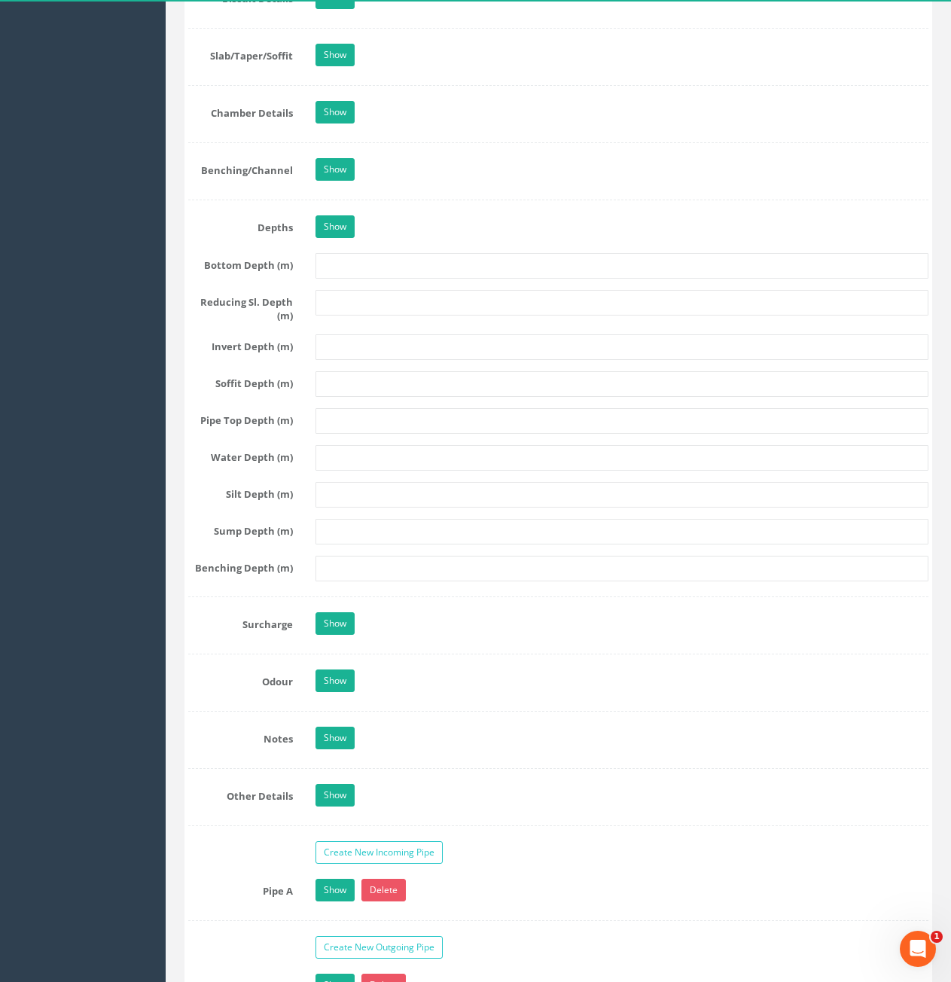
scroll to position [2033, 0]
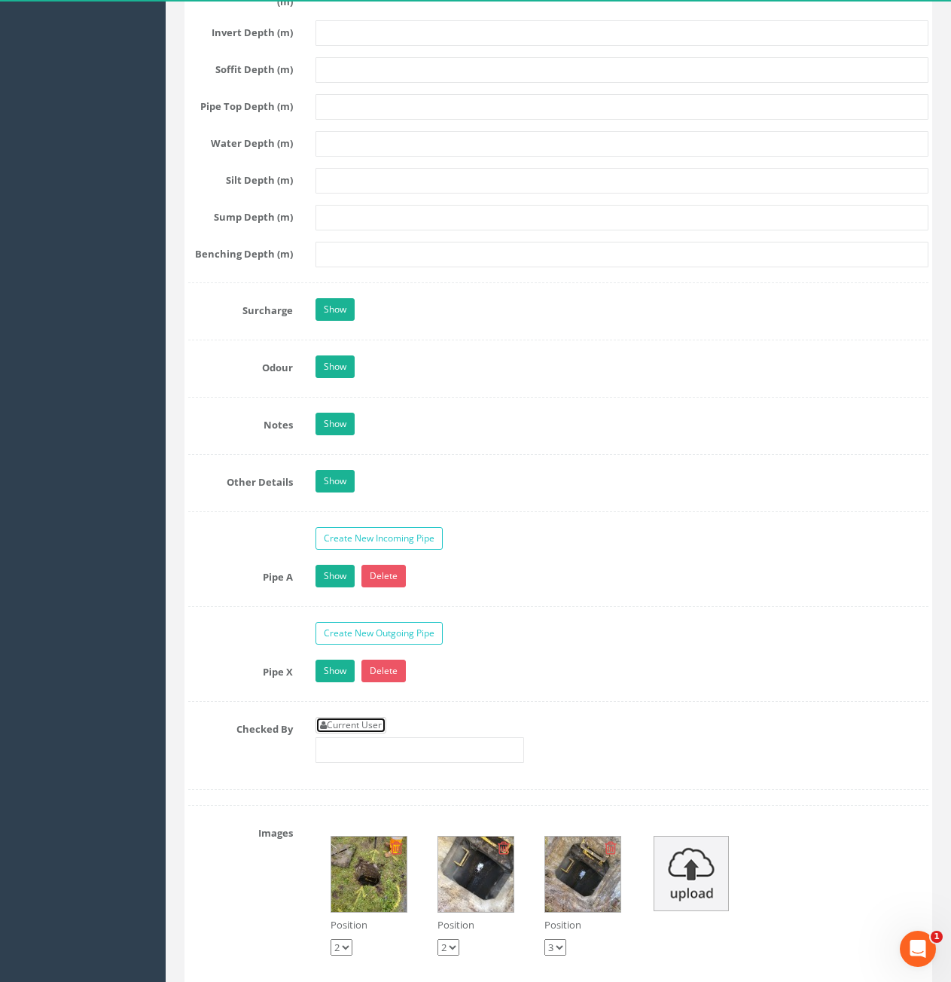
click at [336, 720] on link "Current User" at bounding box center [351, 725] width 71 height 17
type input "[PERSON_NAME]"
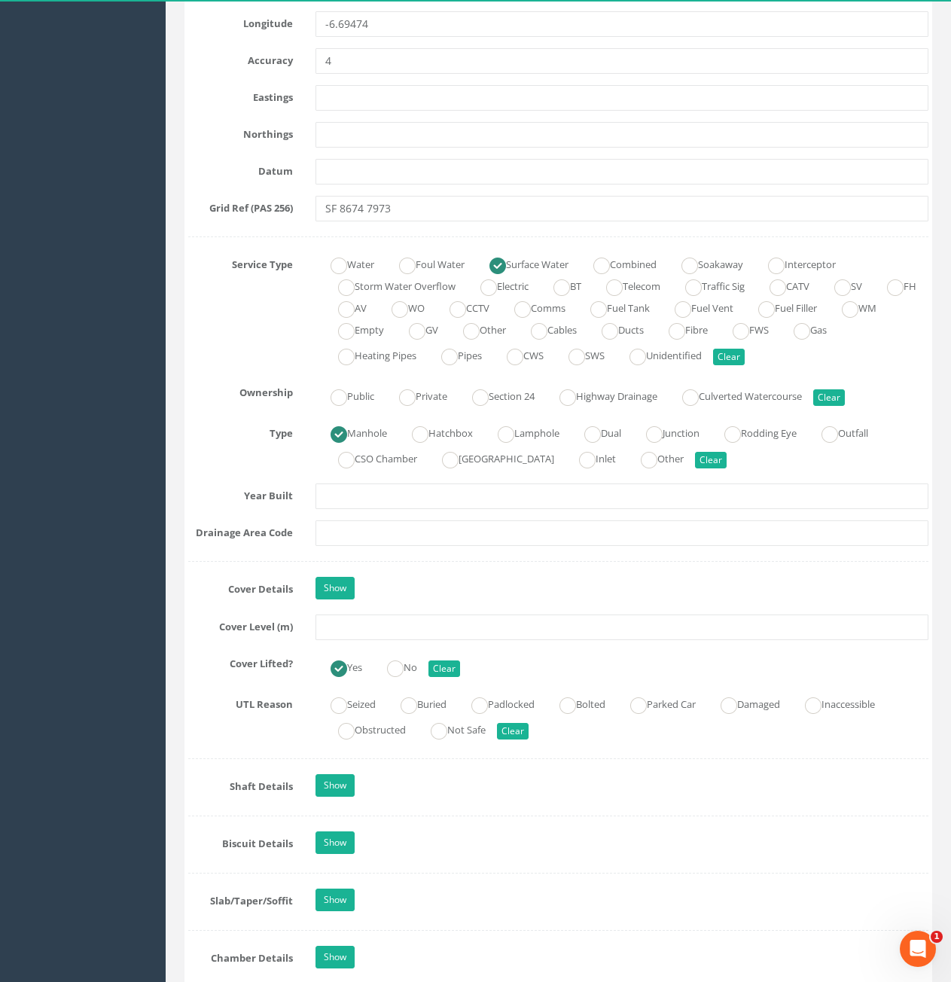
scroll to position [828, 0]
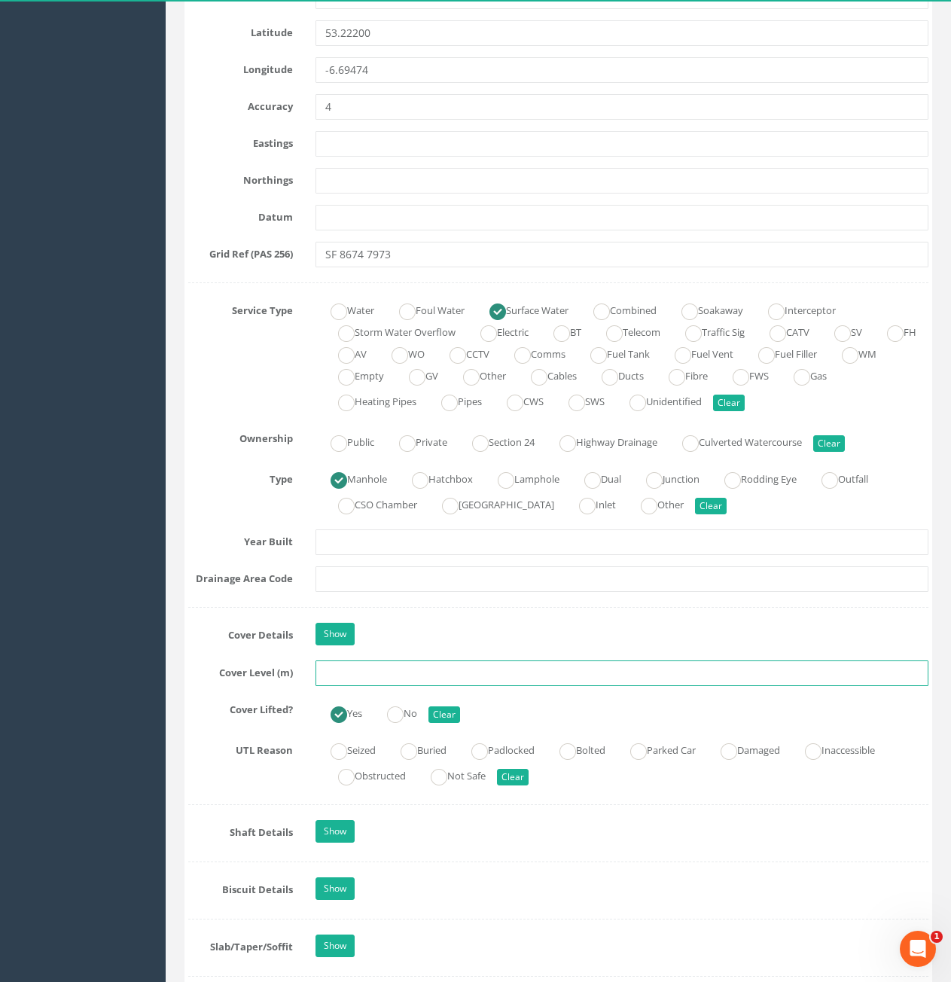
click at [421, 673] on input "text" at bounding box center [622, 673] width 613 height 26
type input "82.51"
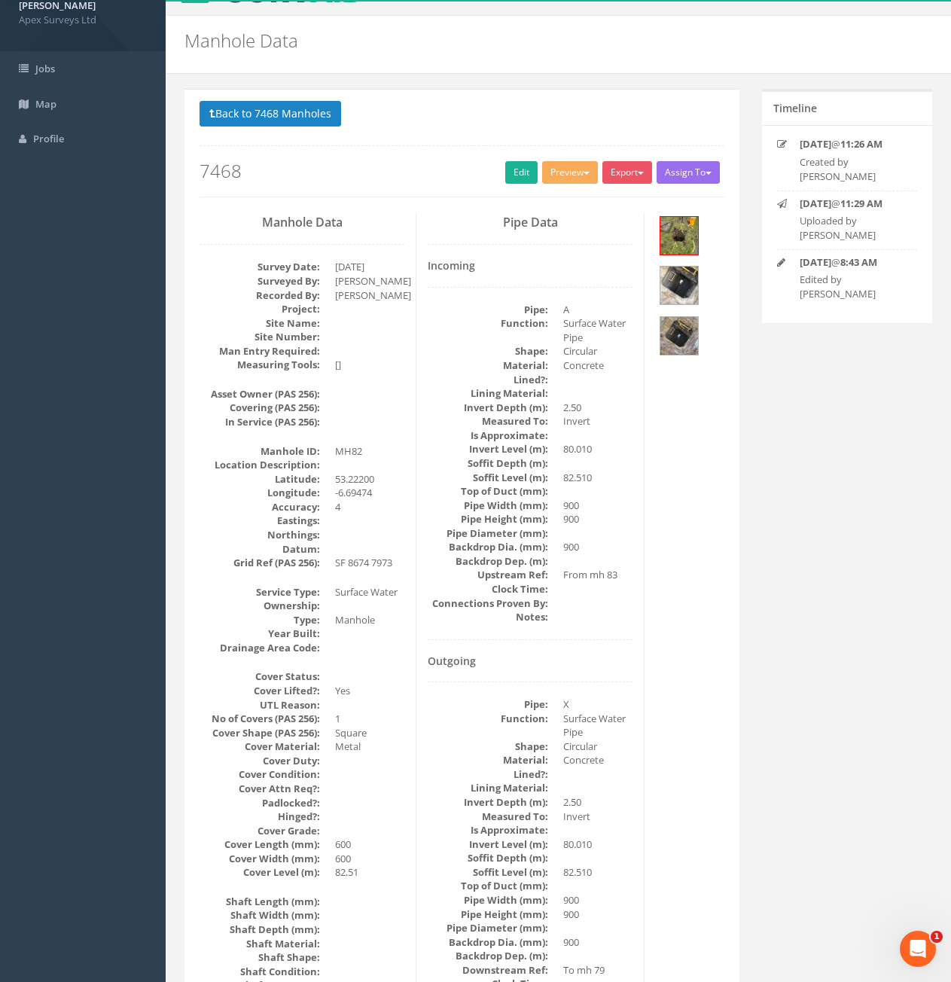
scroll to position [0, 0]
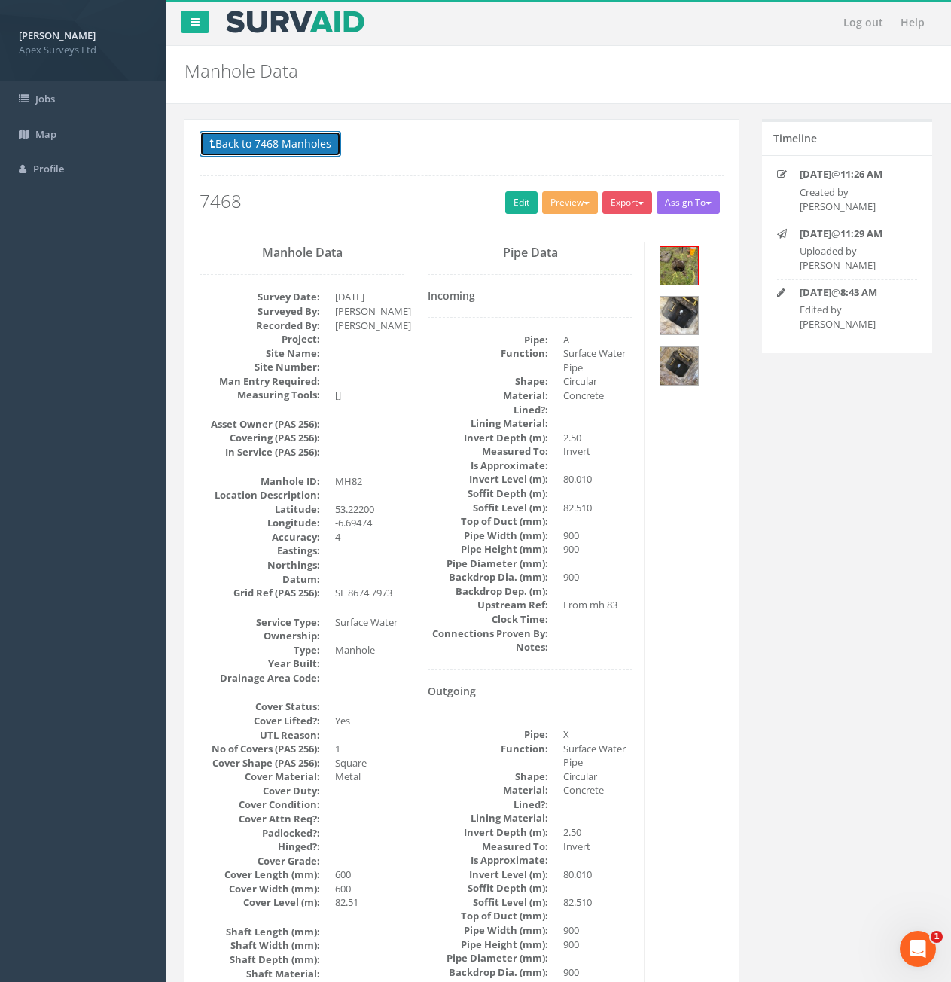
click at [306, 155] on button "Back to 7468 Manholes" at bounding box center [271, 144] width 142 height 26
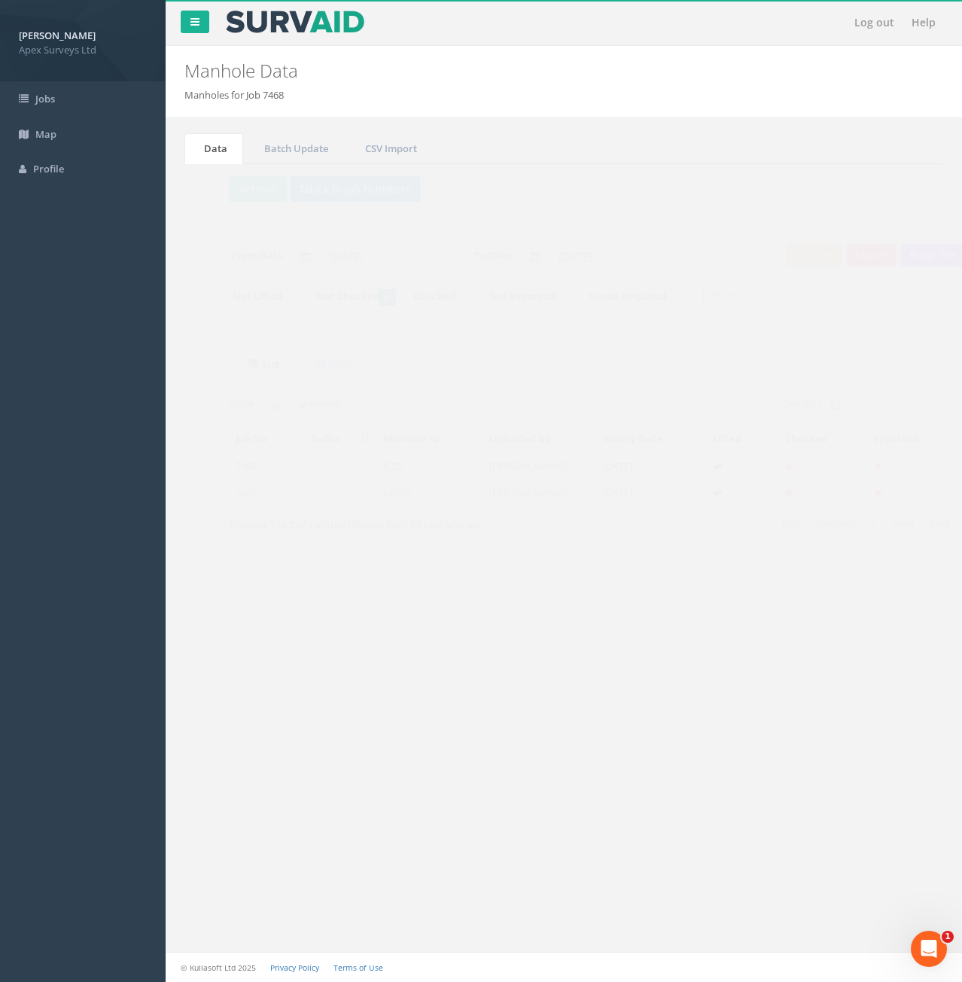
click at [829, 405] on input "82" at bounding box center [860, 405] width 138 height 23
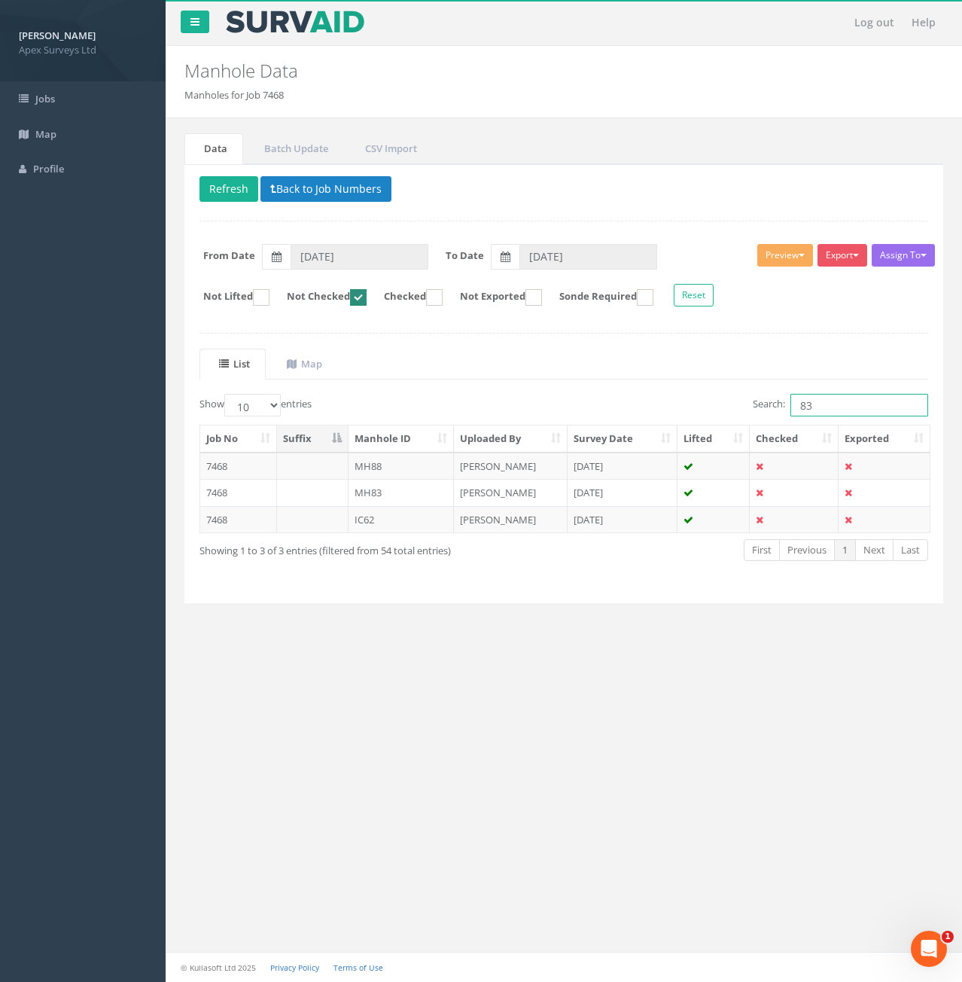
type input "83"
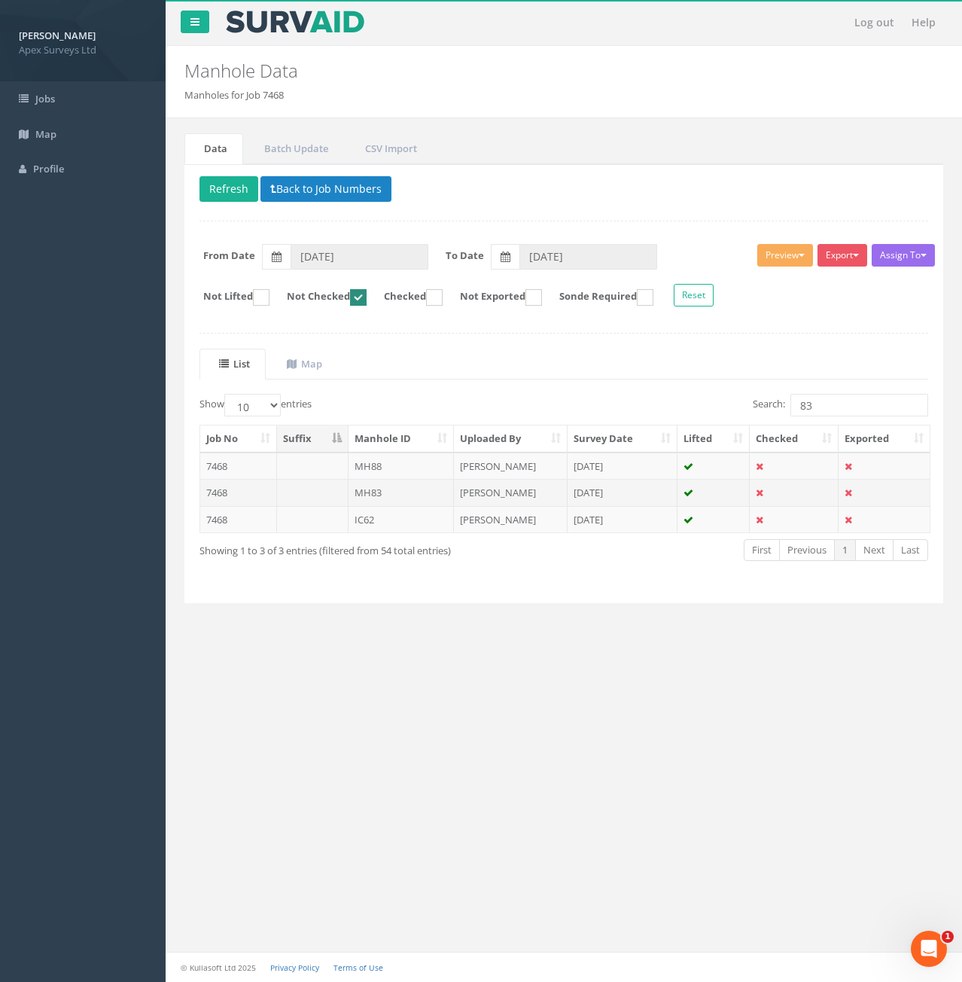
click at [334, 500] on td at bounding box center [313, 492] width 72 height 27
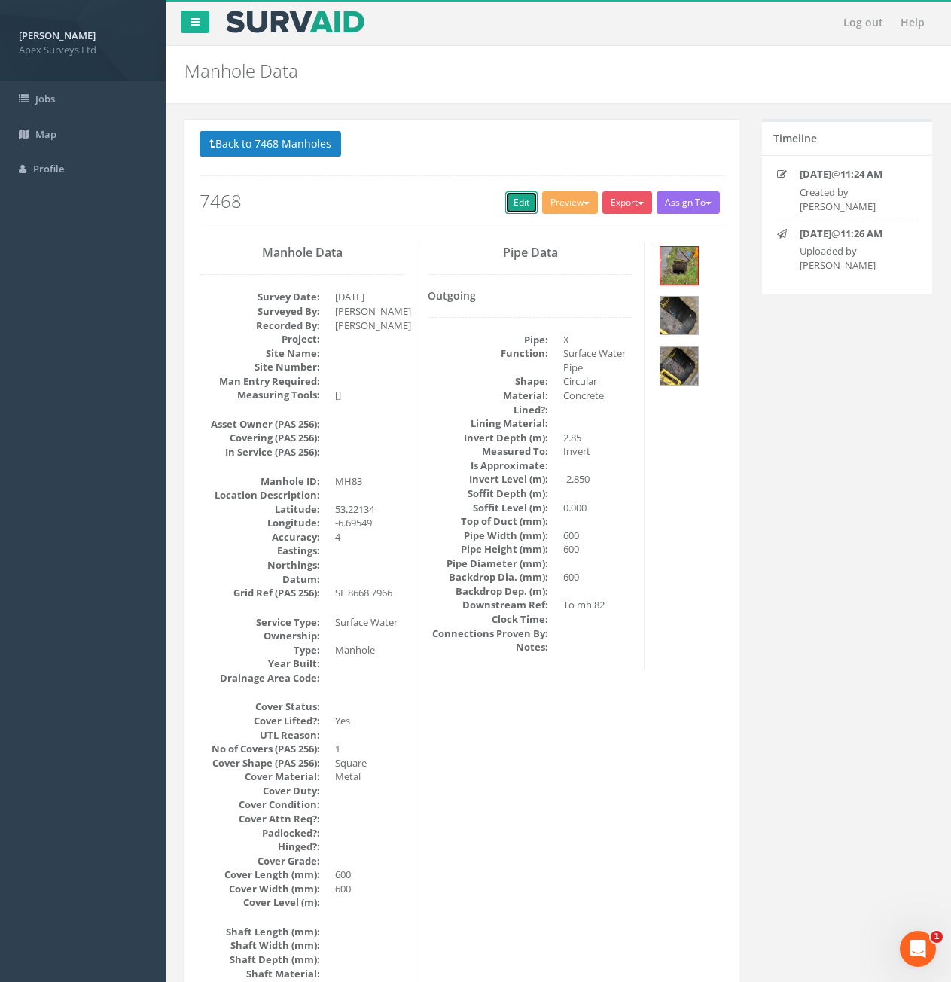
click at [512, 208] on link "Edit" at bounding box center [521, 202] width 32 height 23
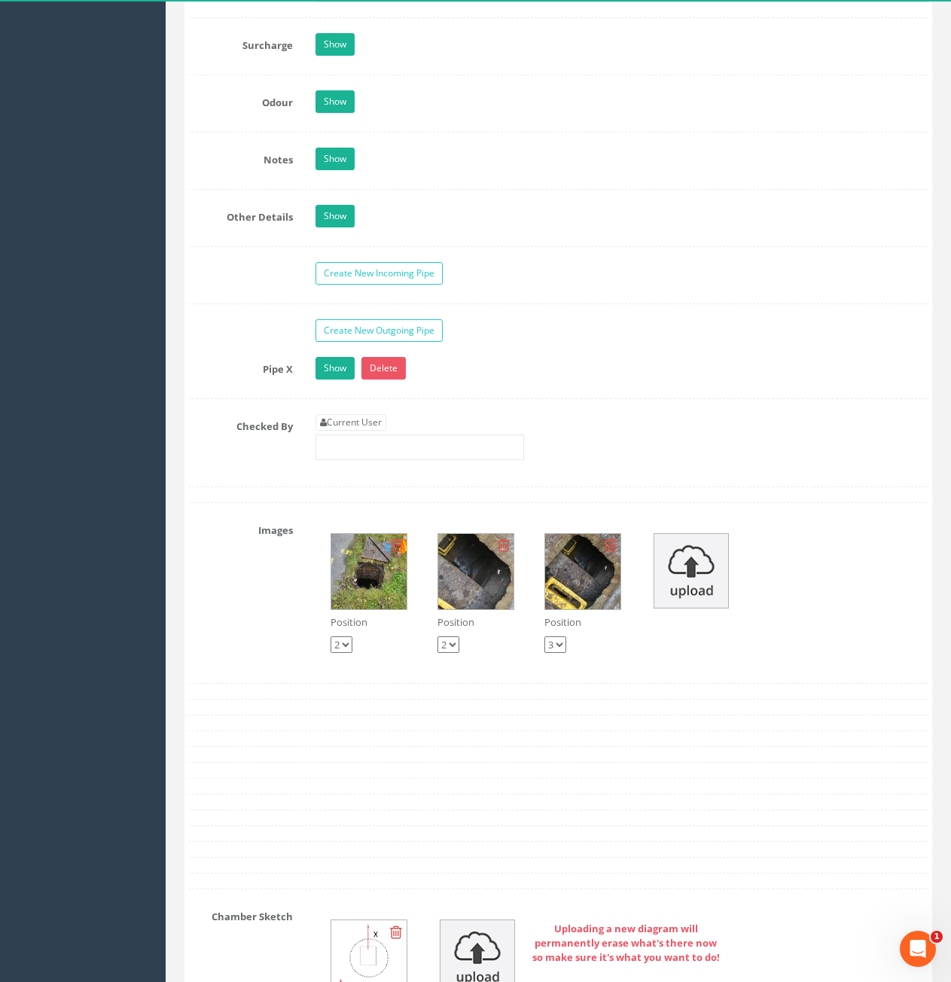
scroll to position [2560, 0]
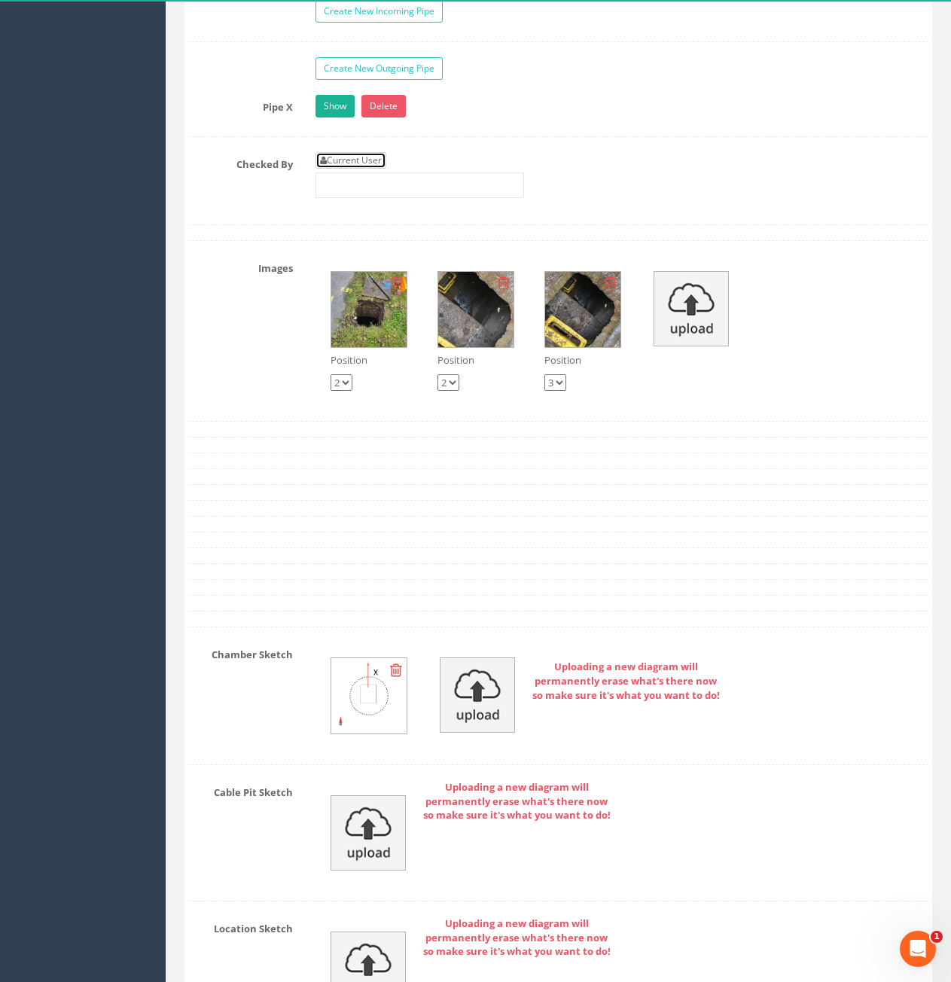
click at [338, 161] on link "Current User" at bounding box center [351, 160] width 71 height 17
type input "[PERSON_NAME]"
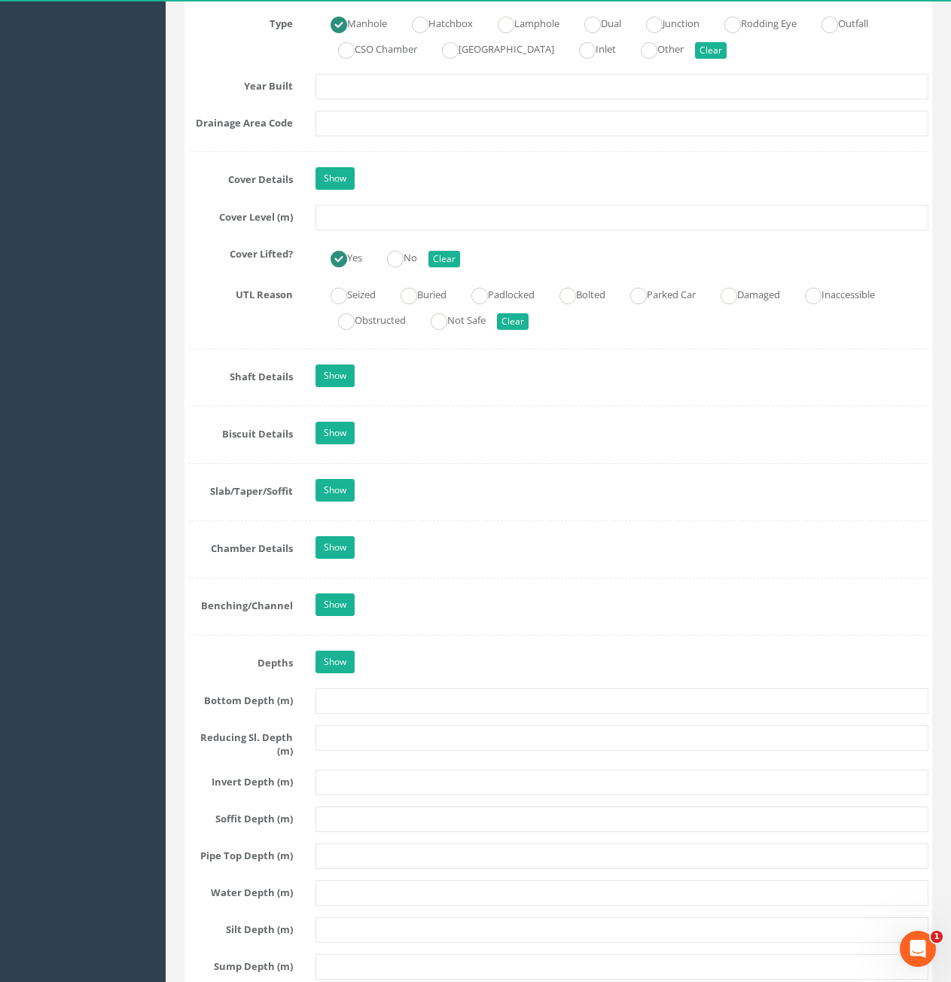
scroll to position [1280, 0]
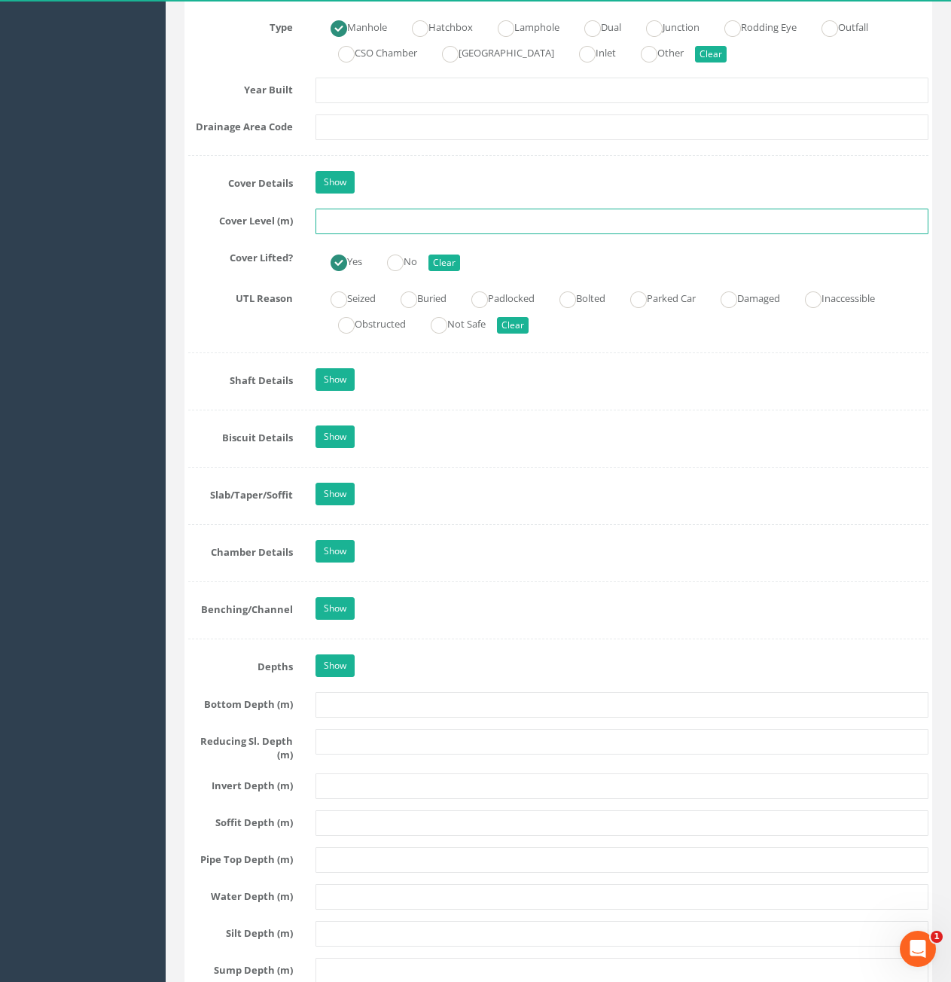
click at [413, 217] on input "text" at bounding box center [622, 222] width 613 height 26
type input "82.97"
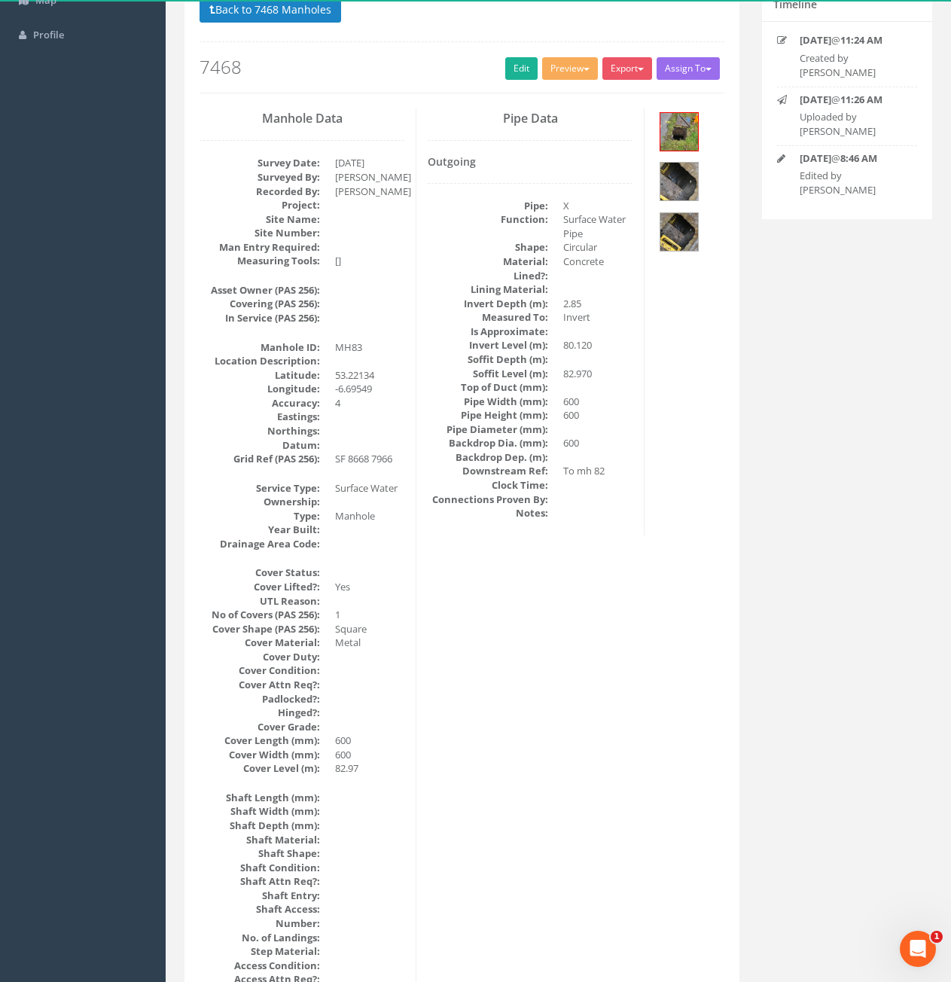
scroll to position [0, 0]
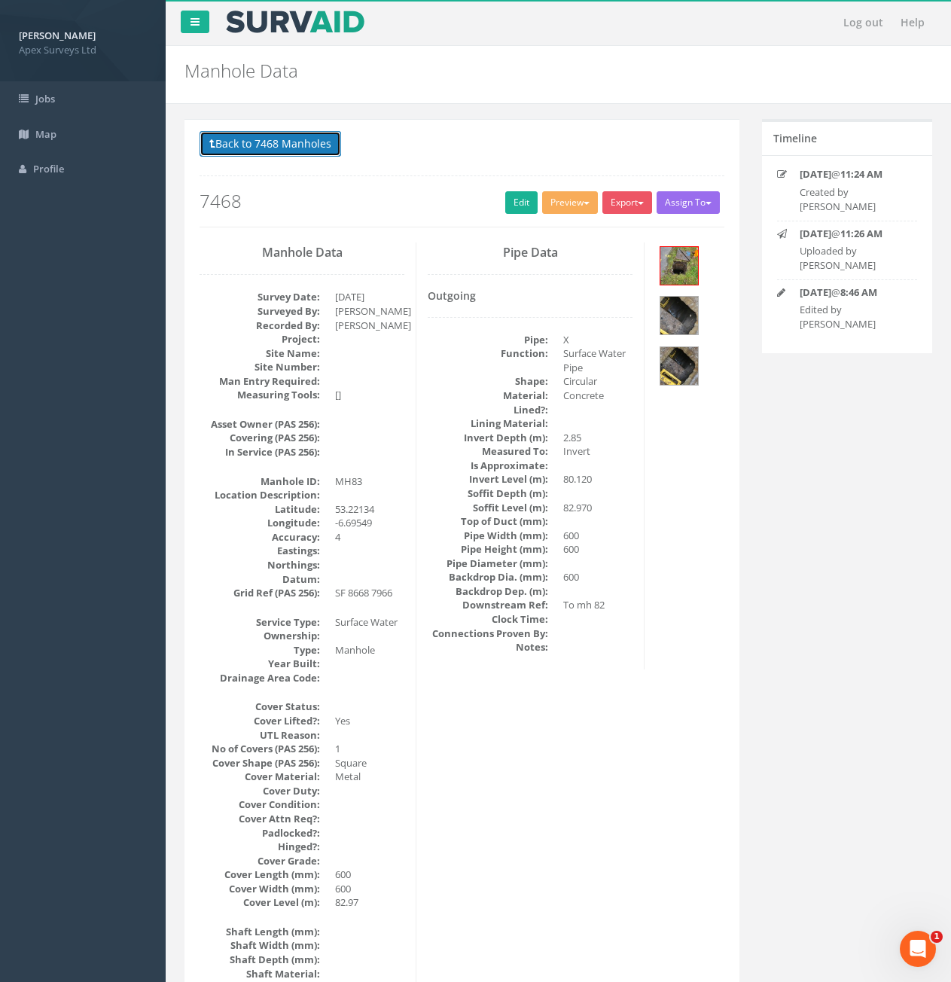
click at [287, 145] on button "Back to 7468 Manholes" at bounding box center [271, 144] width 142 height 26
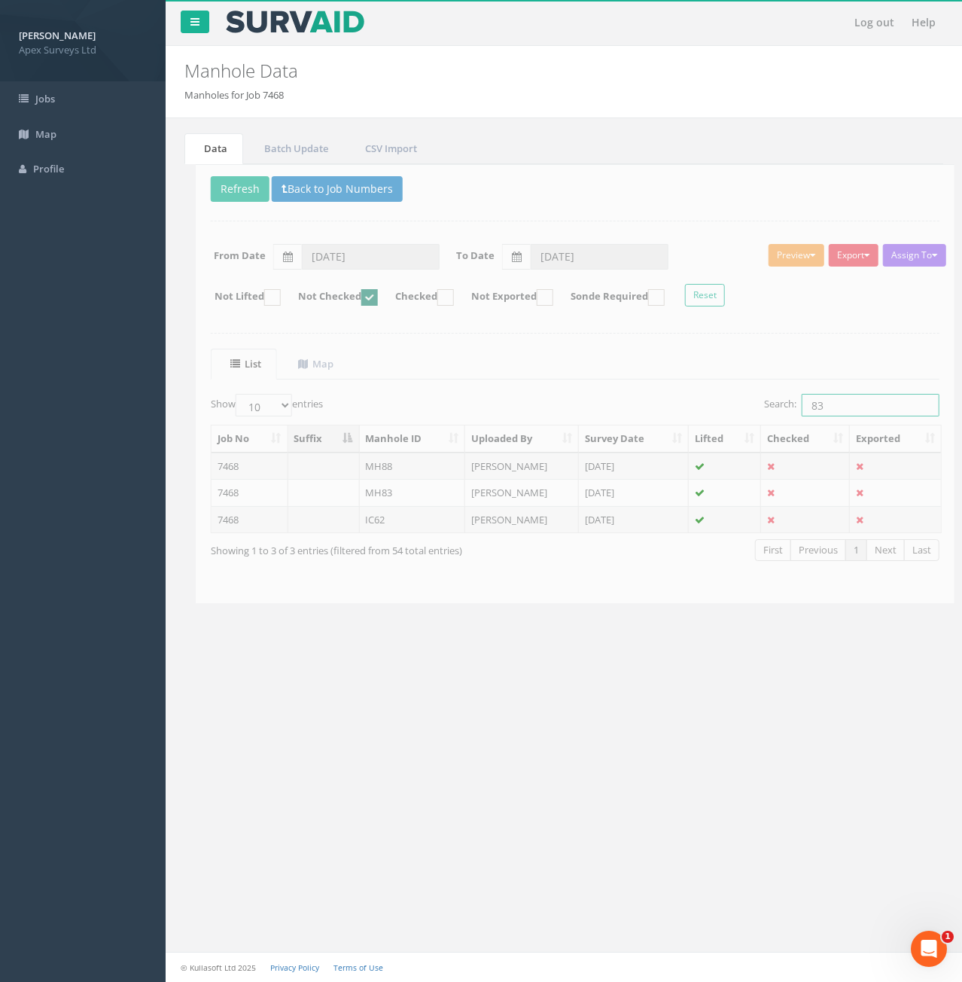
click at [852, 407] on input "83" at bounding box center [860, 405] width 138 height 23
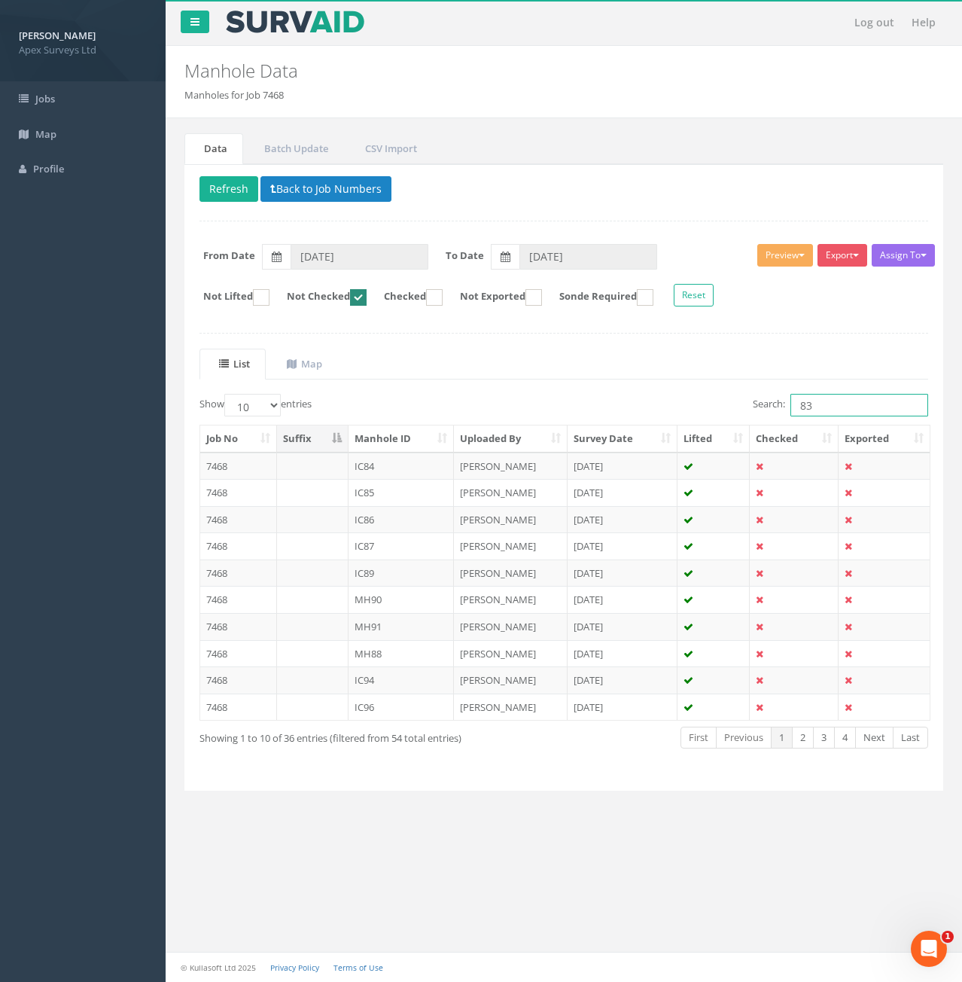
type input "8"
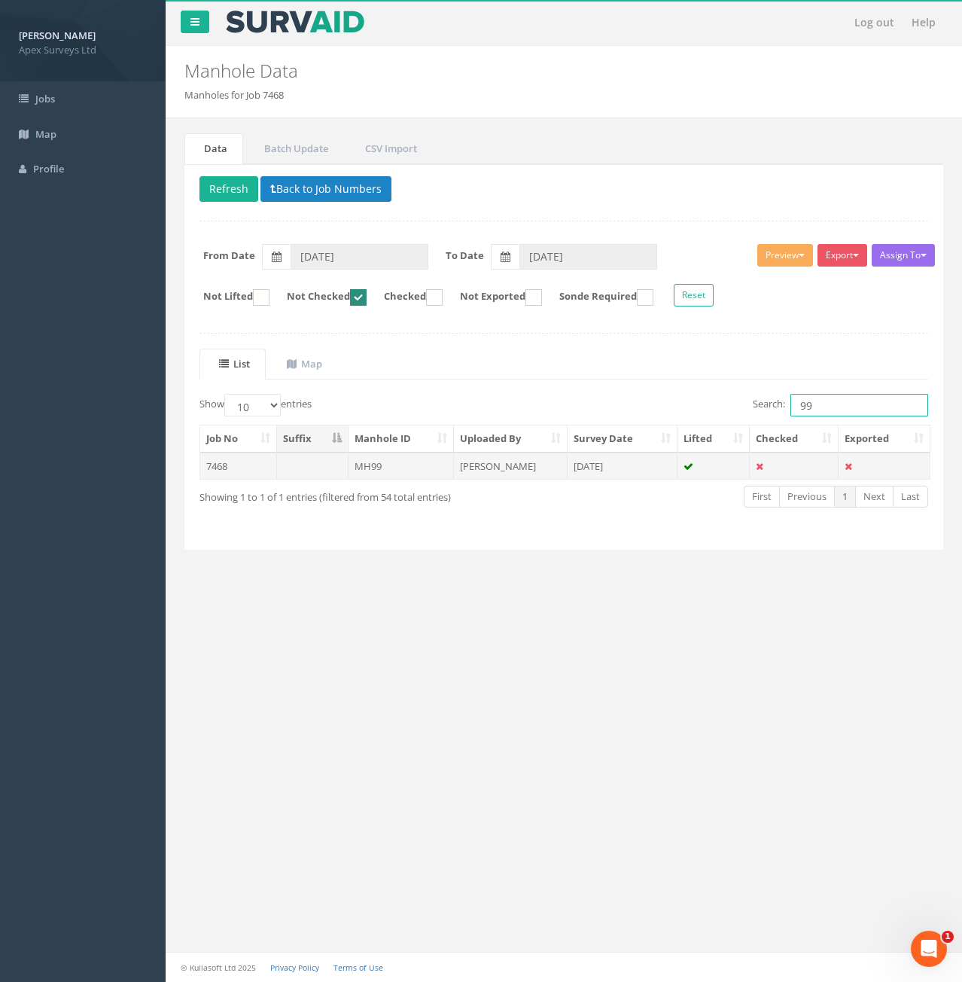
type input "99"
click at [413, 471] on td "MH99" at bounding box center [402, 466] width 106 height 27
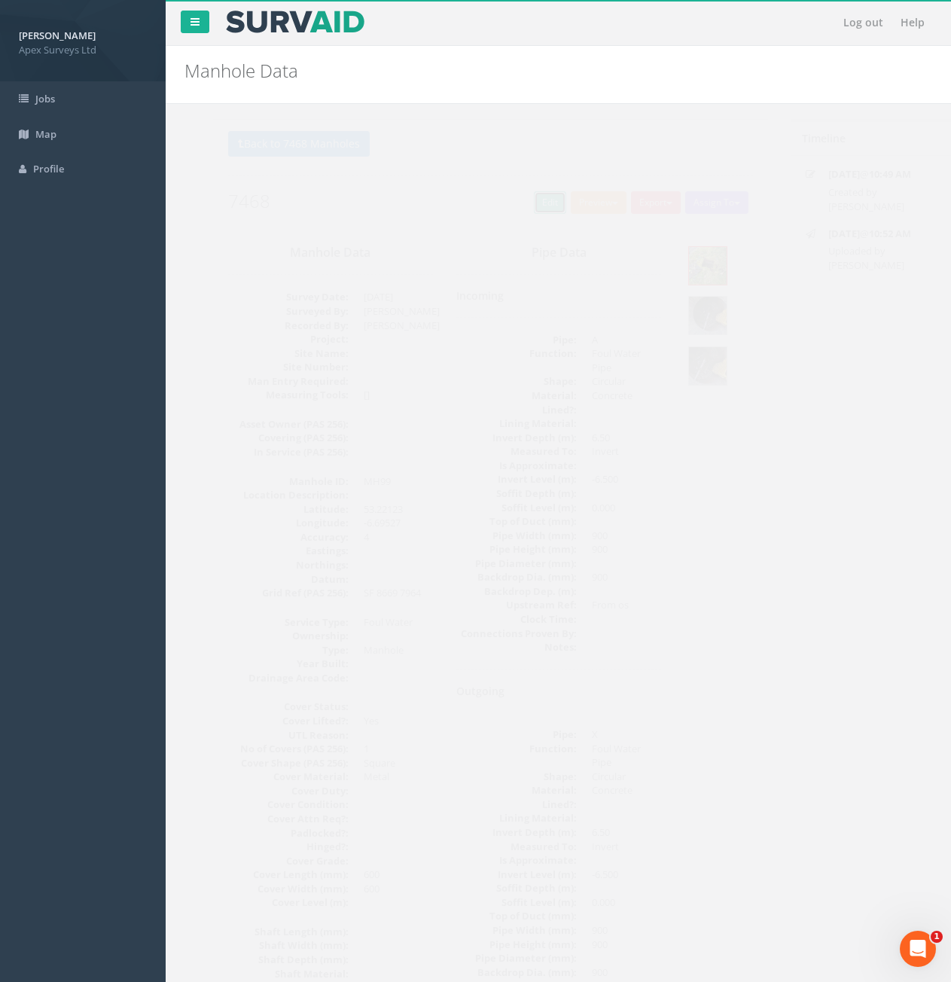
click at [507, 200] on link "Edit" at bounding box center [521, 202] width 32 height 23
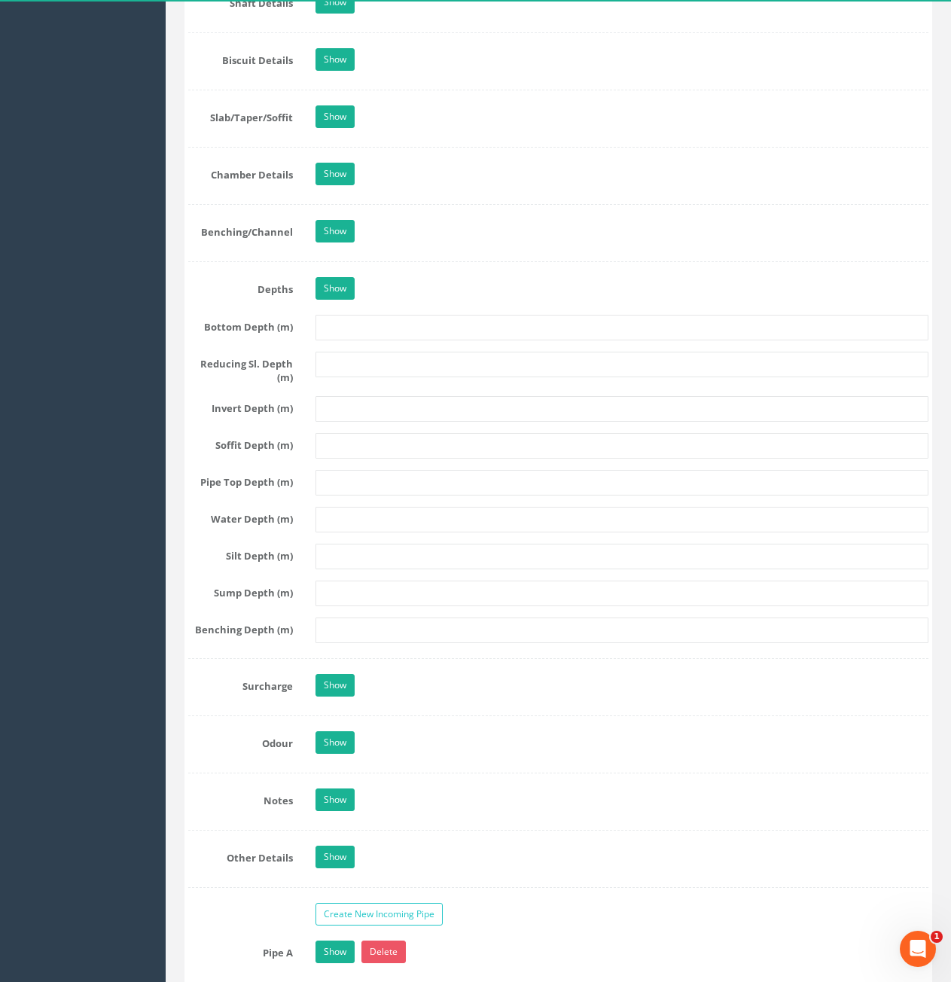
scroll to position [1958, 0]
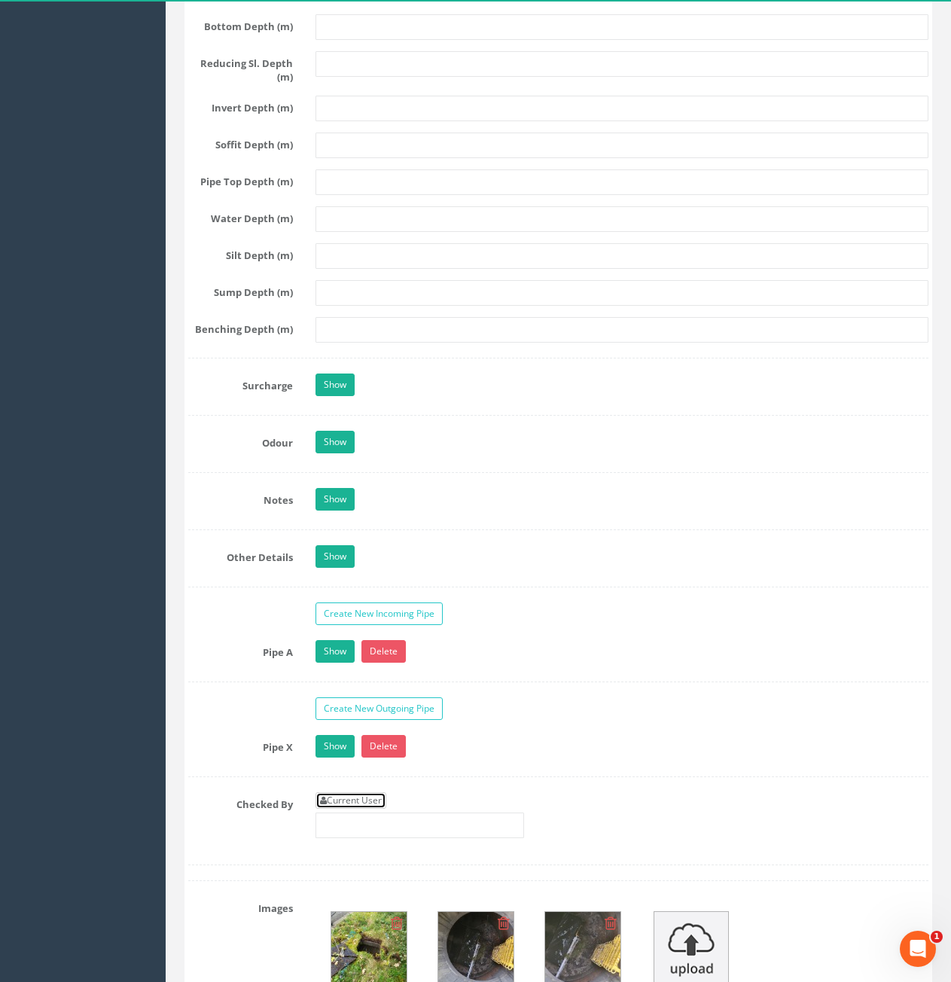
click at [340, 803] on link "Current User" at bounding box center [351, 800] width 71 height 17
type input "[PERSON_NAME]"
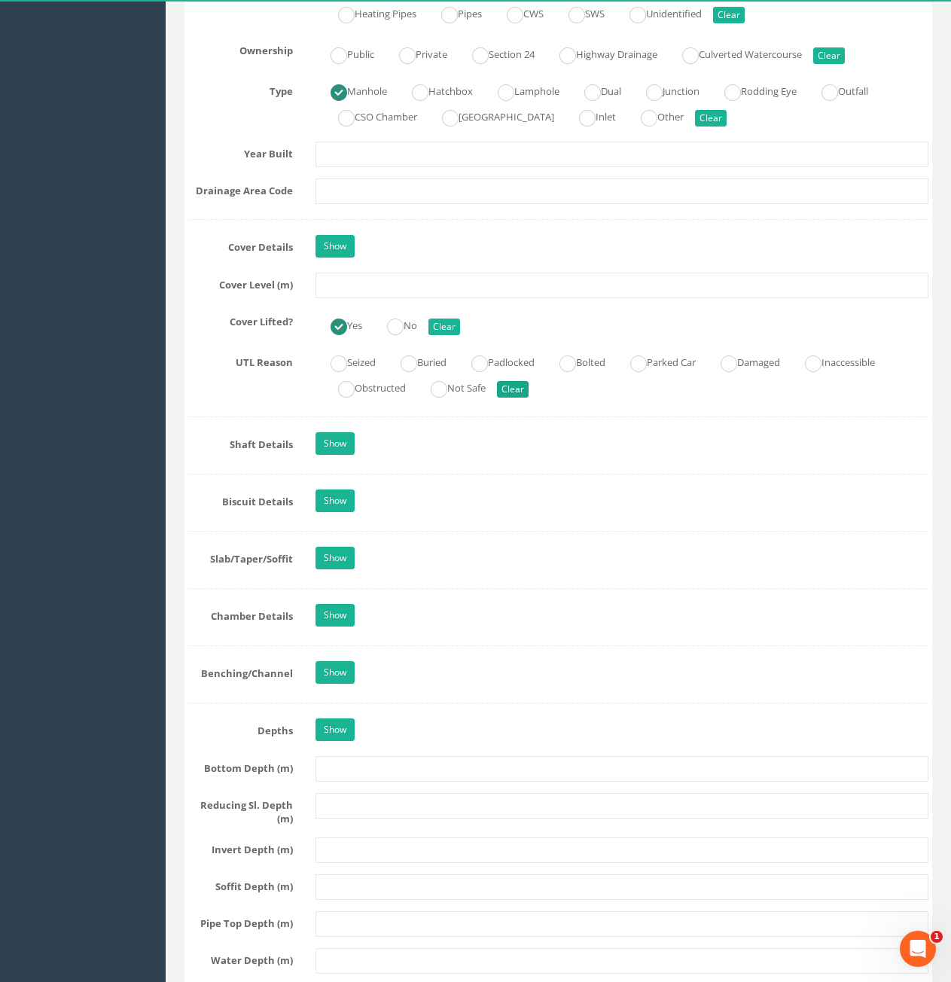
scroll to position [1054, 0]
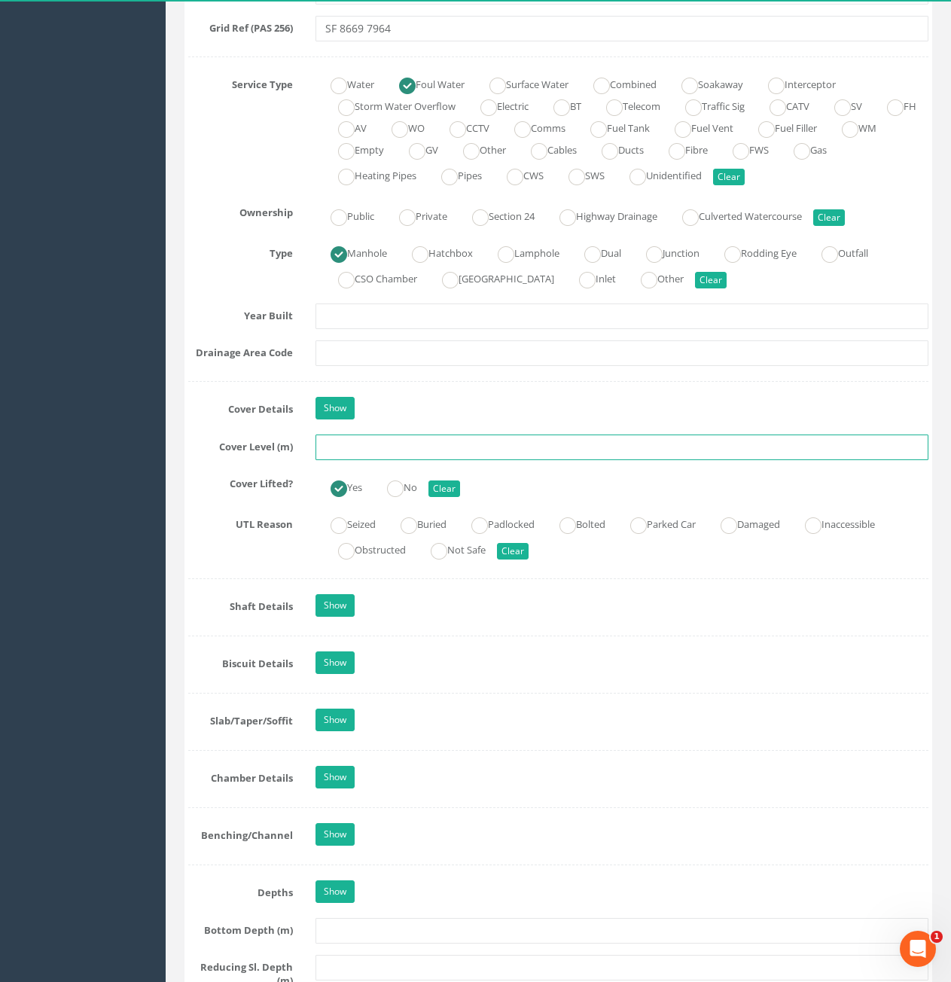
click at [438, 442] on input "text" at bounding box center [622, 448] width 613 height 26
type input "83.29"
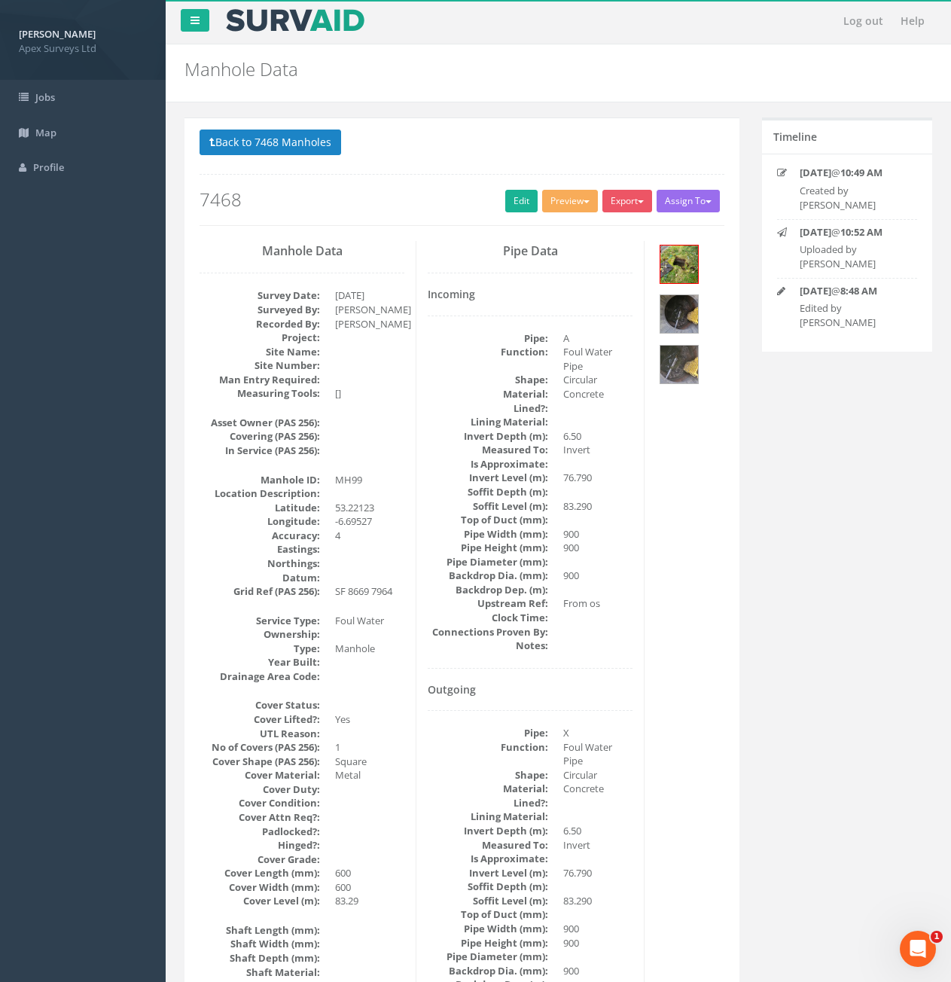
scroll to position [0, 0]
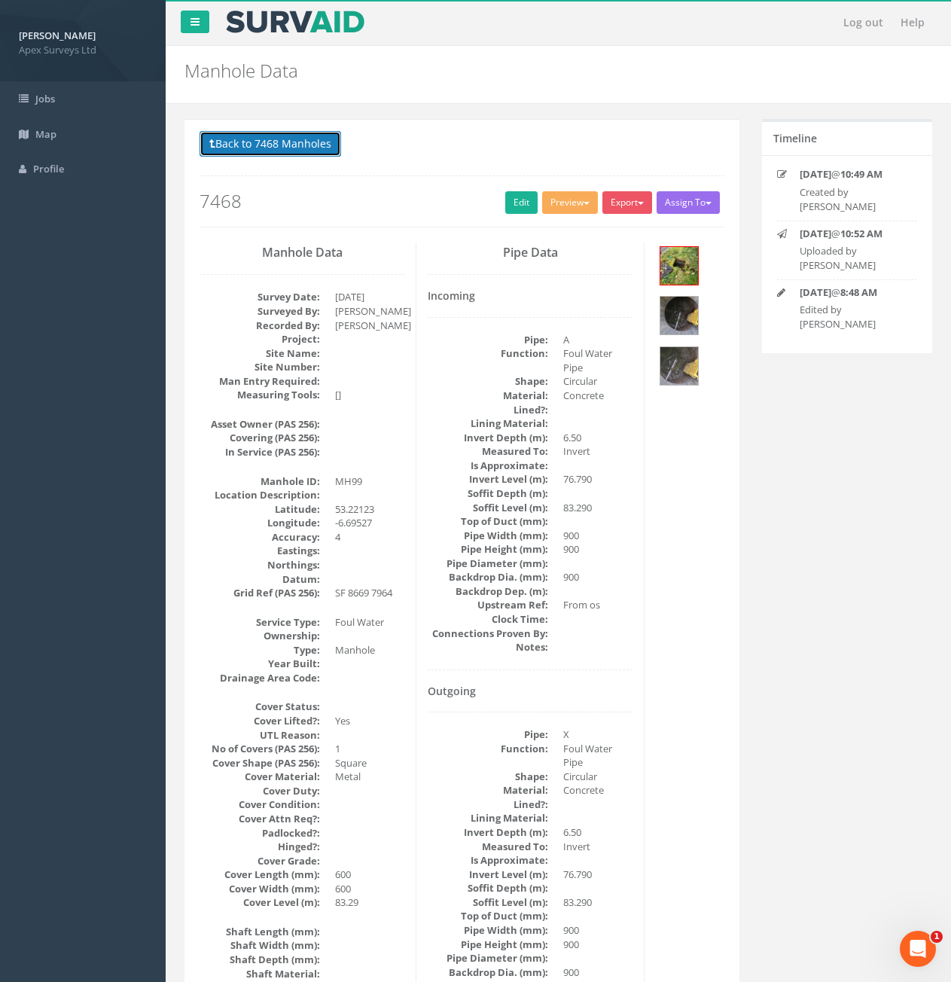
click at [265, 144] on button "Back to 7468 Manholes" at bounding box center [271, 144] width 142 height 26
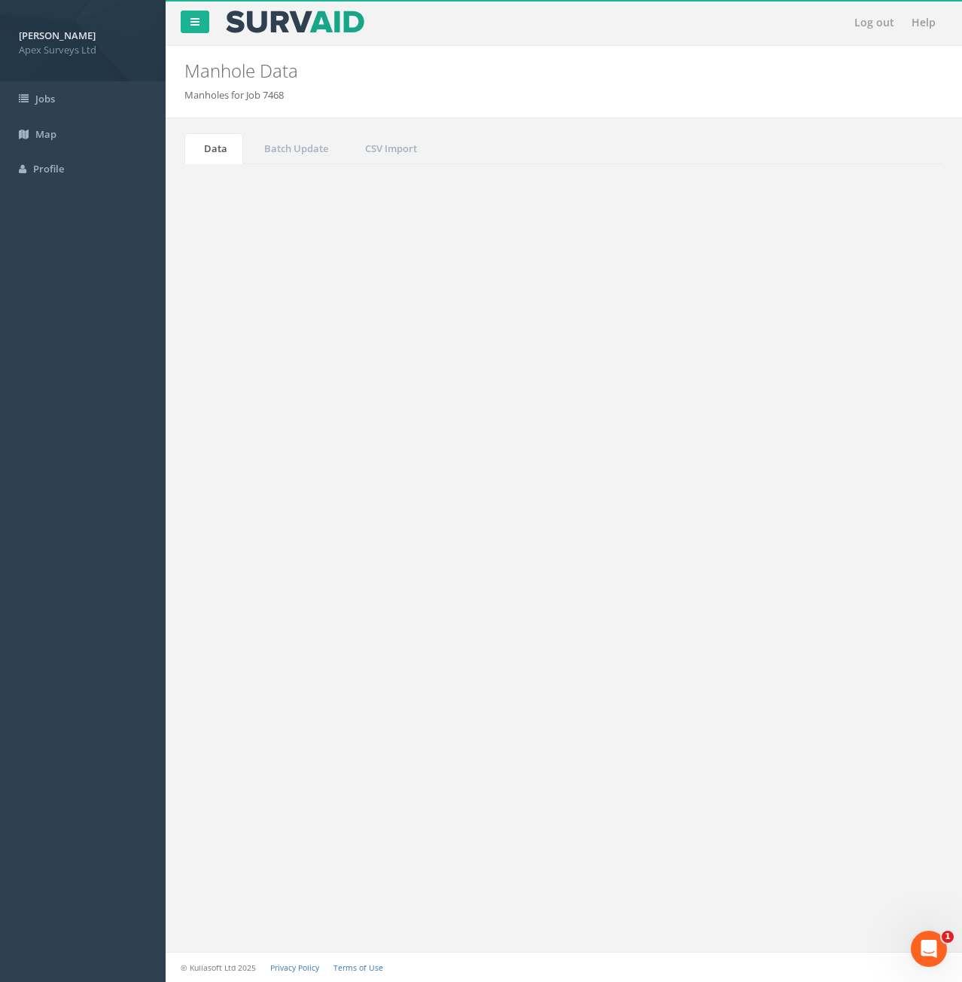
click at [841, 404] on input "99" at bounding box center [860, 405] width 138 height 23
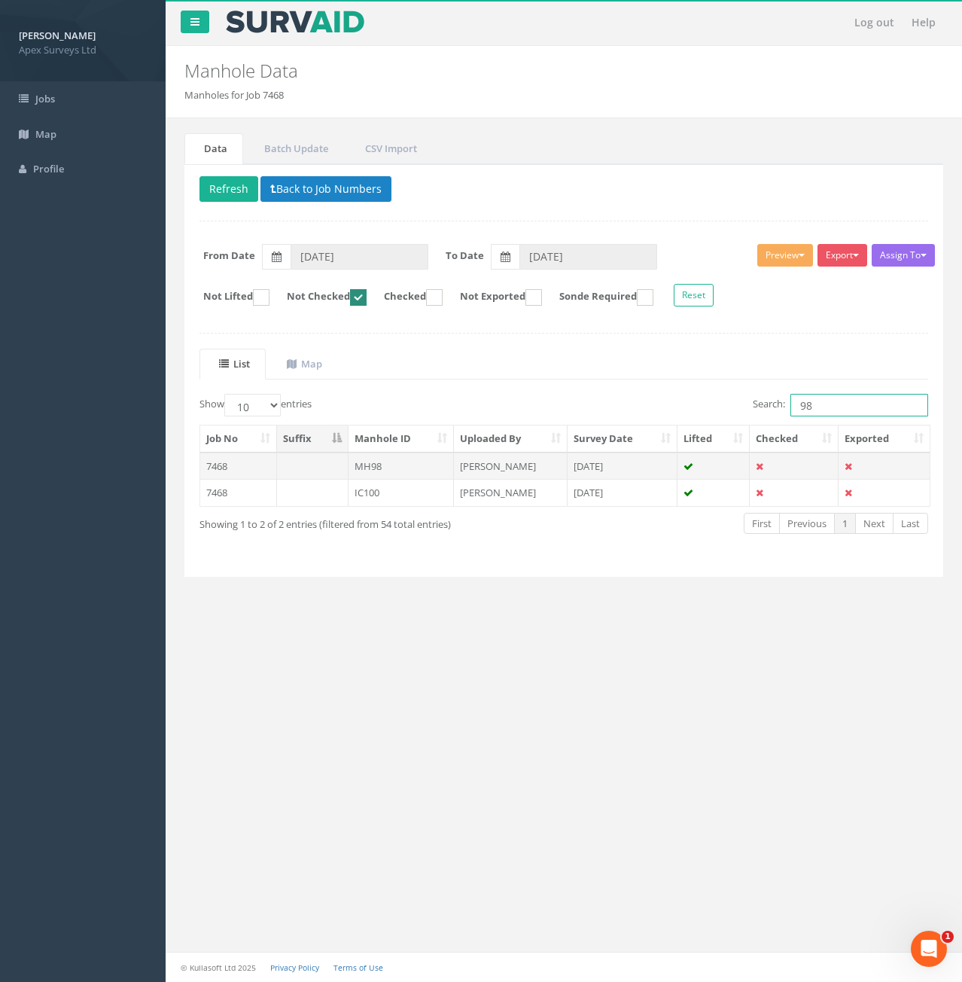
type input "98"
click at [435, 469] on td "MH98" at bounding box center [402, 466] width 106 height 27
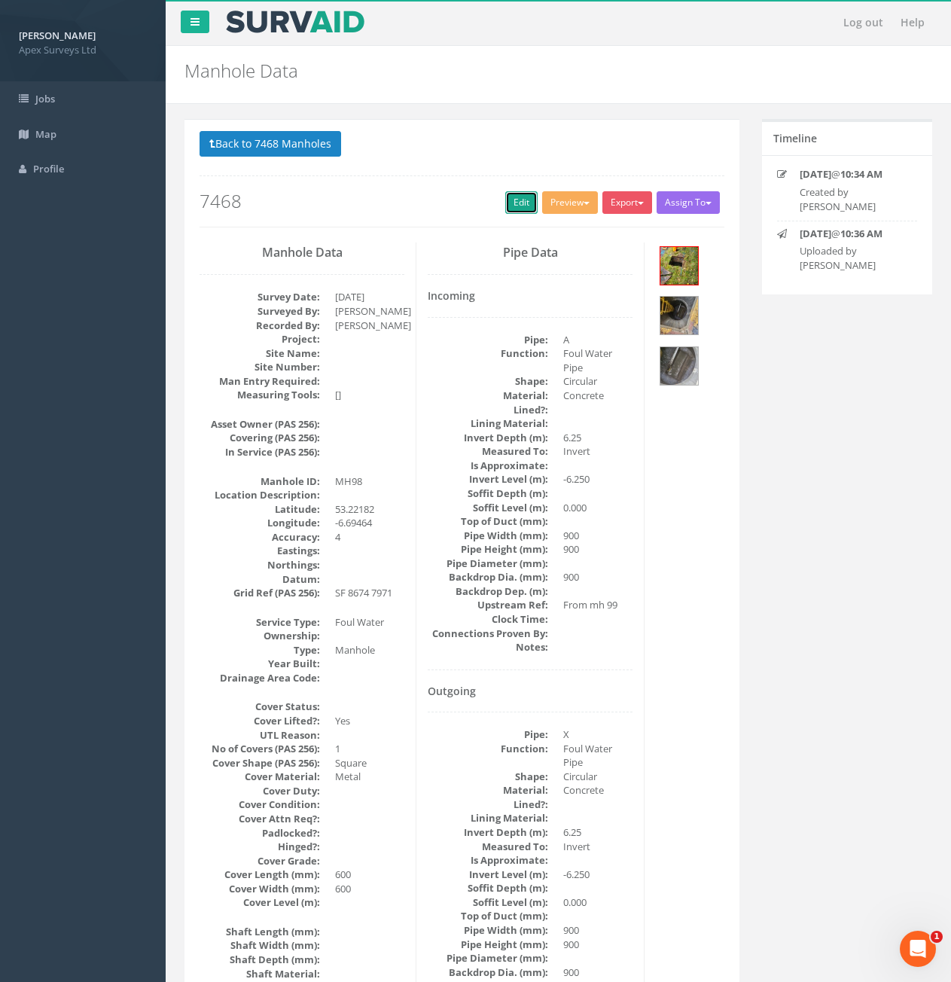
click at [512, 198] on link "Edit" at bounding box center [521, 202] width 32 height 23
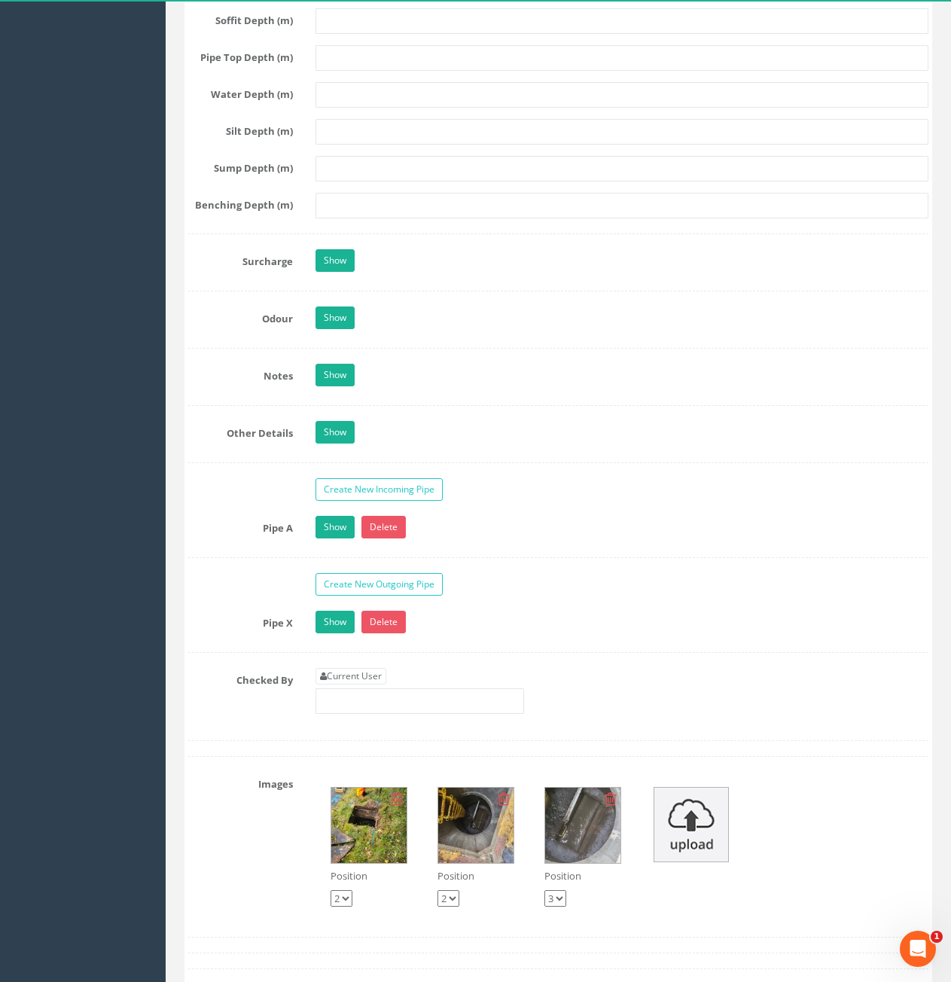
scroll to position [2109, 0]
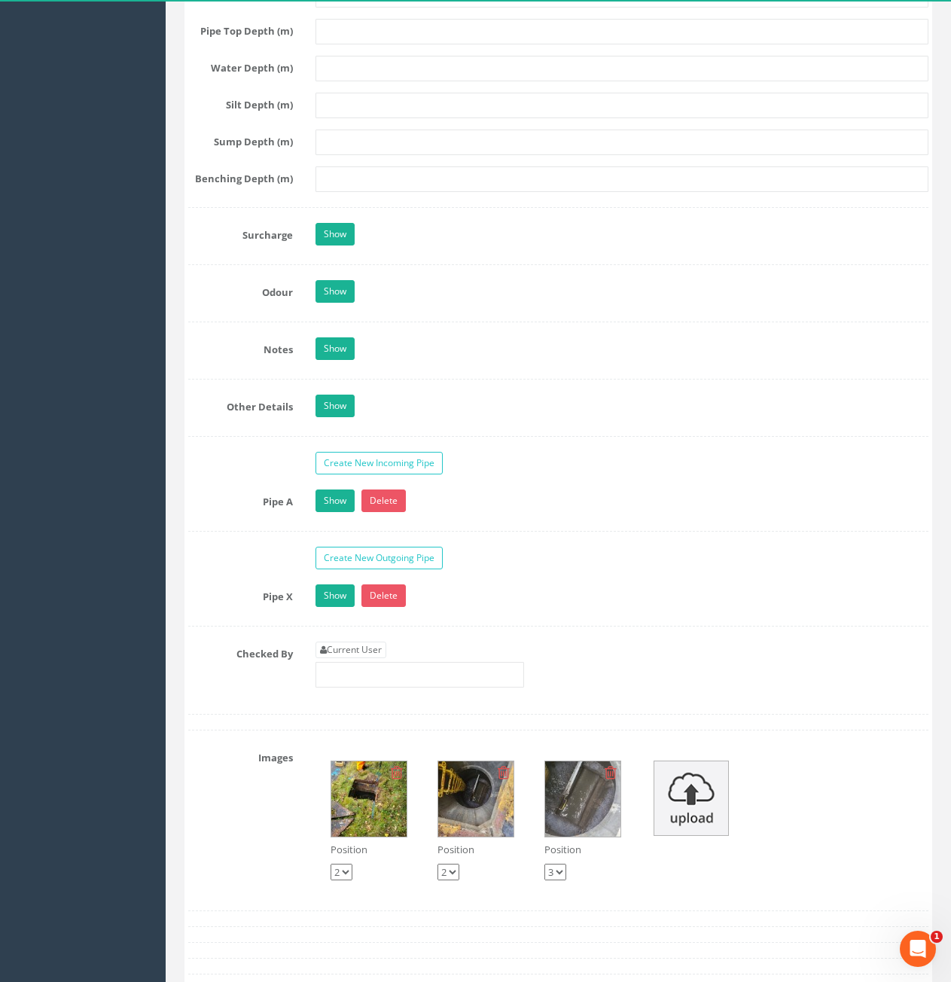
click at [334, 651] on link "Current User" at bounding box center [351, 650] width 71 height 17
type input "[PERSON_NAME]"
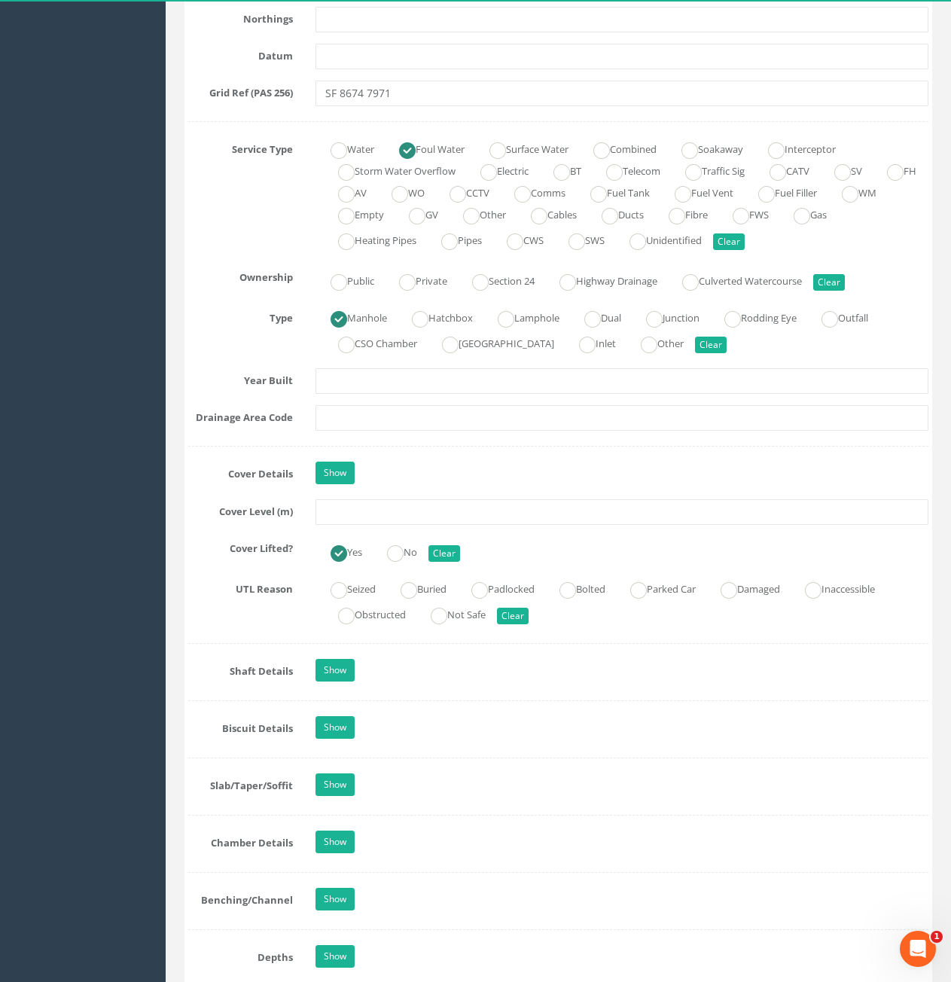
scroll to position [979, 0]
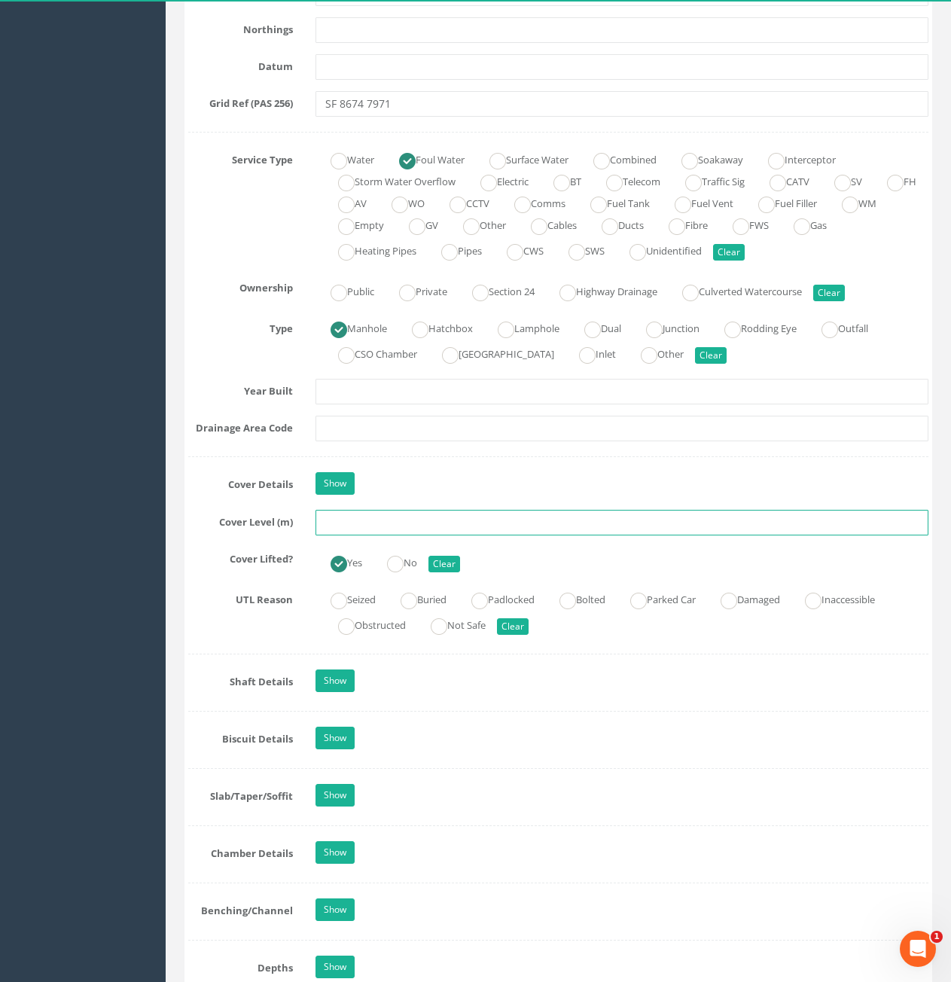
click at [413, 523] on input "text" at bounding box center [622, 523] width 613 height 26
type input "82.72"
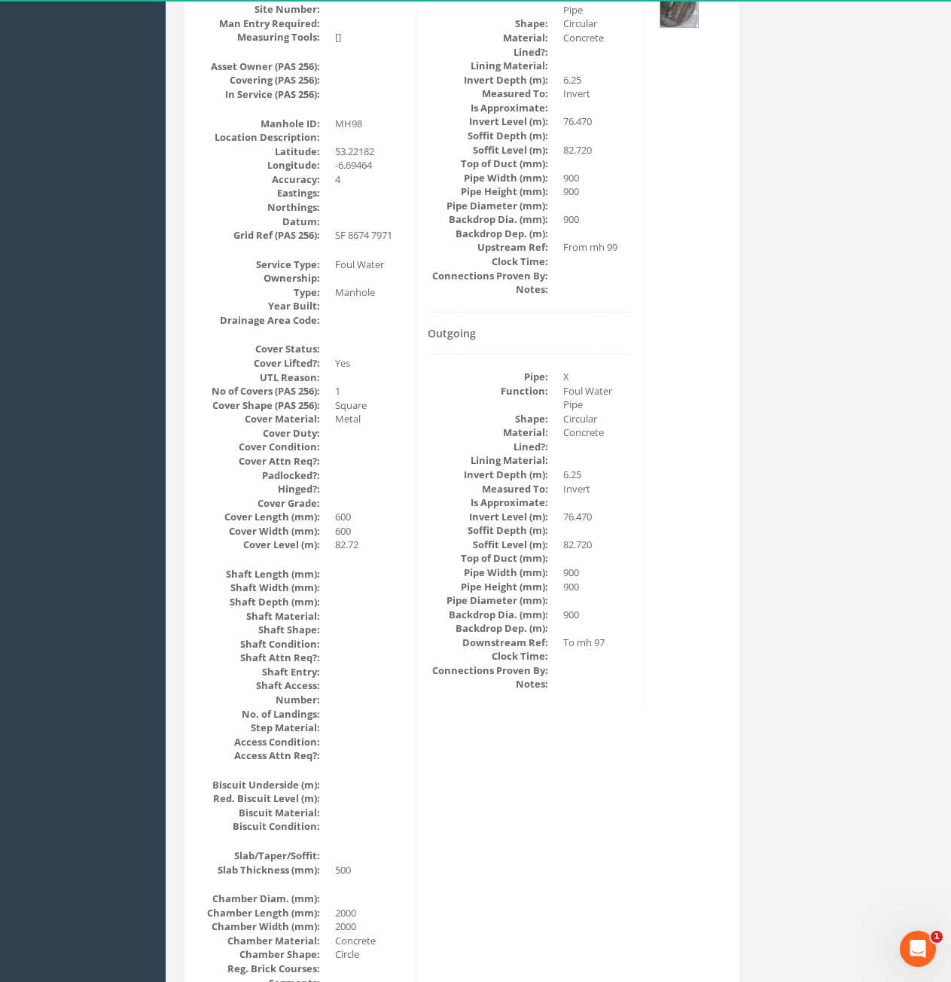
scroll to position [13, 0]
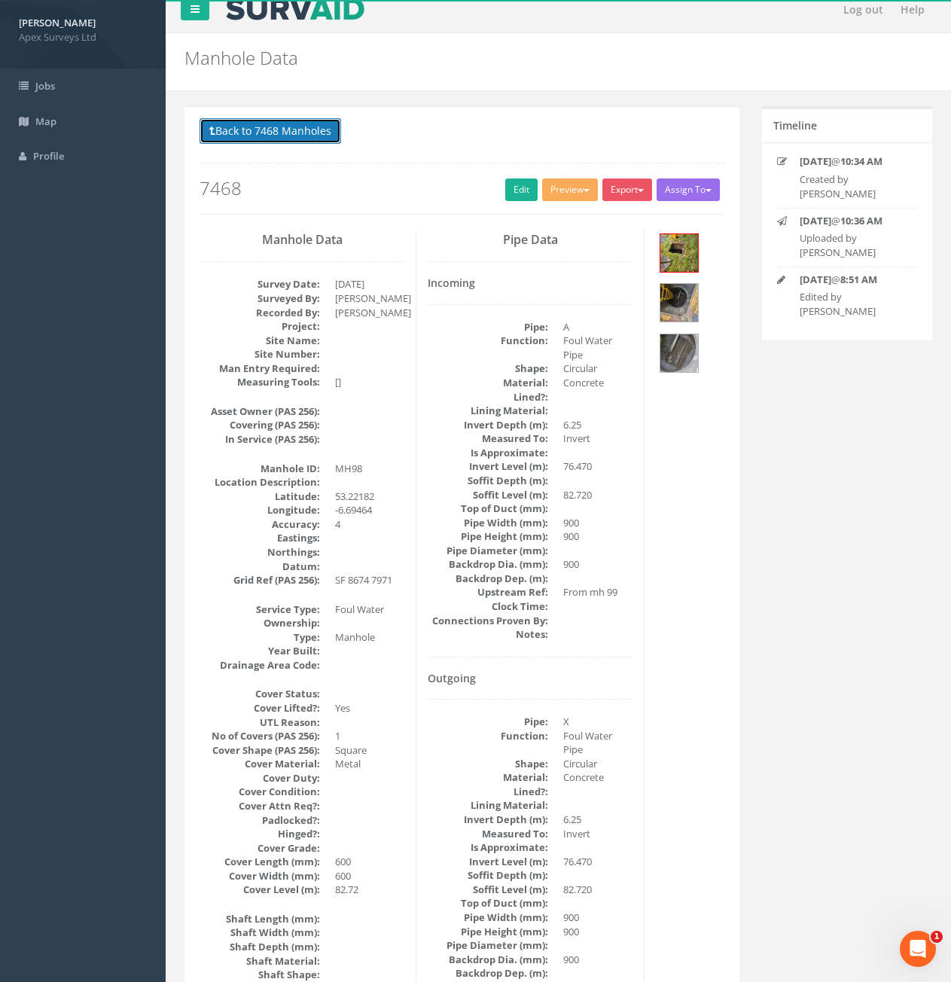
click at [294, 140] on button "Back to 7468 Manholes" at bounding box center [271, 131] width 142 height 26
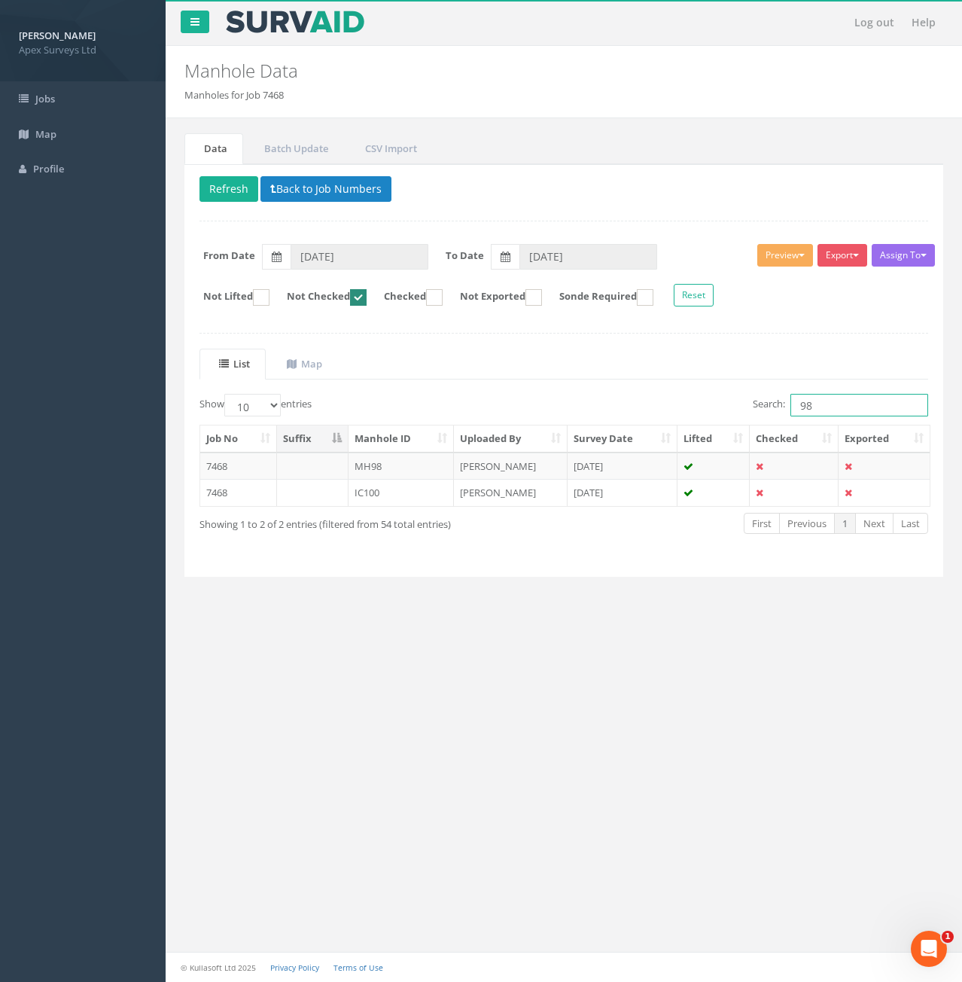
click at [858, 413] on input "98" at bounding box center [860, 405] width 138 height 23
type input "97"
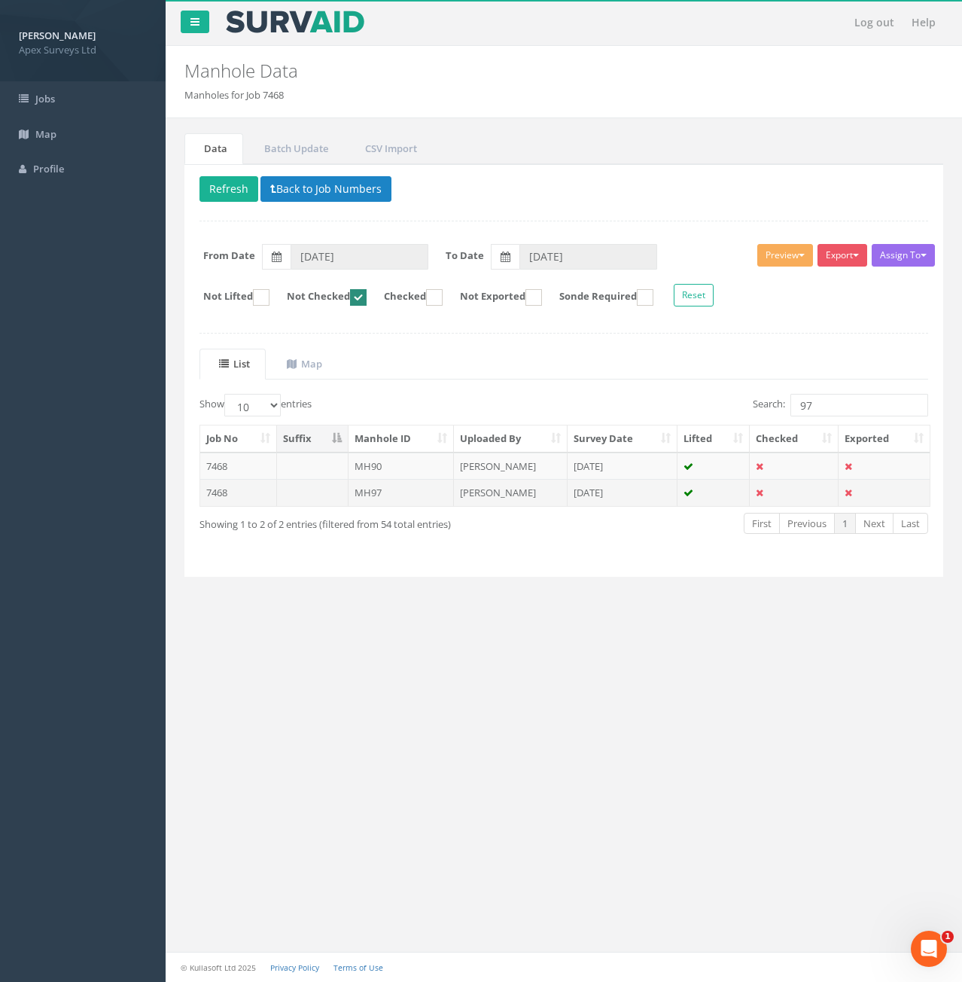
click at [330, 499] on td at bounding box center [313, 492] width 72 height 27
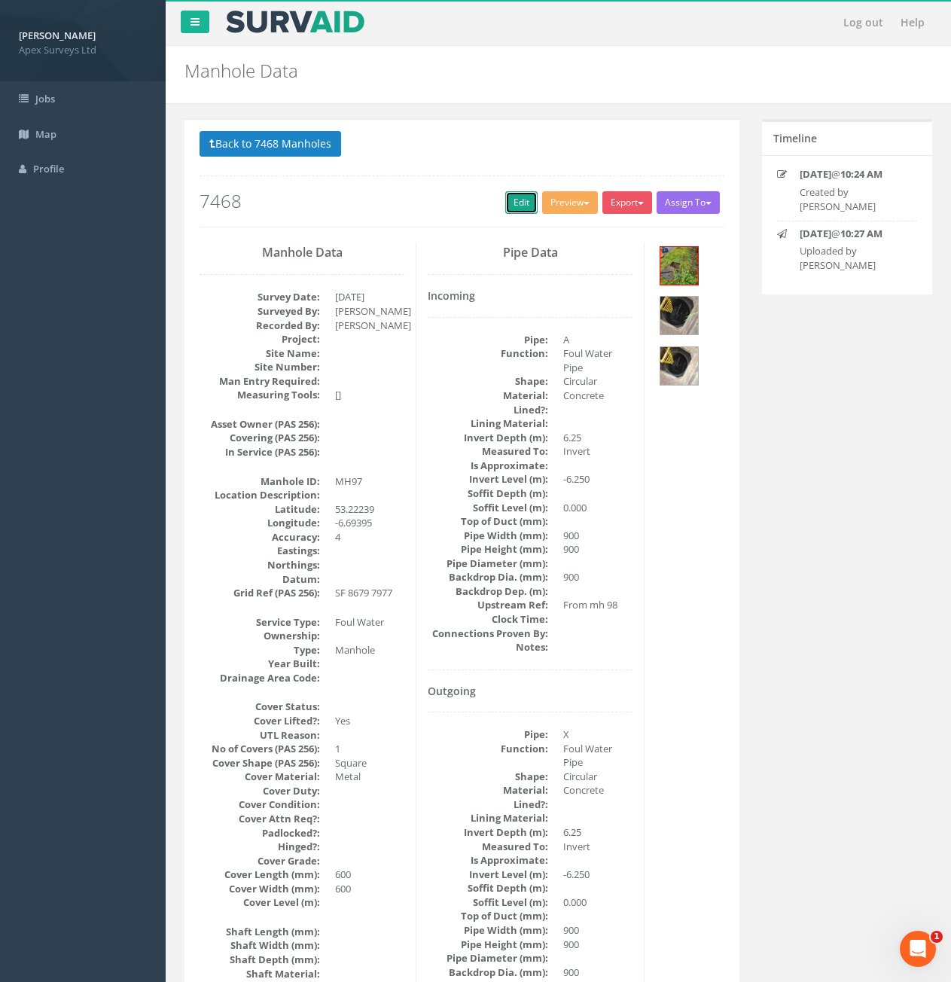
click at [506, 206] on link "Edit" at bounding box center [521, 202] width 32 height 23
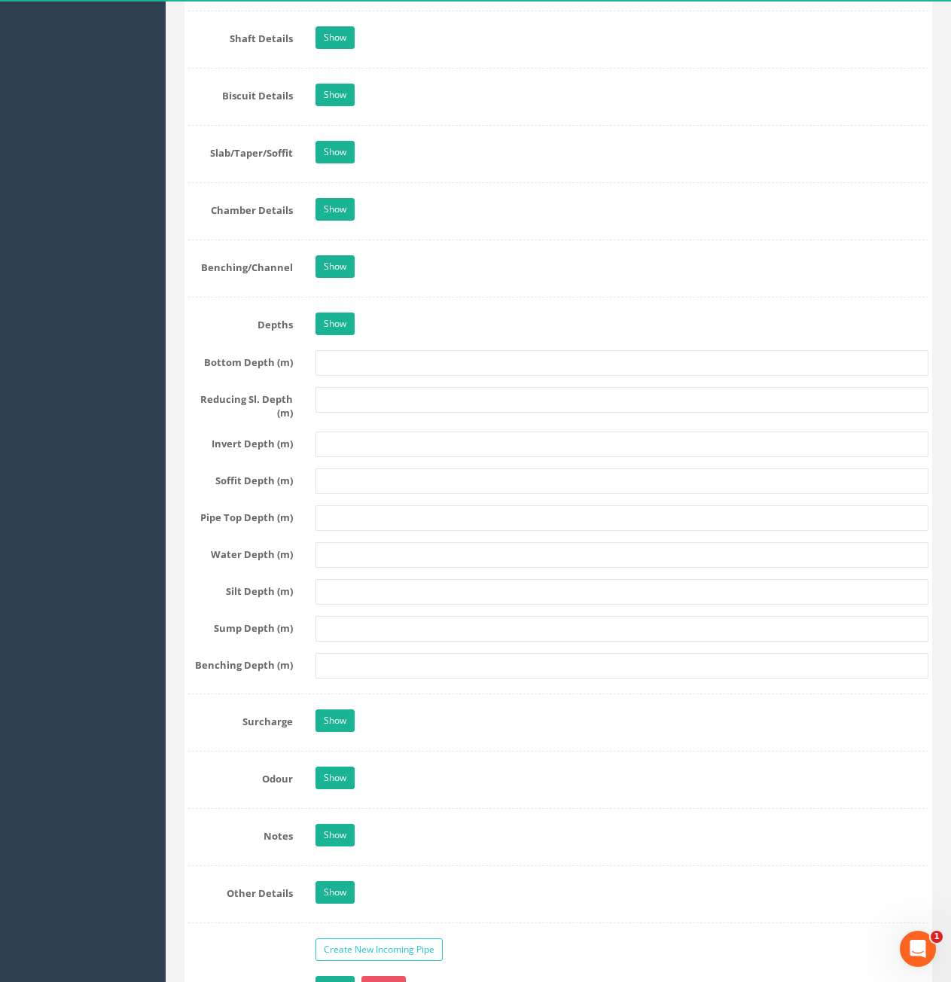
scroll to position [2033, 0]
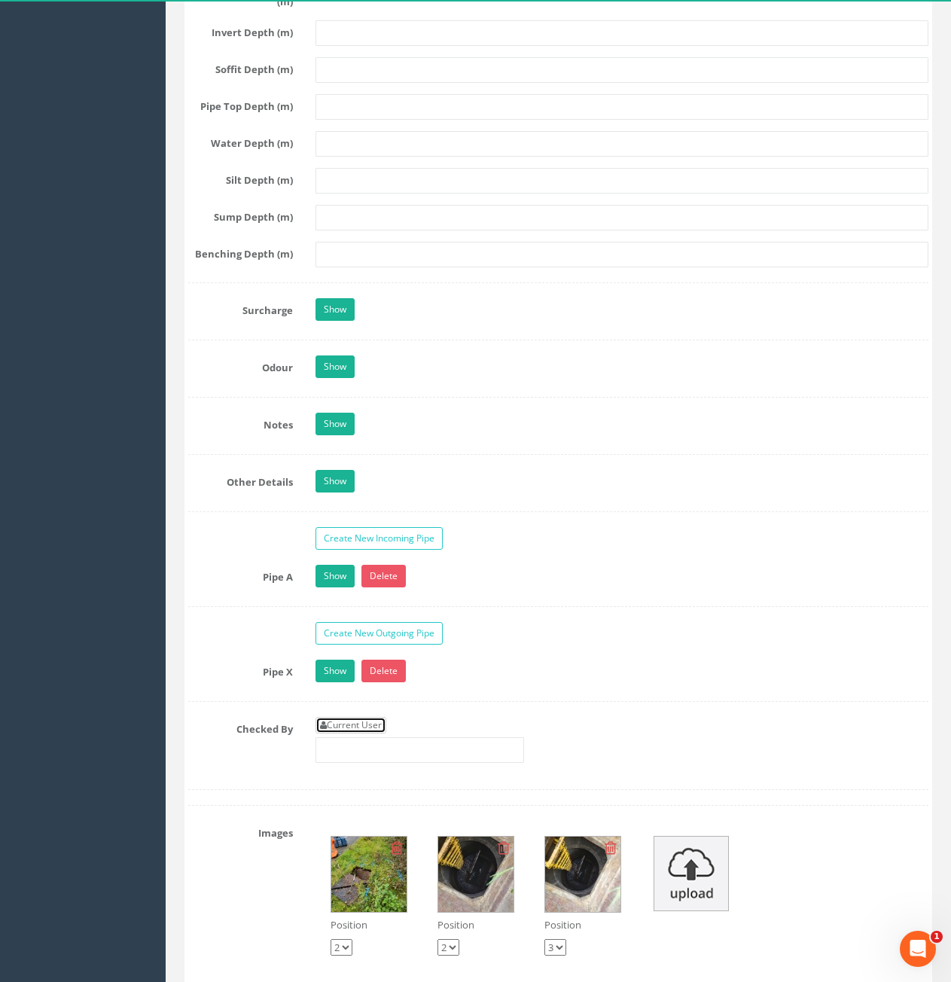
click at [355, 724] on link "Current User" at bounding box center [351, 725] width 71 height 17
type input "[PERSON_NAME]"
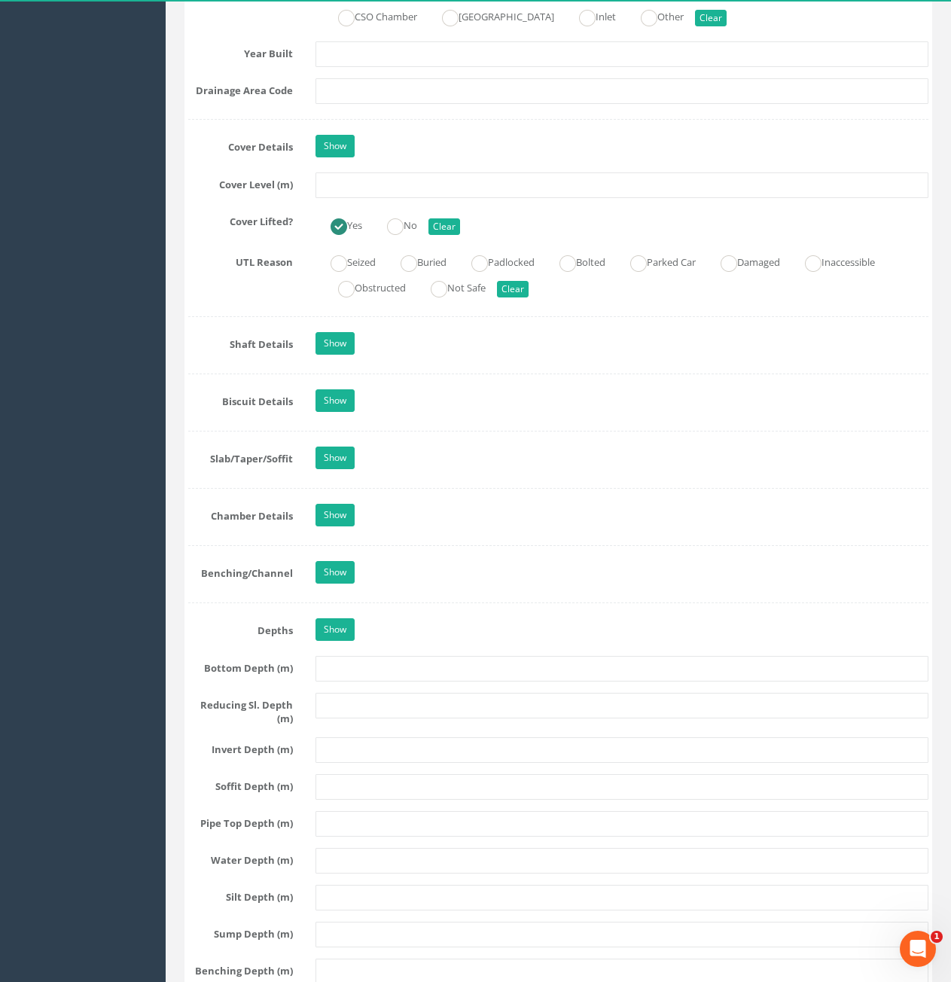
scroll to position [1130, 0]
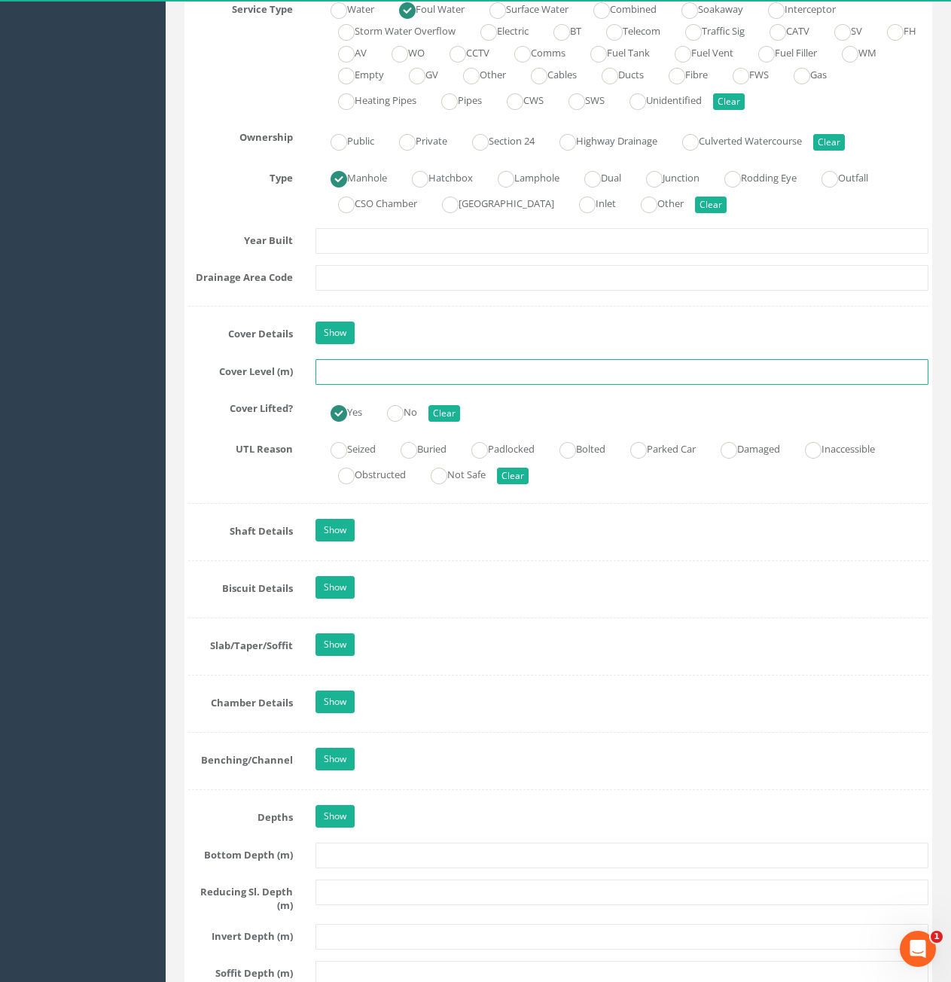
click at [412, 374] on input "text" at bounding box center [622, 372] width 613 height 26
type input "82.29"
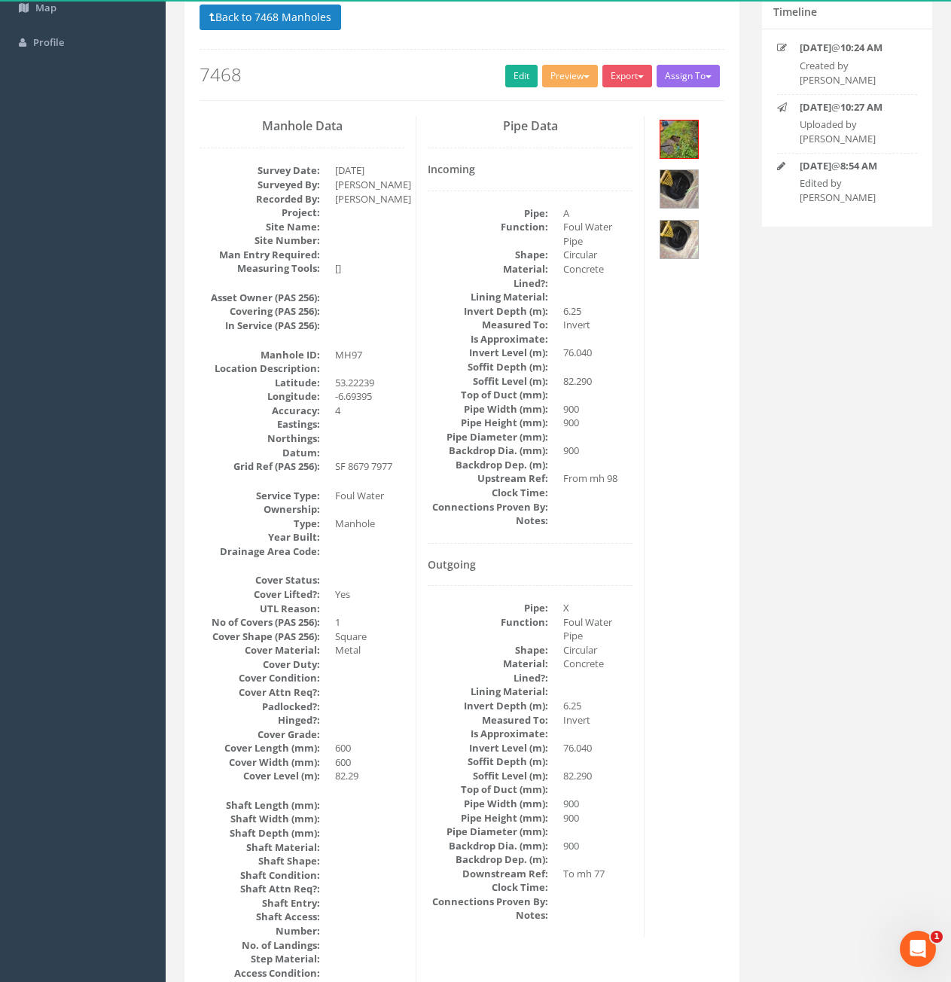
scroll to position [0, 0]
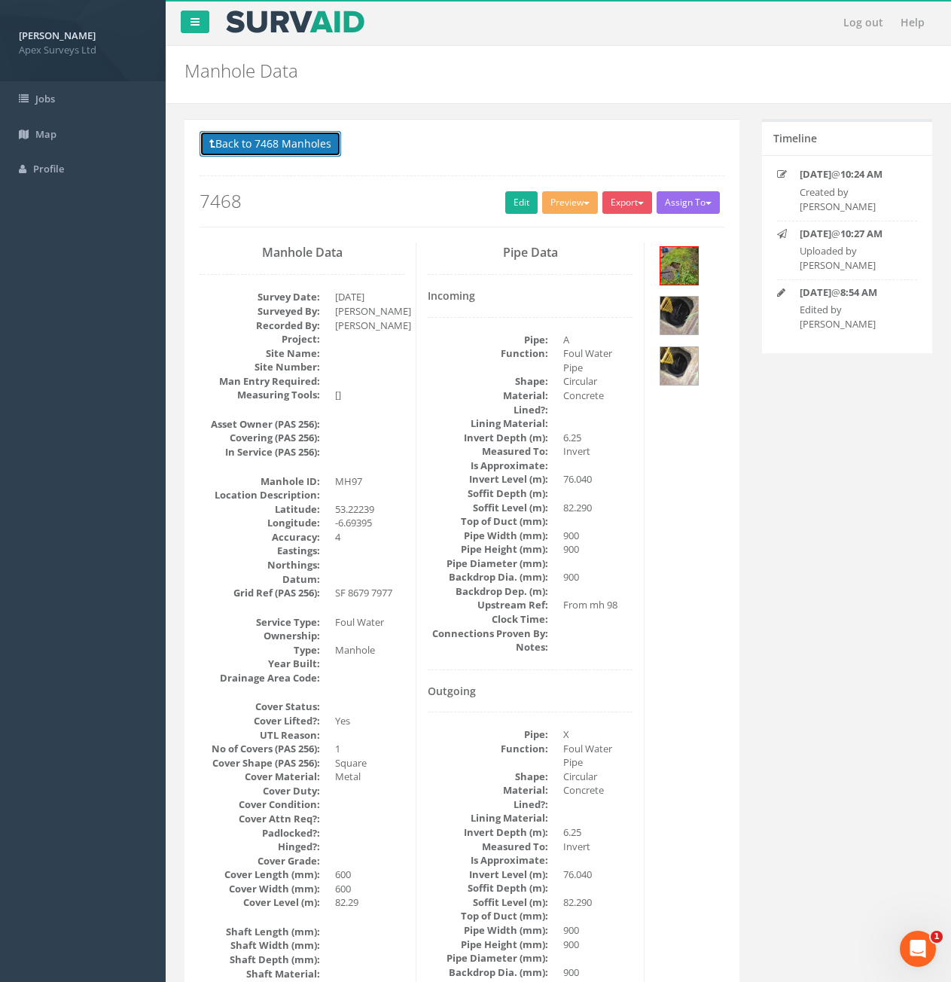
drag, startPoint x: 312, startPoint y: 146, endPoint x: 486, endPoint y: 188, distance: 179.6
click at [312, 146] on button "Back to 7468 Manholes" at bounding box center [271, 144] width 142 height 26
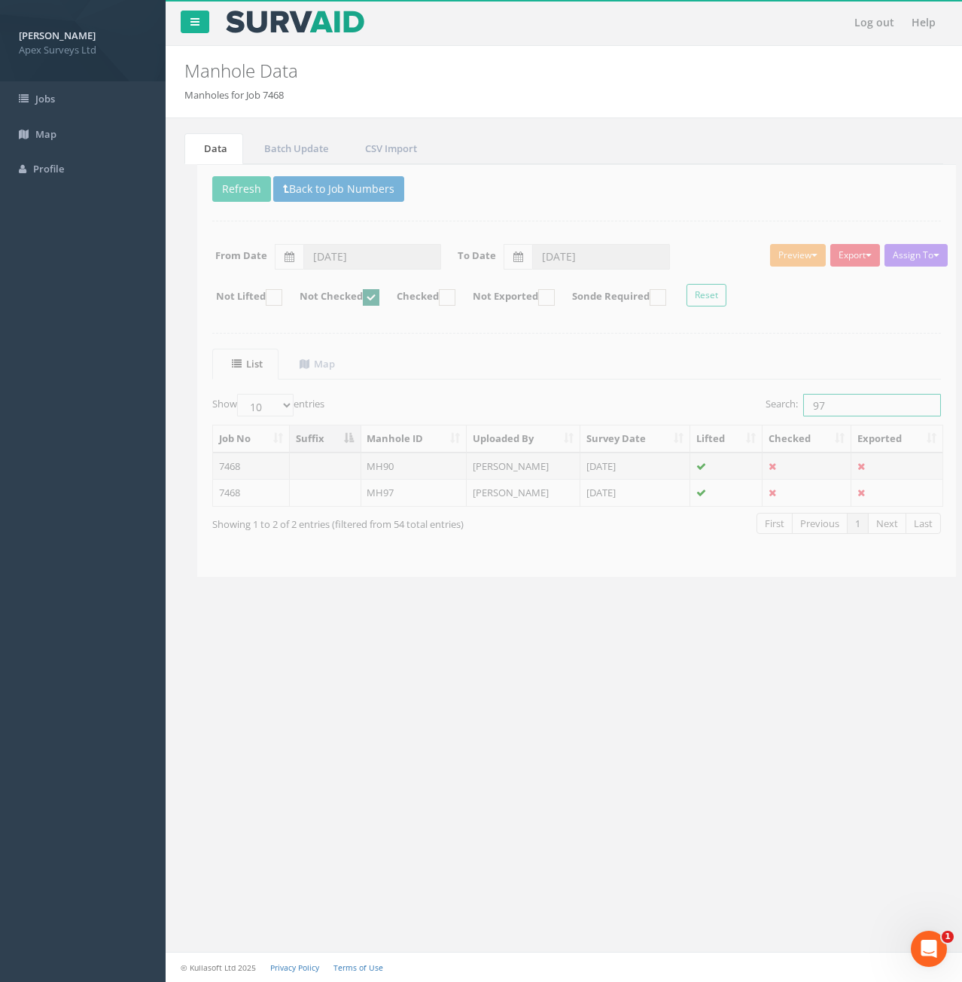
click at [837, 406] on input "97" at bounding box center [860, 405] width 138 height 23
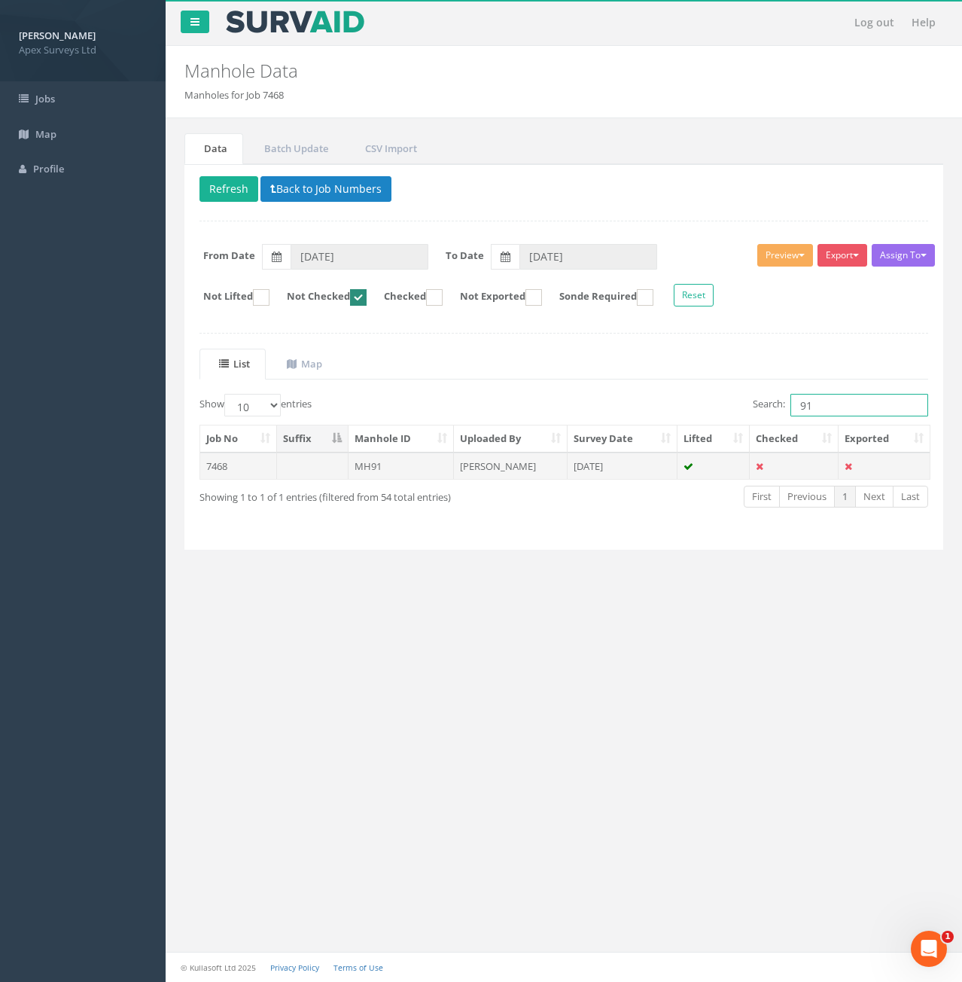
type input "91"
click at [406, 466] on td "MH91" at bounding box center [402, 466] width 106 height 27
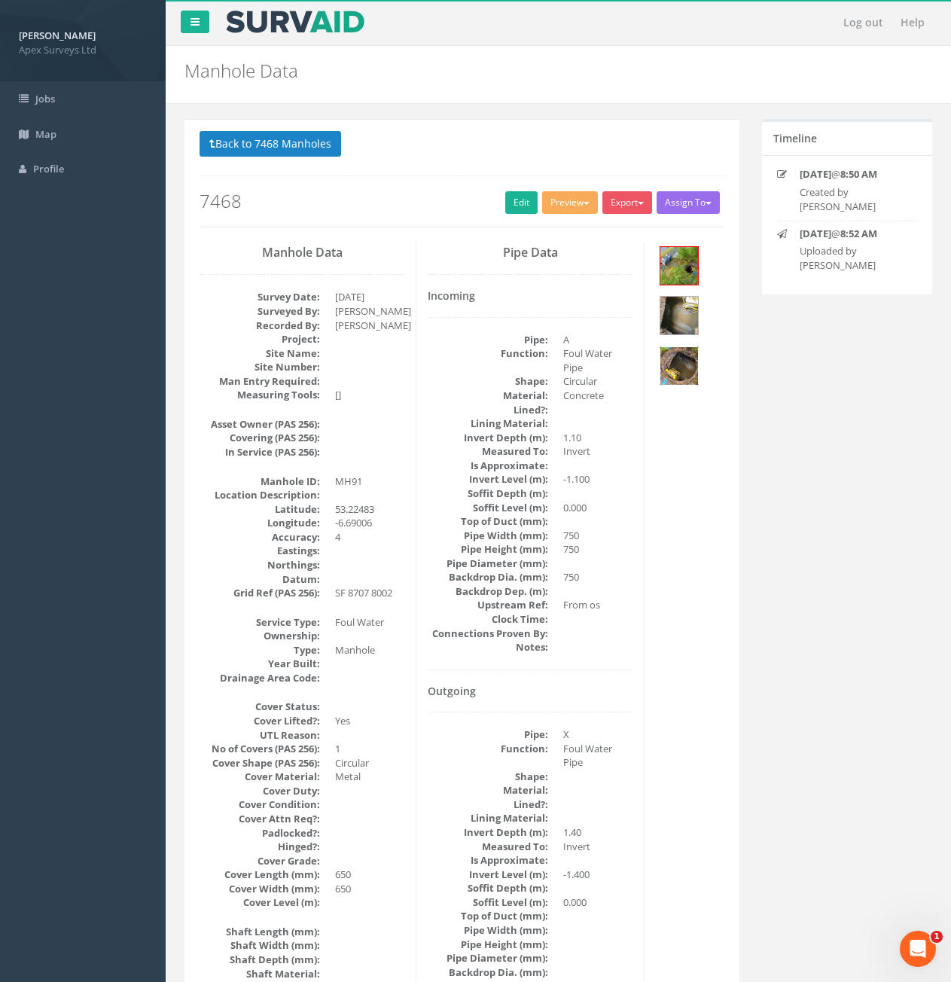
click at [684, 364] on img at bounding box center [679, 366] width 38 height 38
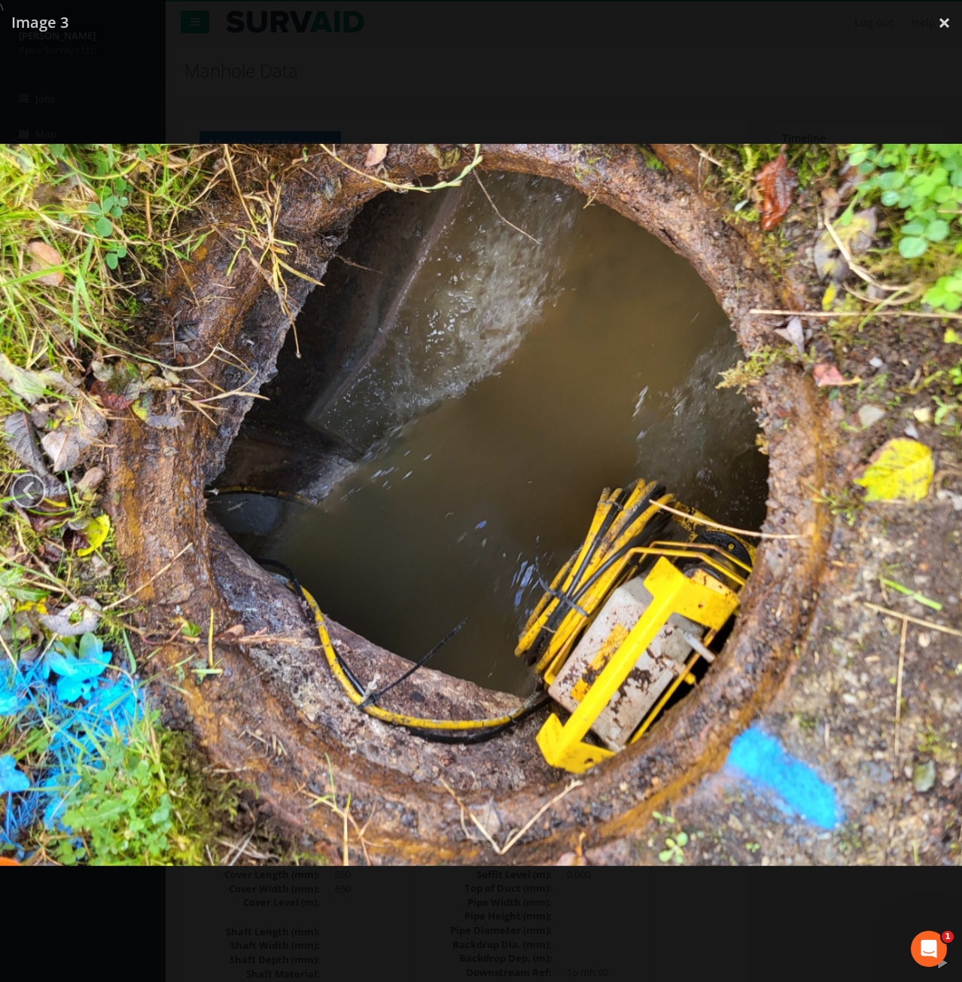
click at [826, 543] on img at bounding box center [481, 505] width 962 height 722
click at [939, 494] on img at bounding box center [481, 505] width 962 height 722
click at [38, 495] on link "‹" at bounding box center [28, 491] width 35 height 35
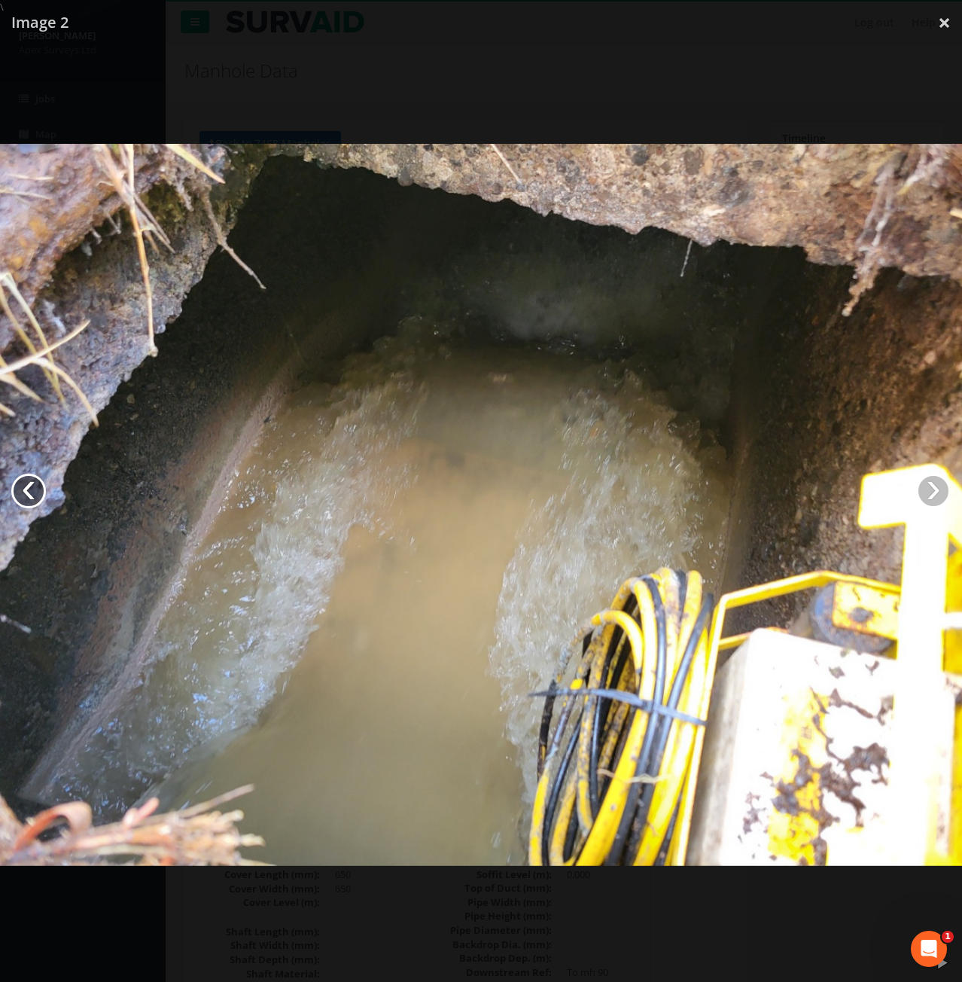
click at [37, 495] on link "‹" at bounding box center [28, 491] width 35 height 35
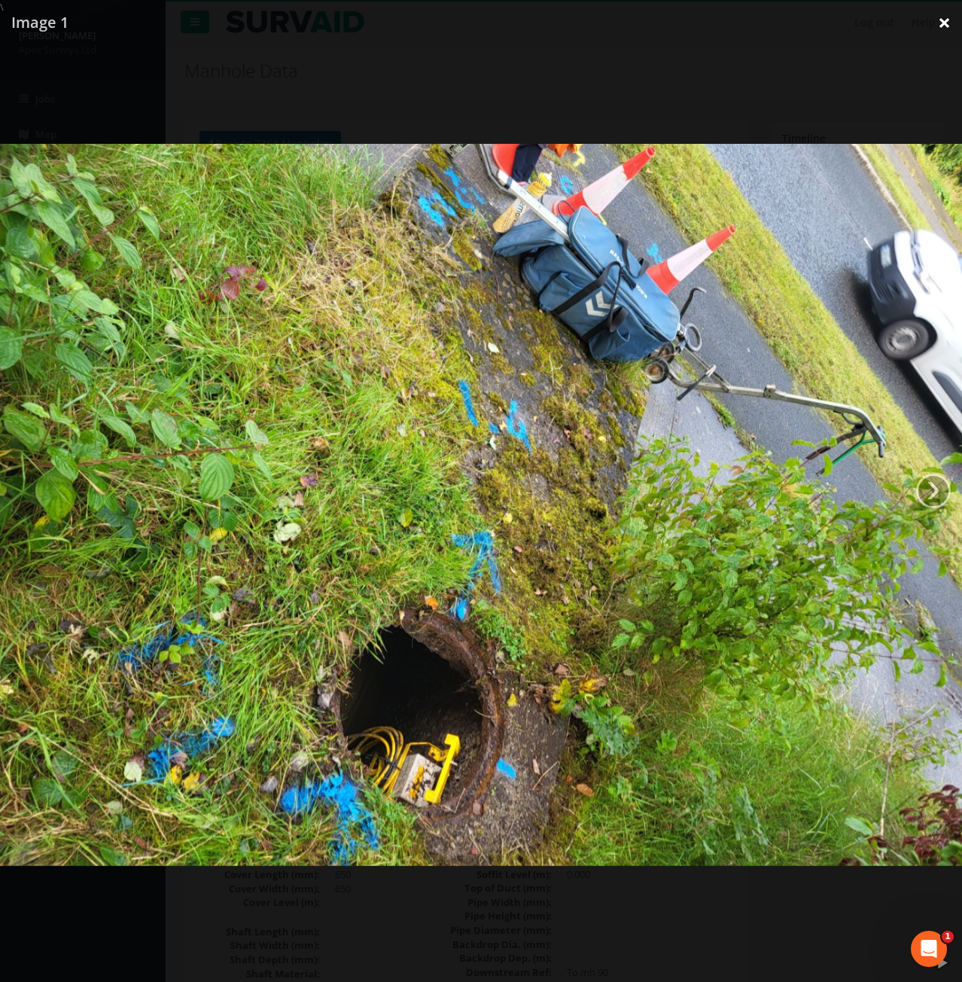
click at [932, 28] on link "×" at bounding box center [944, 22] width 35 height 45
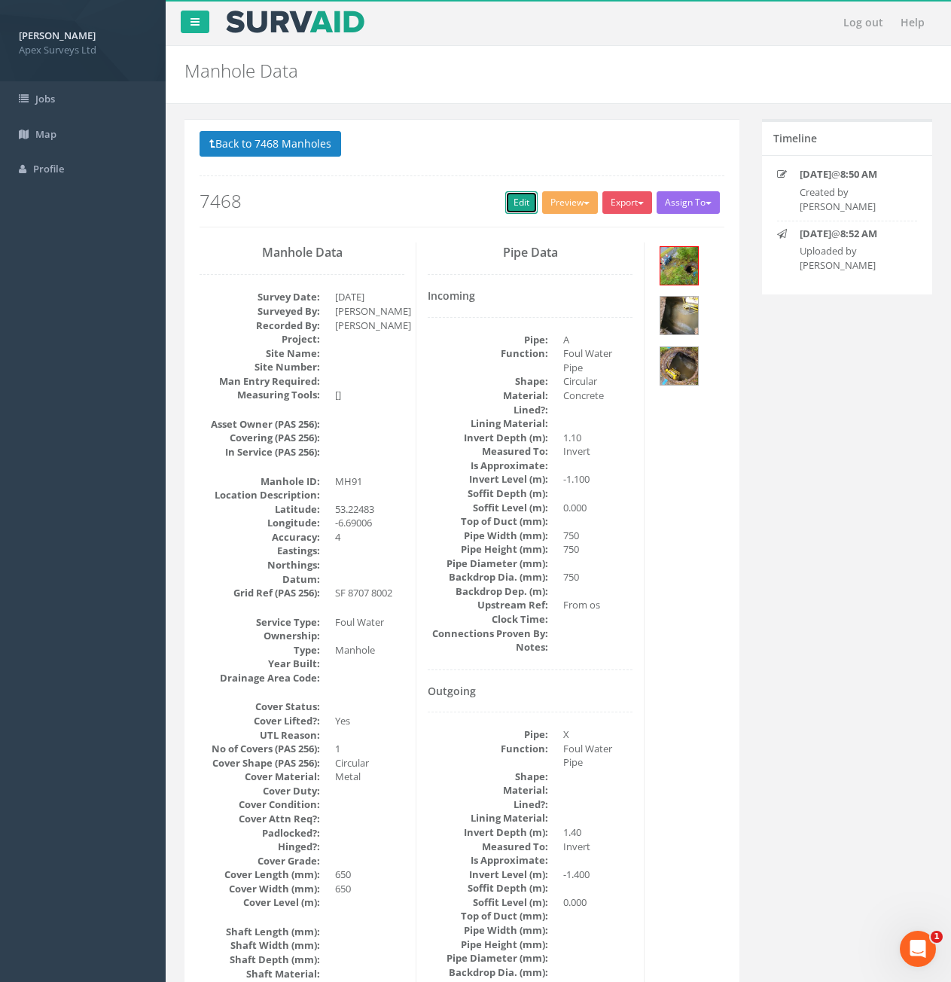
click at [526, 209] on link "Edit" at bounding box center [521, 202] width 32 height 23
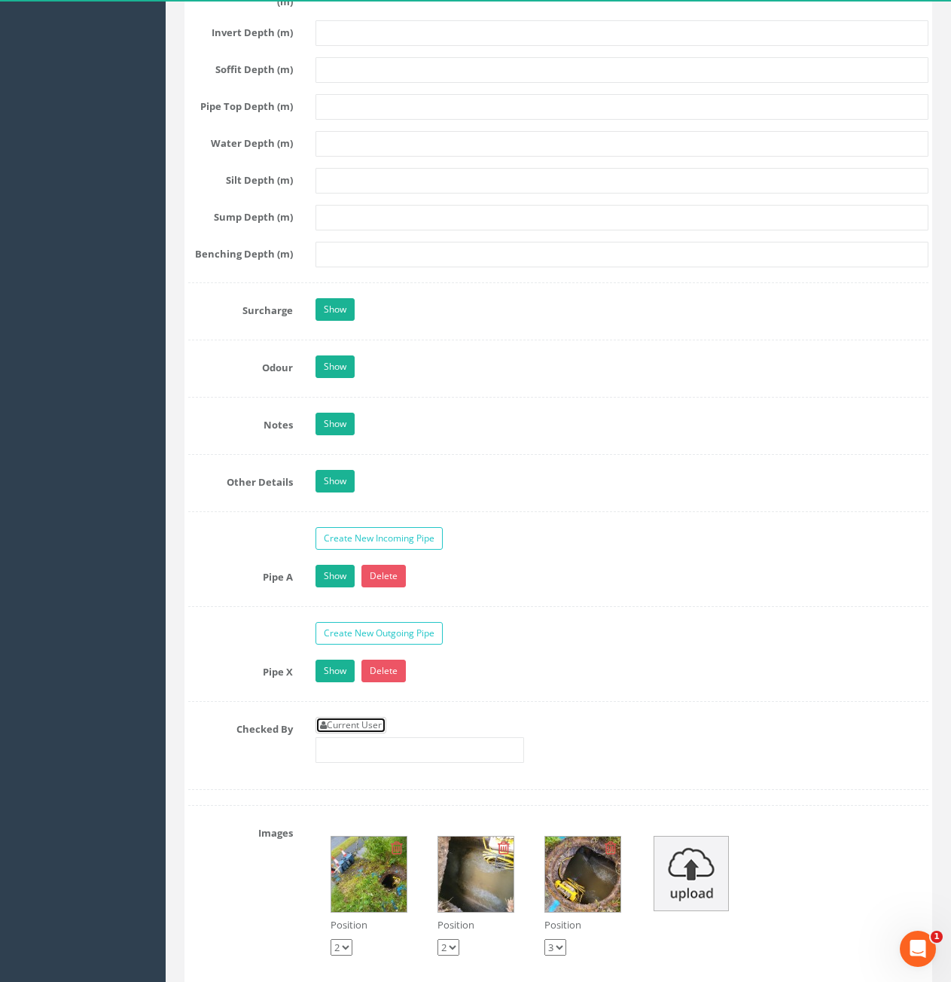
click at [366, 725] on link "Current User" at bounding box center [351, 725] width 71 height 17
type input "[PERSON_NAME]"
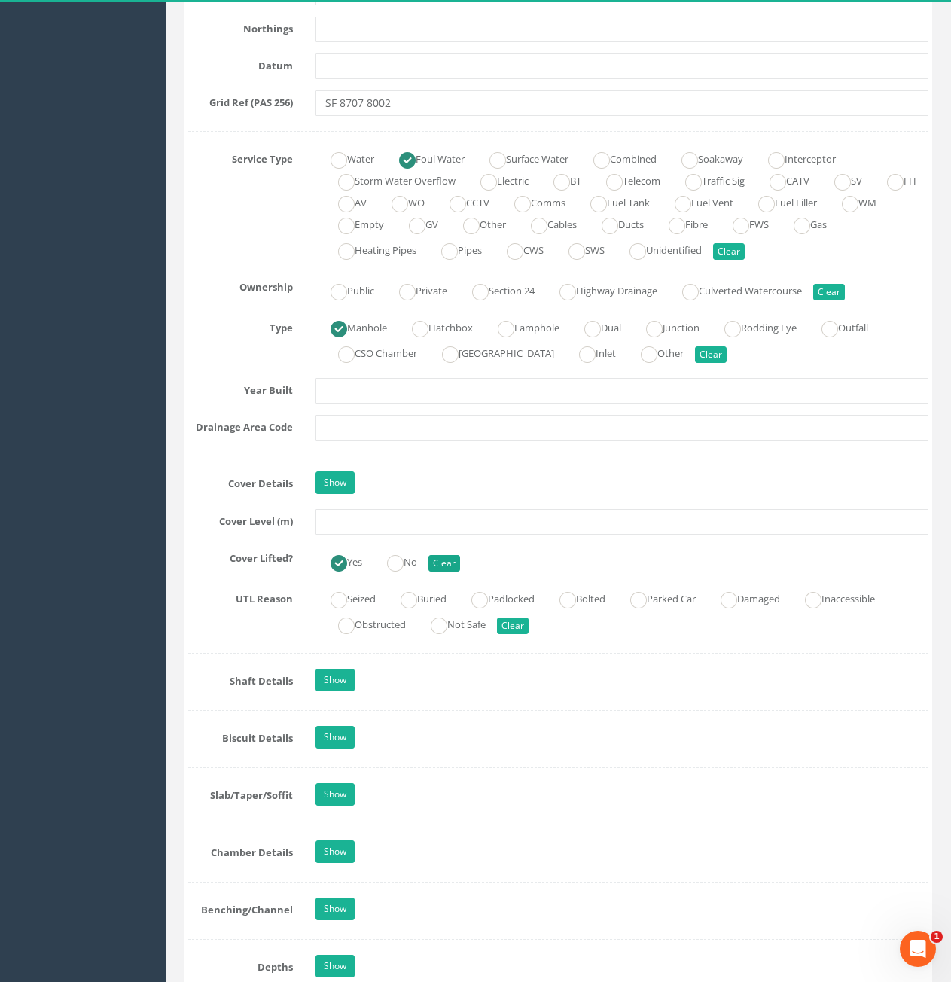
scroll to position [979, 0]
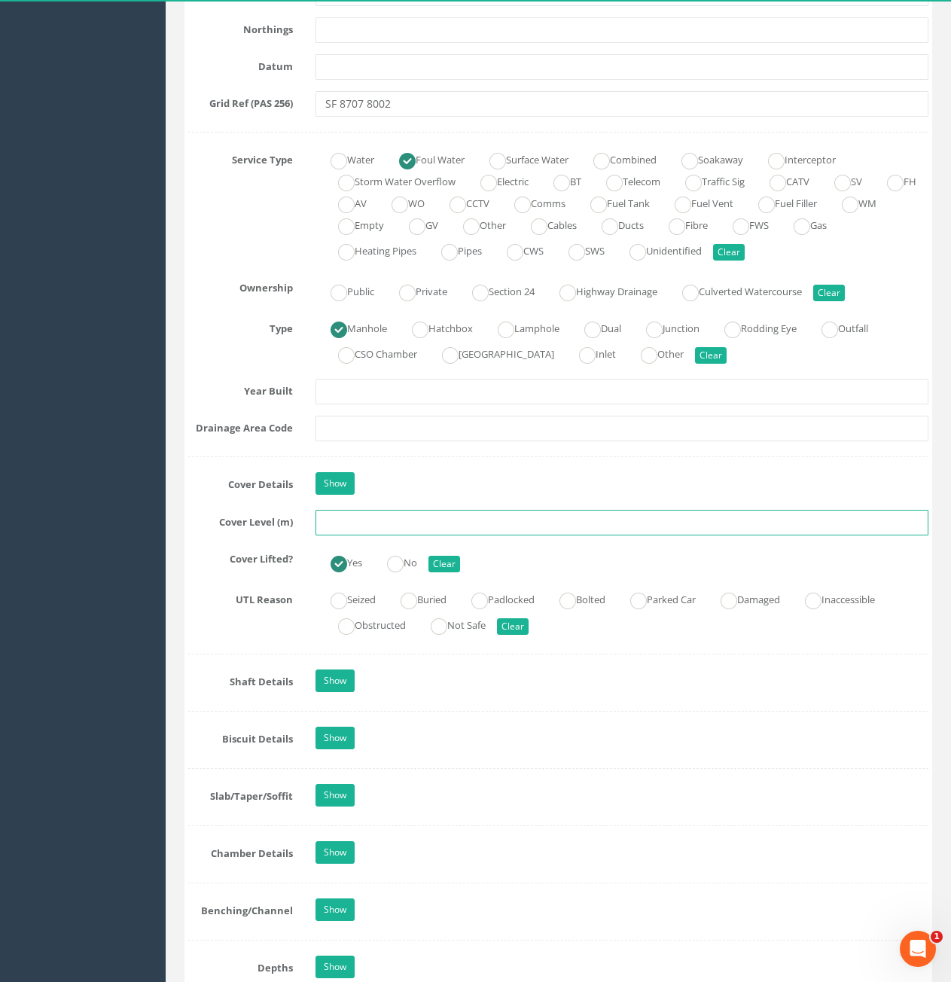
click at [420, 513] on input "text" at bounding box center [622, 523] width 613 height 26
type input "81.10"
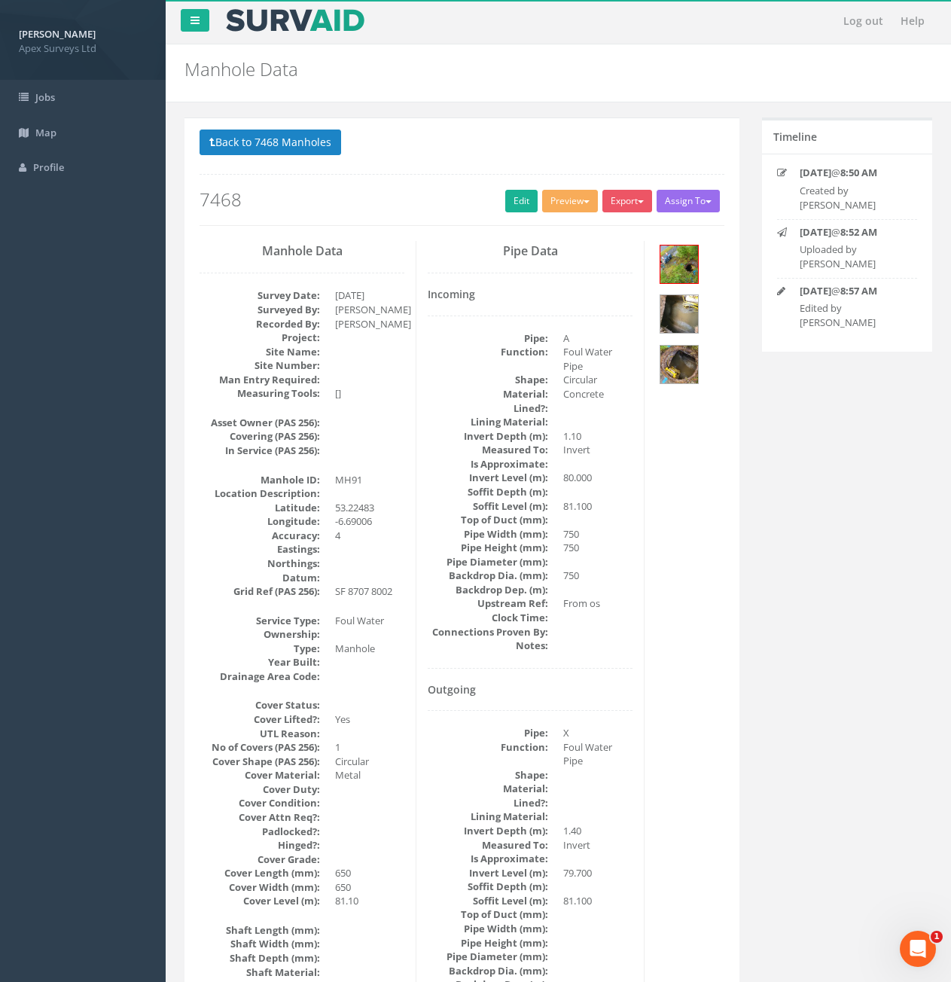
scroll to position [0, 0]
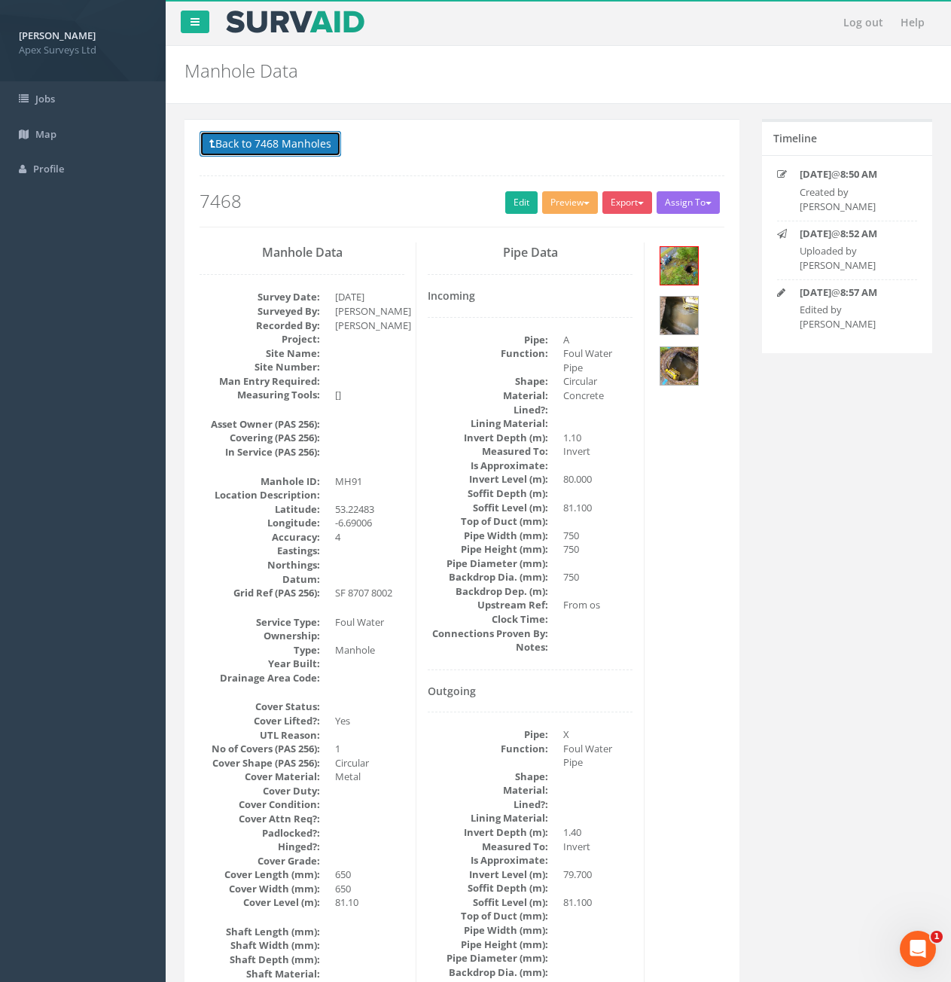
click at [264, 146] on button "Back to 7468 Manholes" at bounding box center [271, 144] width 142 height 26
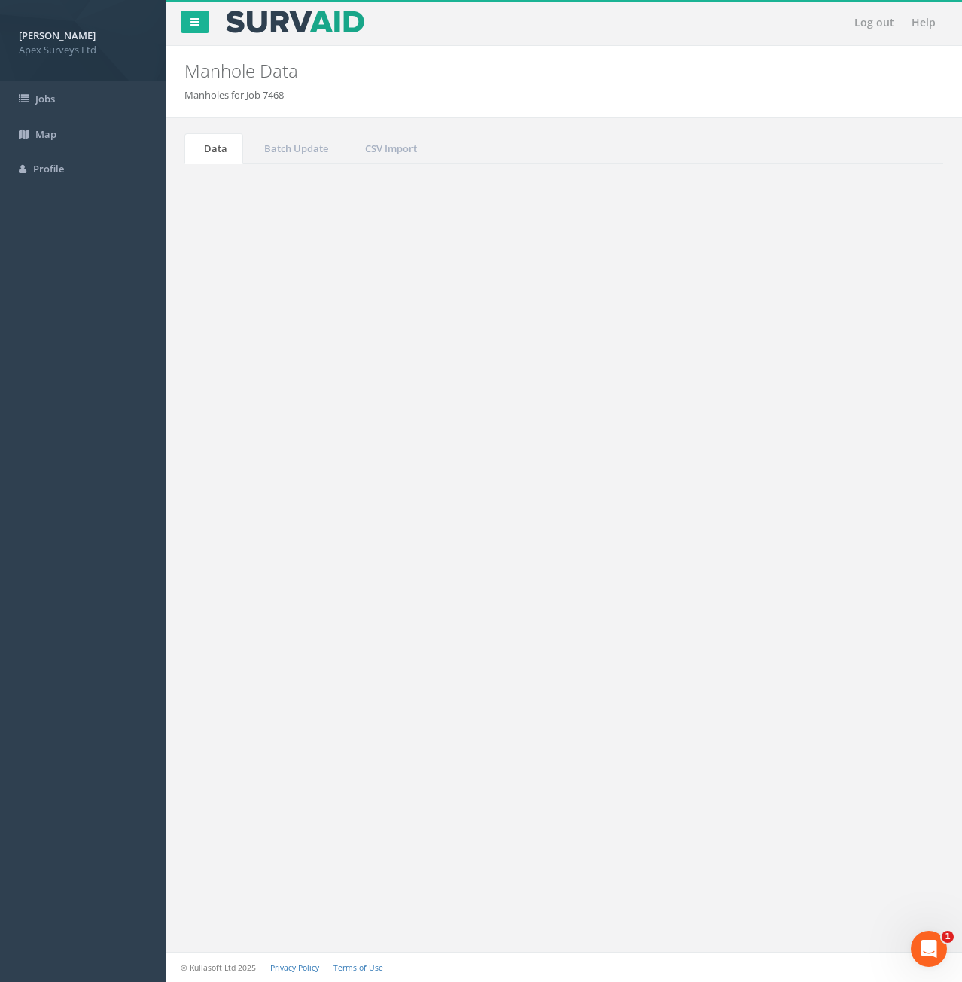
click at [815, 403] on input "91" at bounding box center [860, 405] width 138 height 23
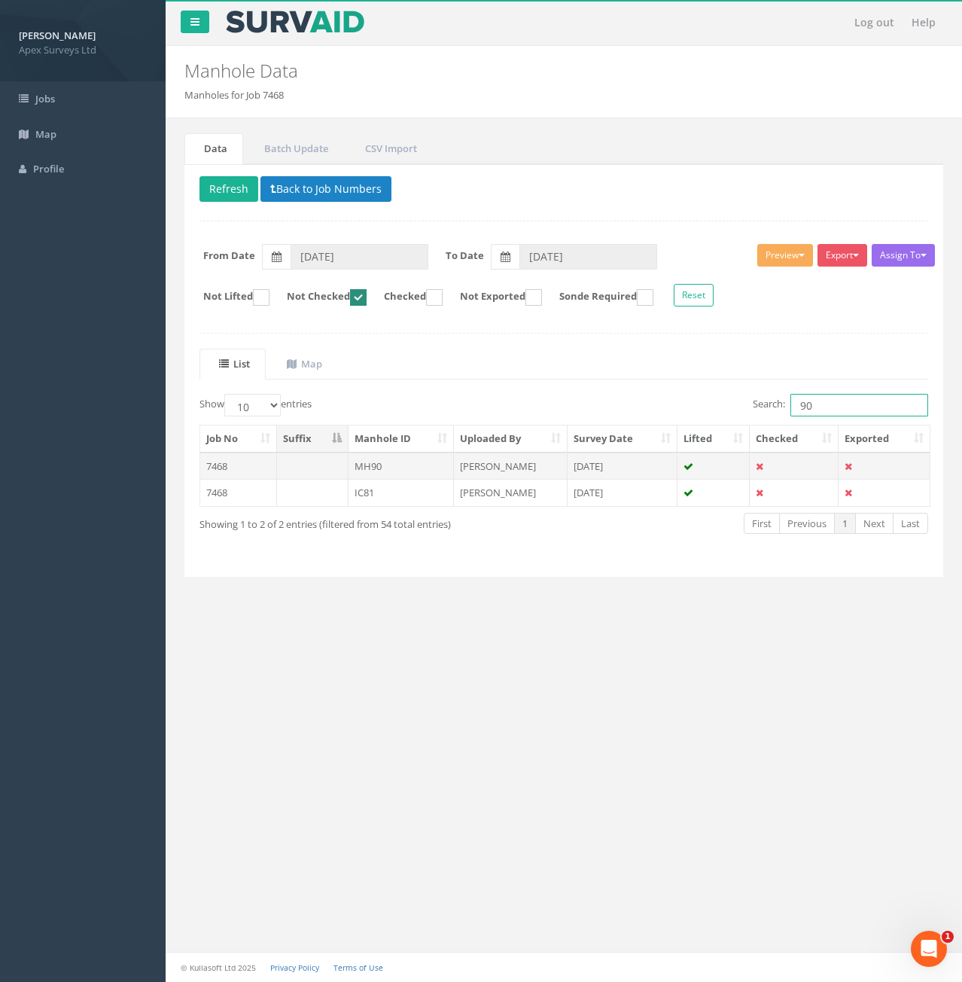
type input "90"
click at [322, 469] on td at bounding box center [313, 466] width 72 height 27
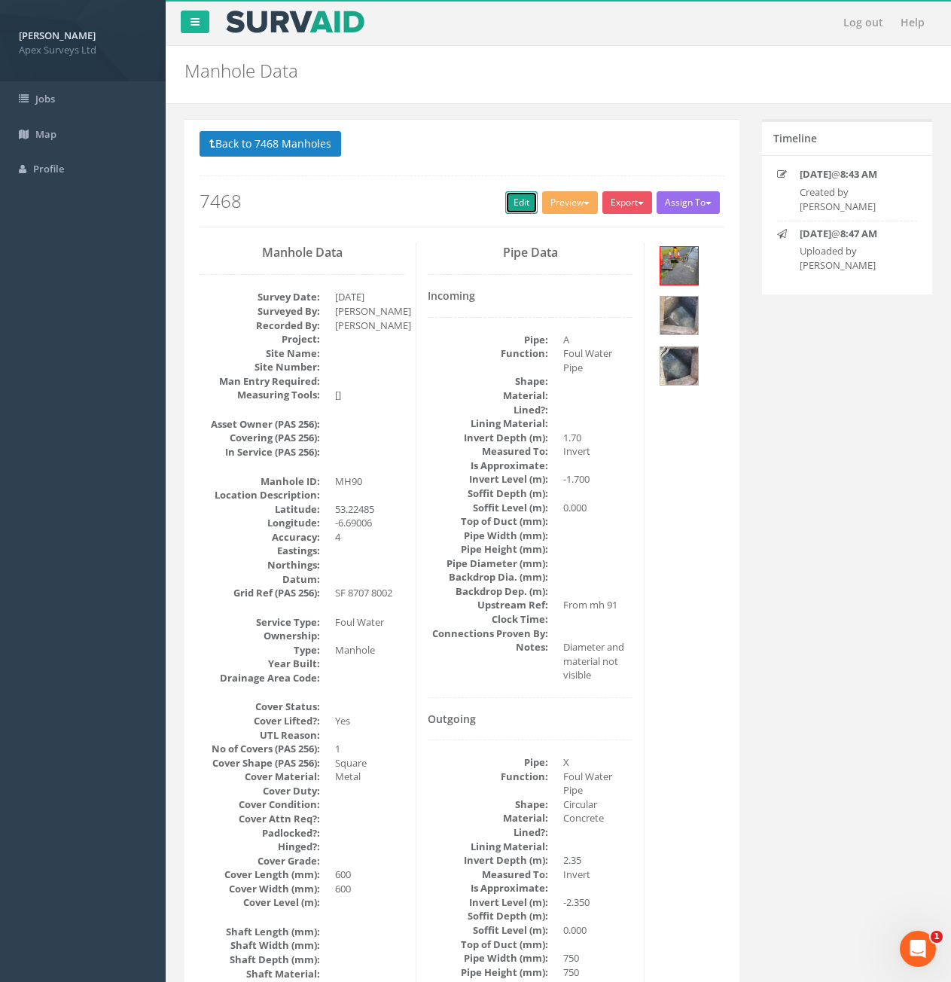
click at [509, 198] on link "Edit" at bounding box center [521, 202] width 32 height 23
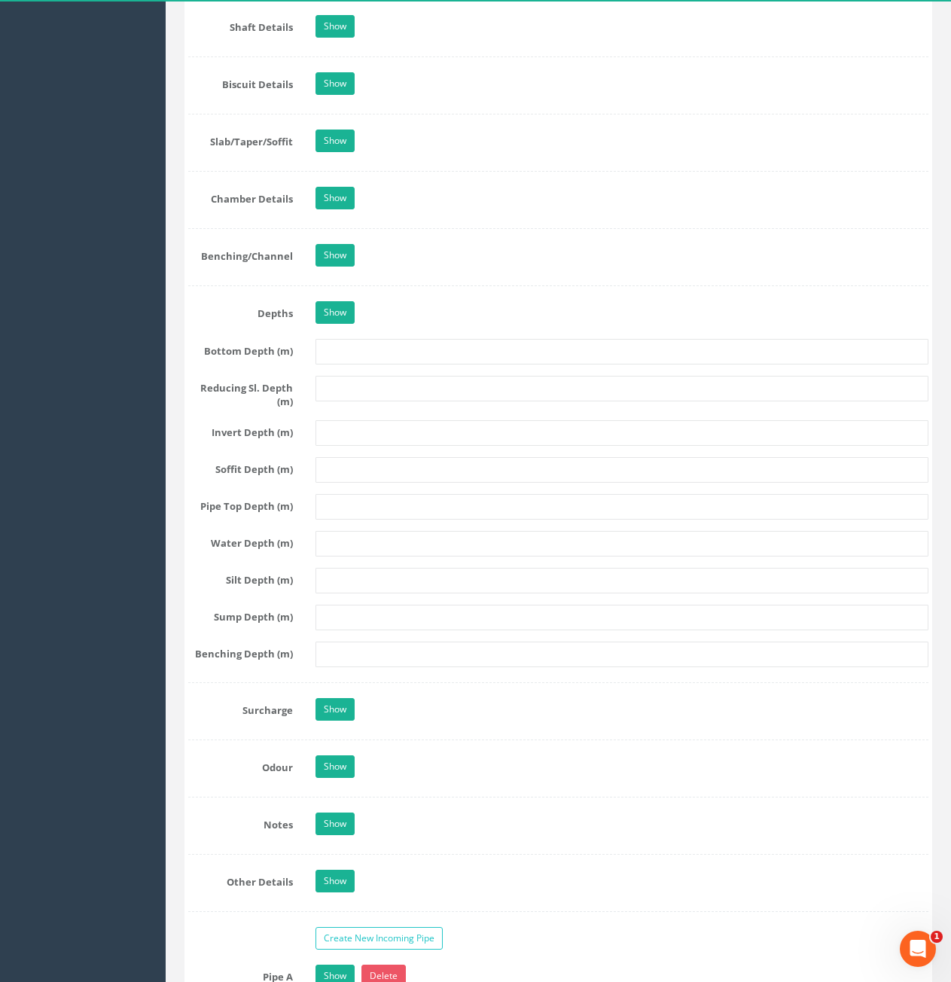
scroll to position [2033, 0]
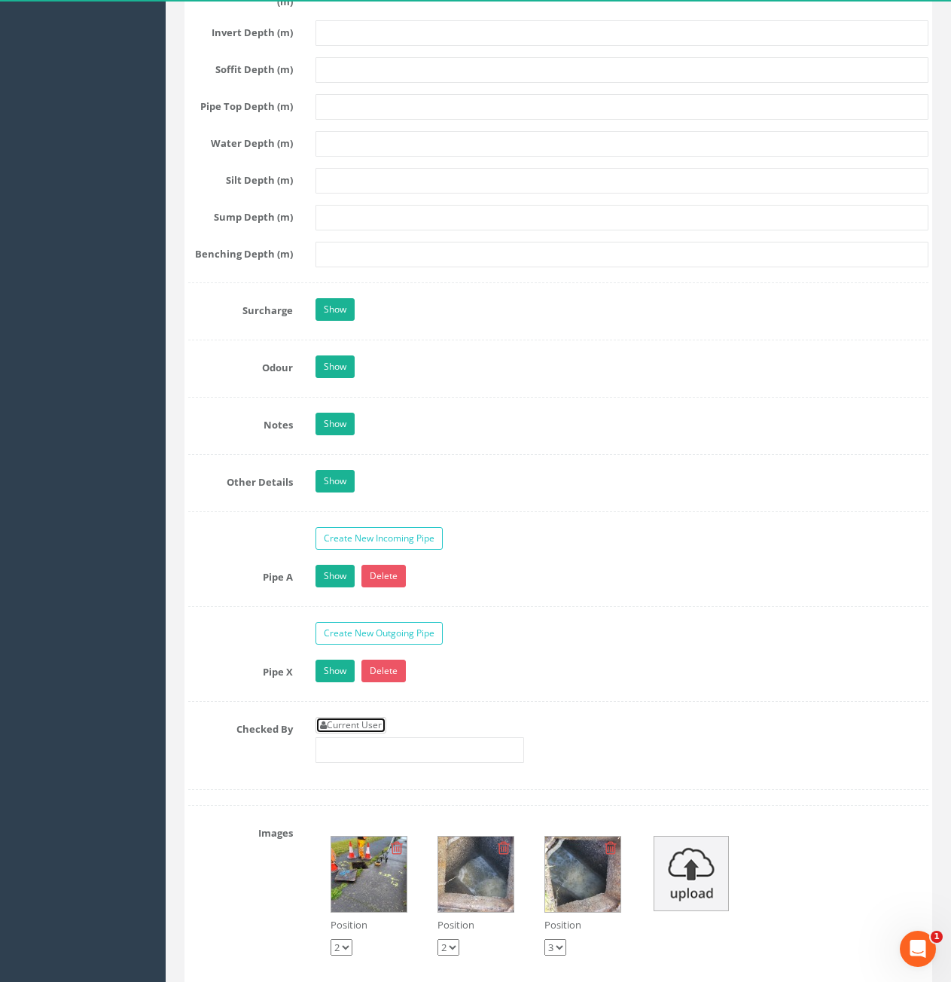
click at [364, 722] on link "Current User" at bounding box center [351, 725] width 71 height 17
type input "[PERSON_NAME]"
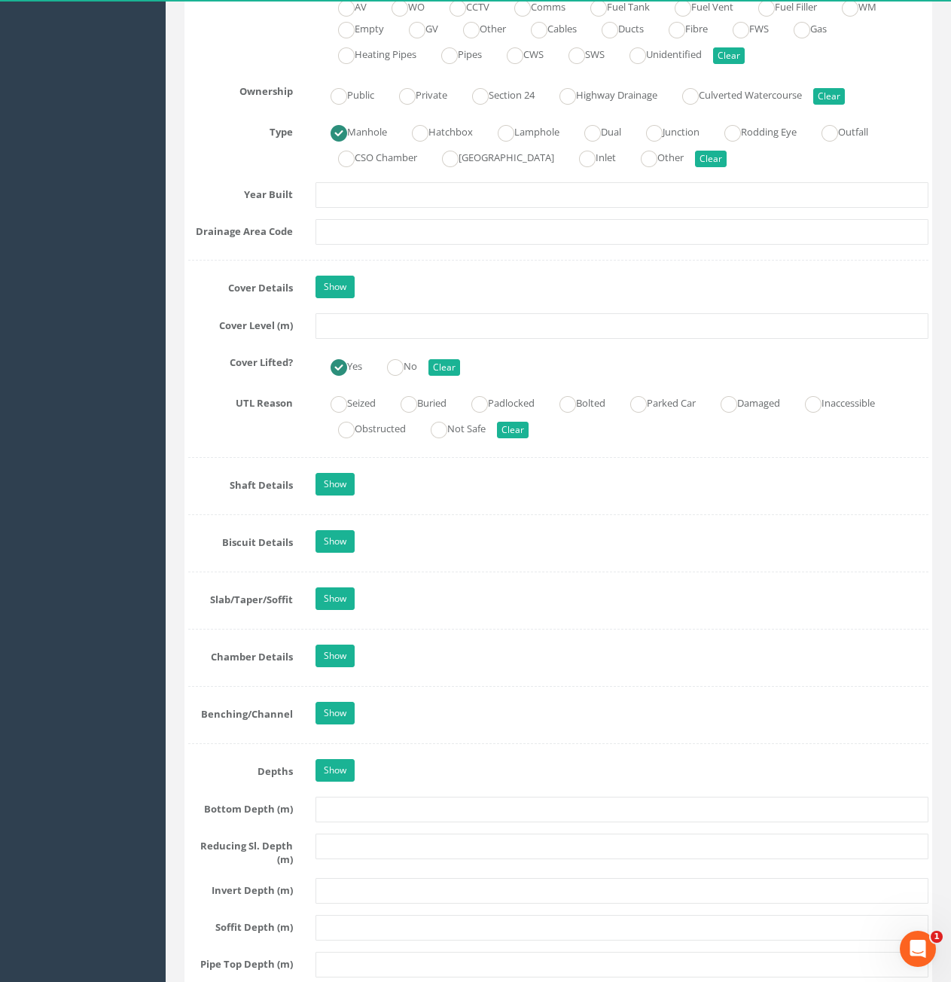
scroll to position [828, 0]
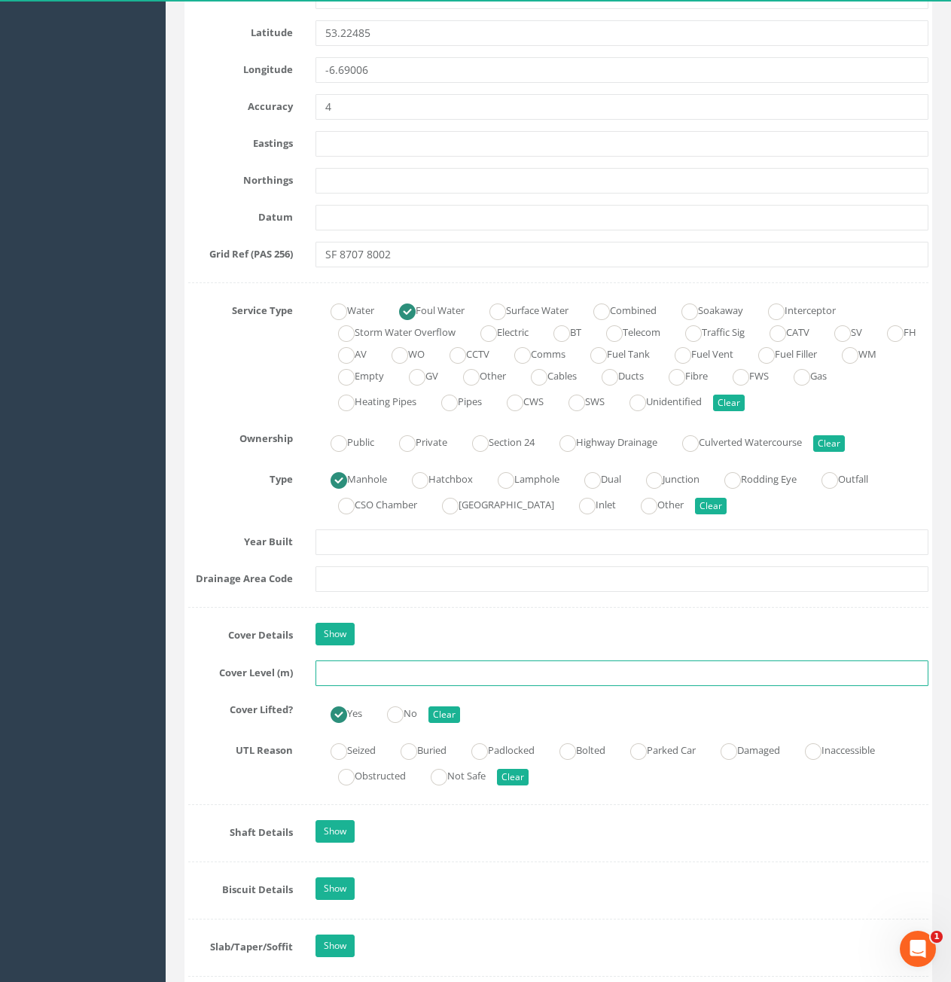
click at [453, 667] on input "text" at bounding box center [622, 673] width 613 height 26
type input "80.40"
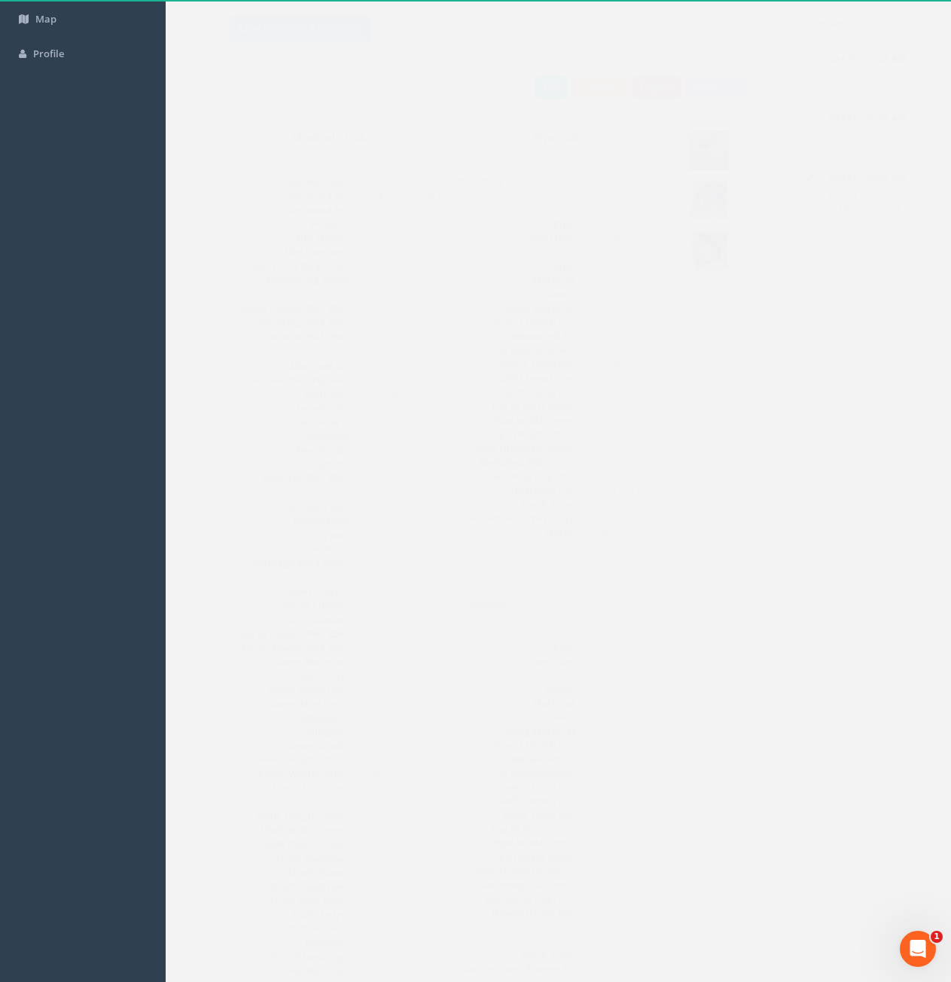
scroll to position [0, 0]
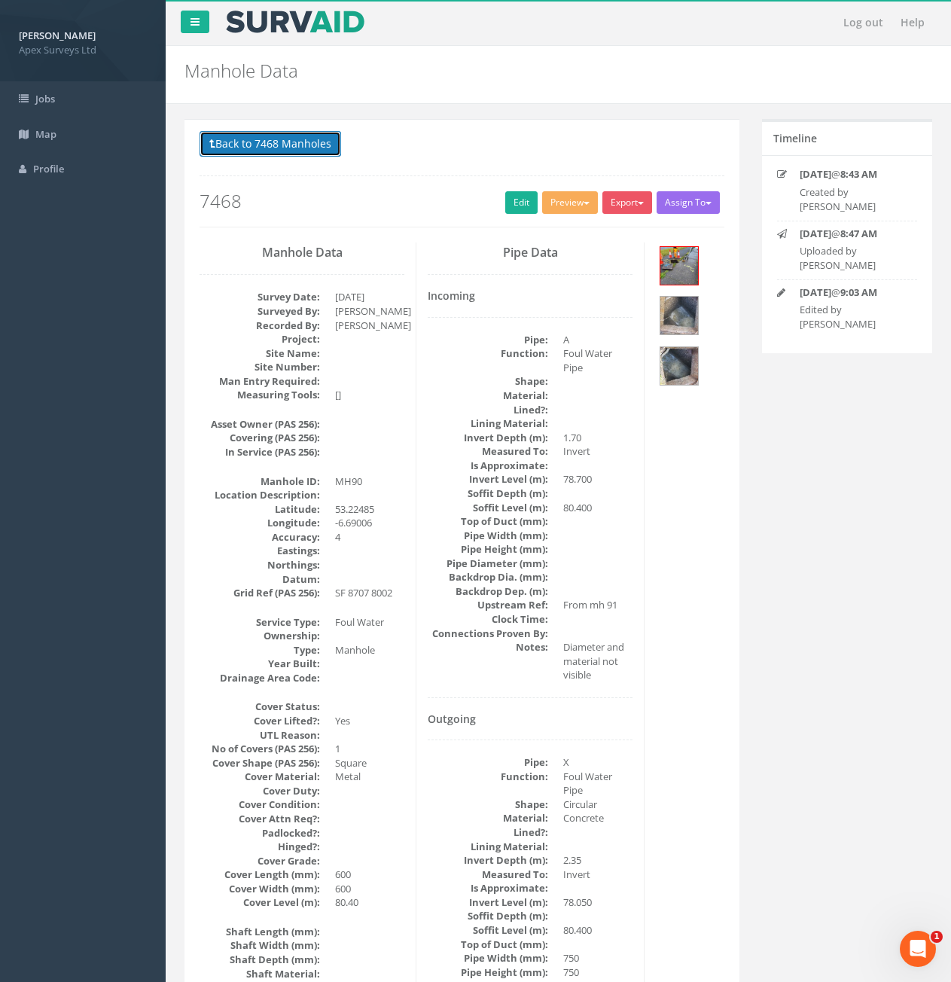
click at [261, 147] on button "Back to 7468 Manholes" at bounding box center [271, 144] width 142 height 26
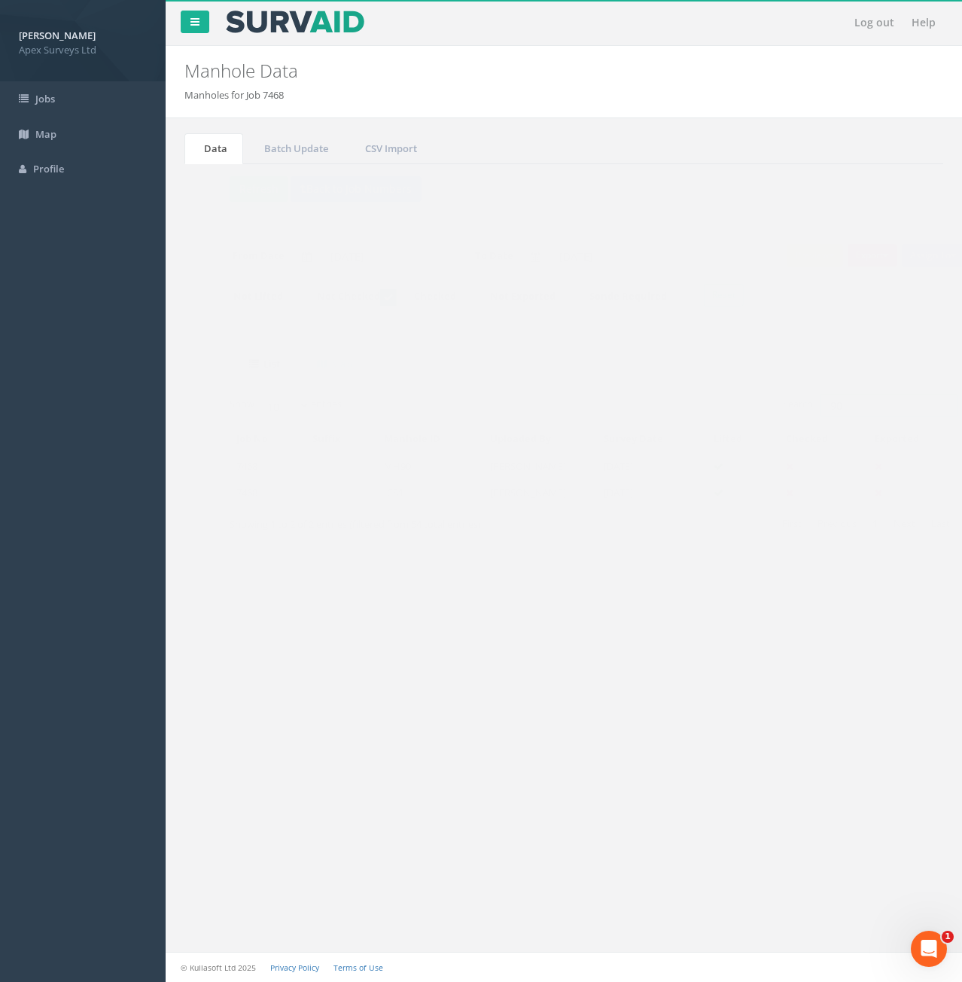
click at [832, 409] on input "90" at bounding box center [860, 405] width 138 height 23
type input "9"
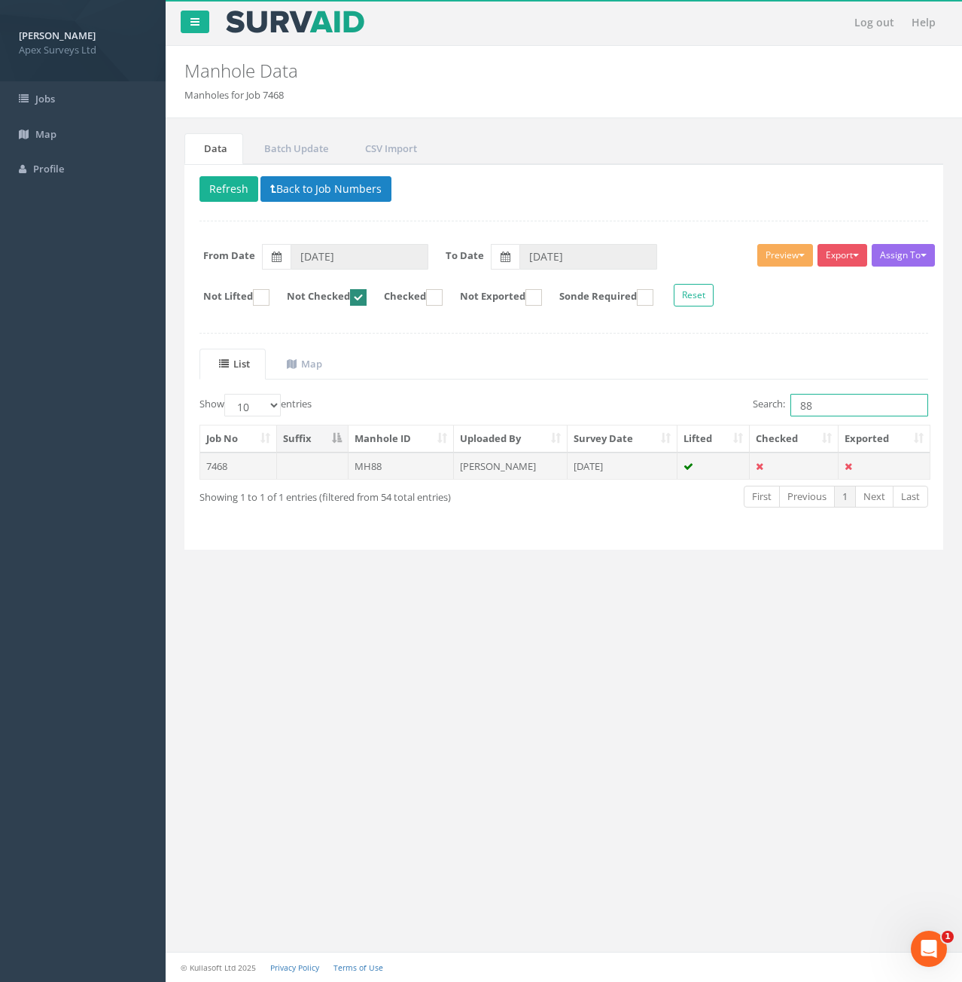
type input "88"
click at [381, 468] on td "MH88" at bounding box center [402, 466] width 106 height 27
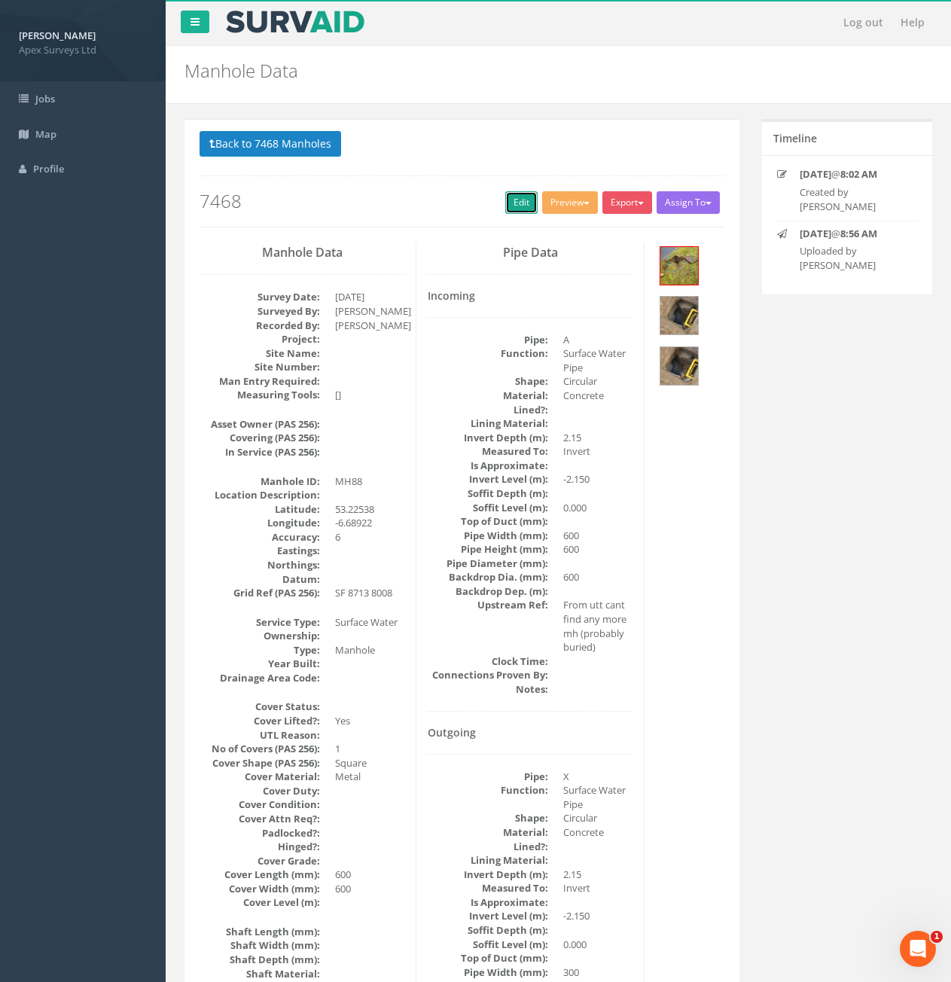
click at [510, 206] on link "Edit" at bounding box center [521, 202] width 32 height 23
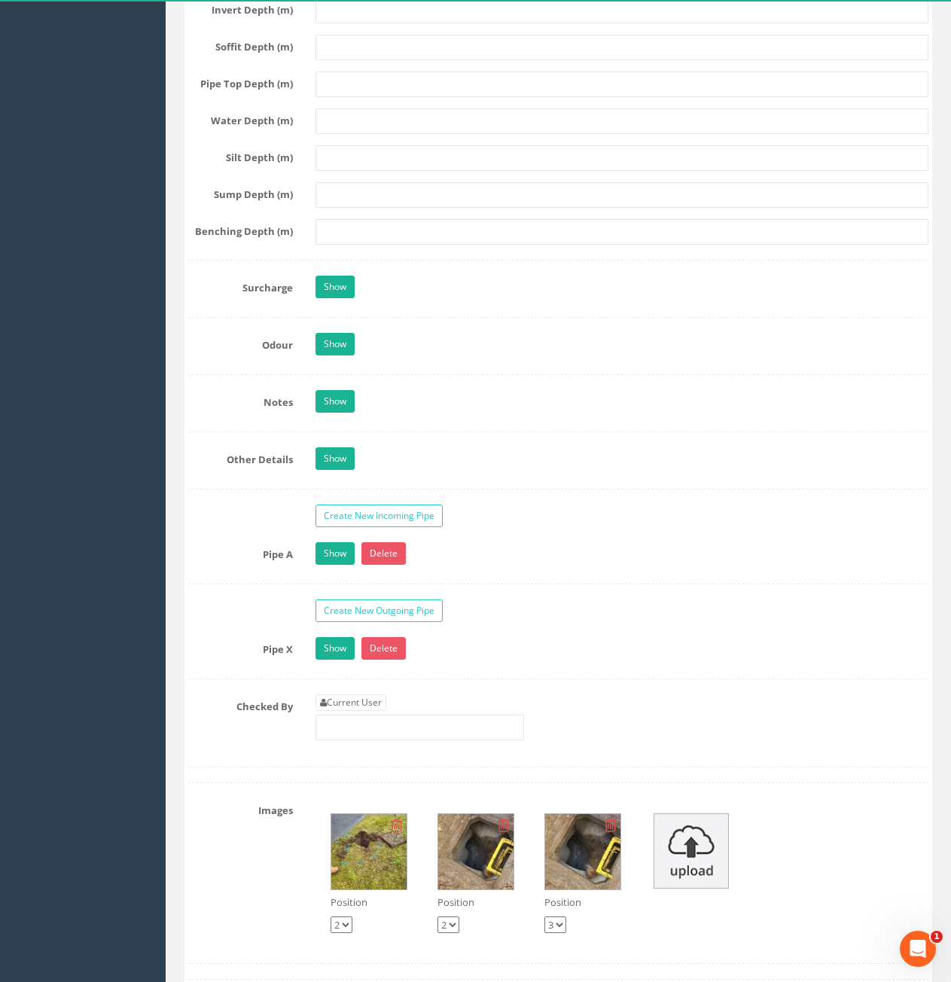
scroll to position [2485, 0]
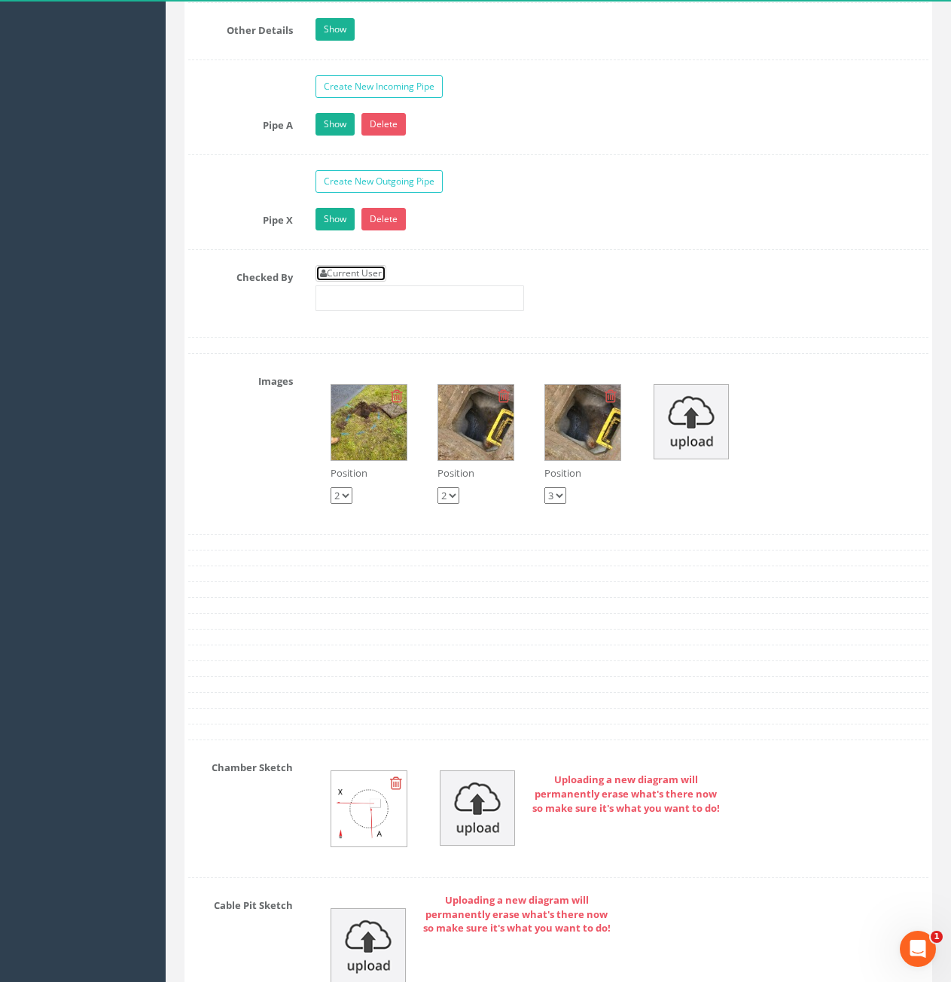
click at [371, 275] on link "Current User" at bounding box center [351, 273] width 71 height 17
type input "[PERSON_NAME]"
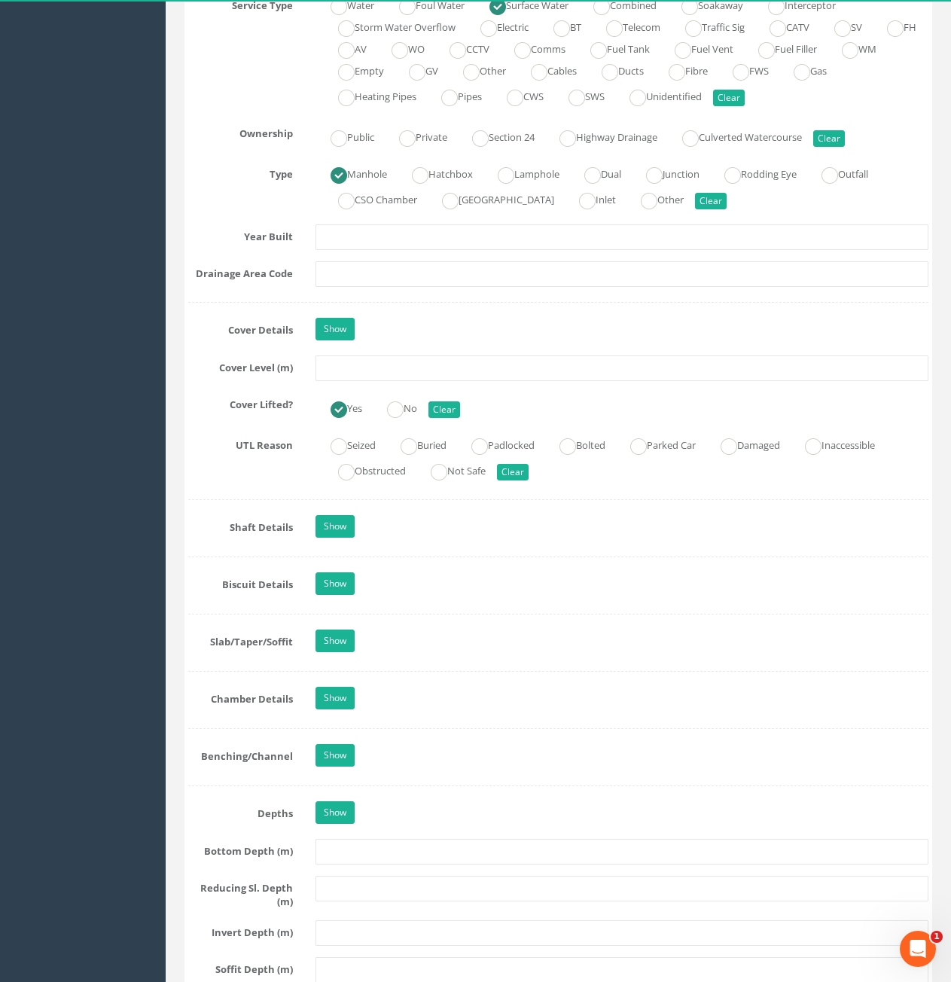
scroll to position [1130, 0]
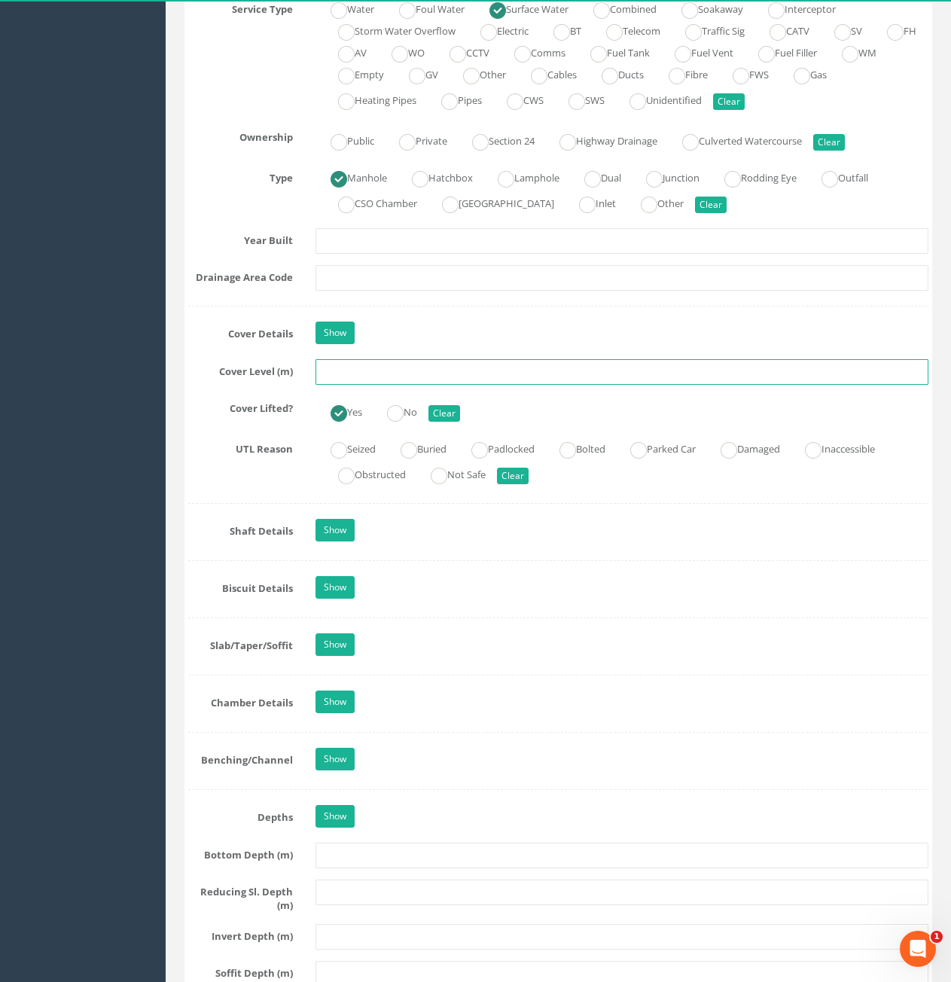
click at [507, 374] on input "text" at bounding box center [622, 372] width 613 height 26
type input "80.57"
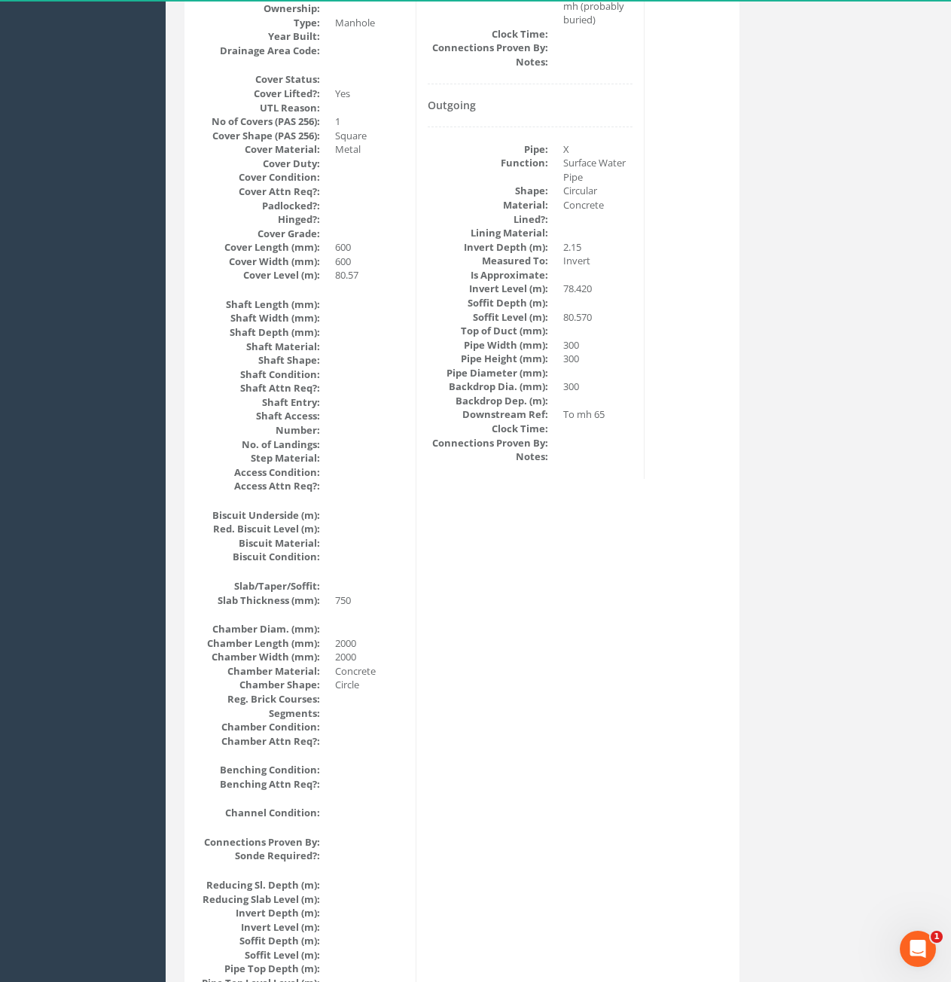
scroll to position [691, 0]
